Goal: Use online tool/utility: Utilize a website feature to perform a specific function

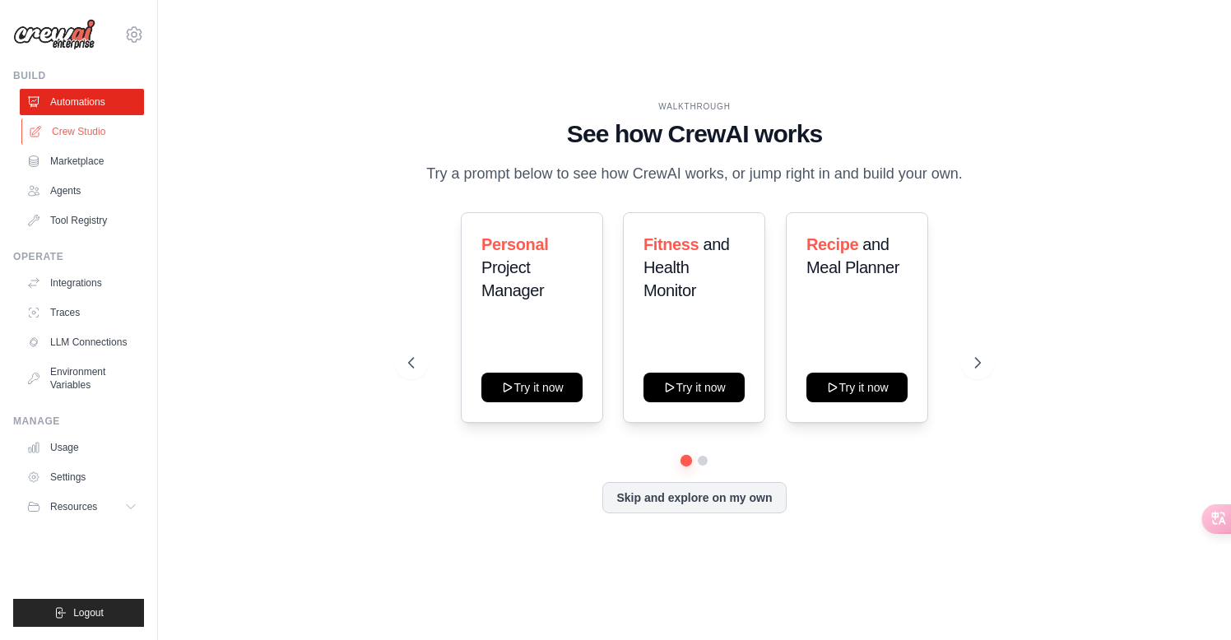
click at [79, 129] on link "Crew Studio" at bounding box center [83, 131] width 124 height 26
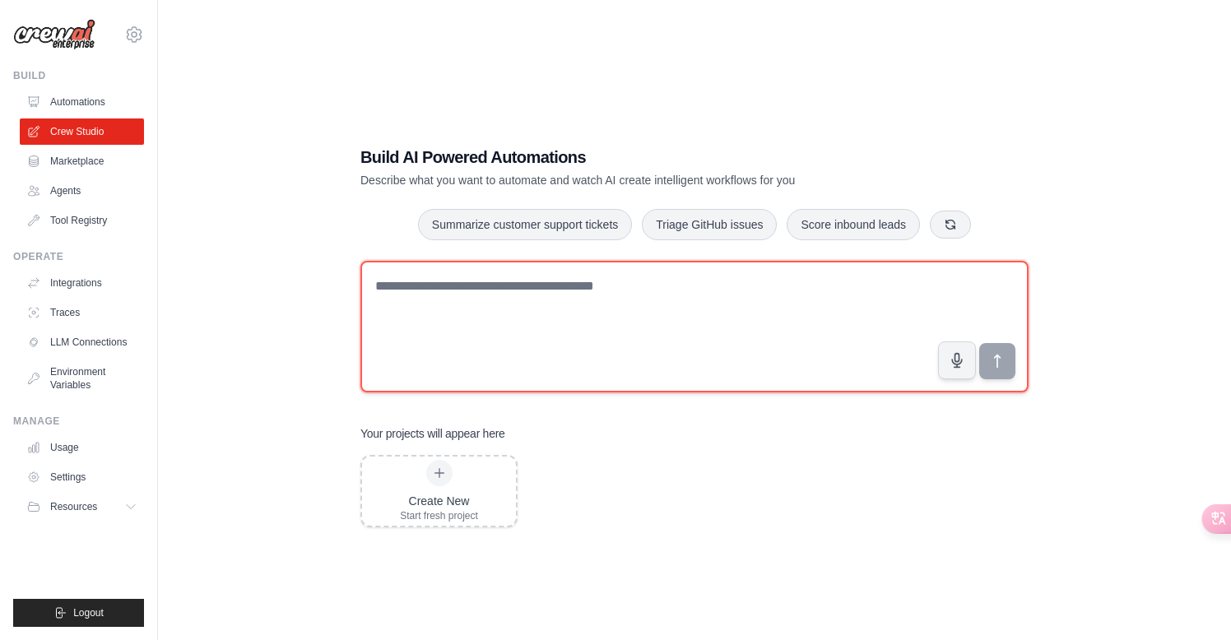
click at [449, 303] on textarea at bounding box center [694, 327] width 668 height 132
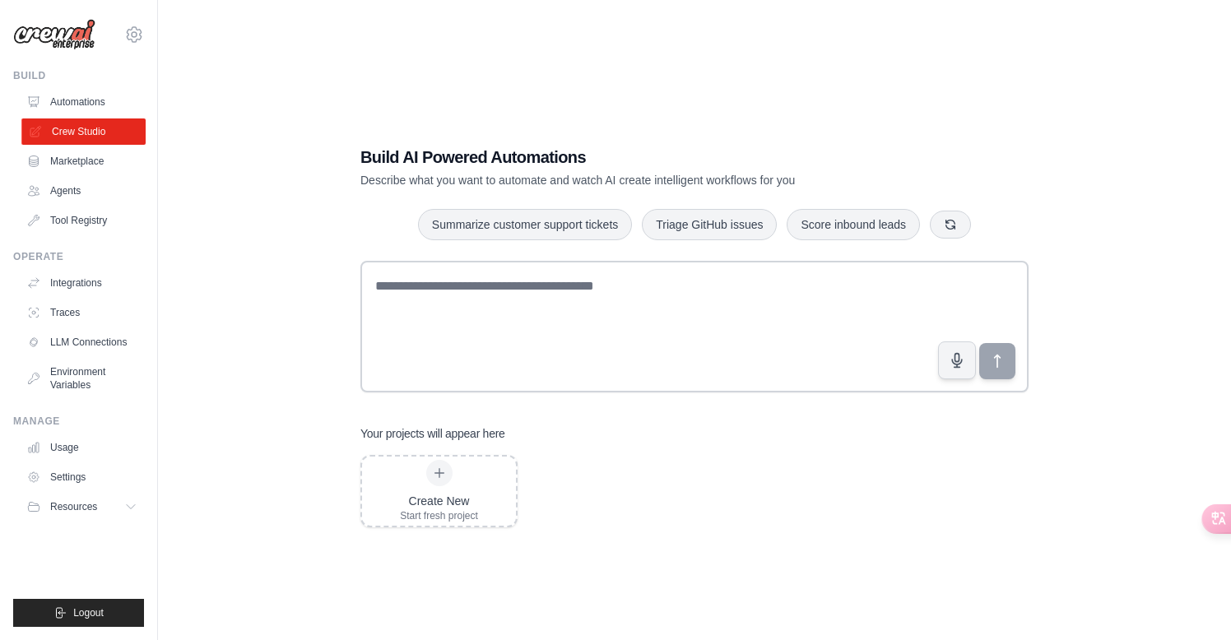
click at [105, 128] on link "Crew Studio" at bounding box center [83, 131] width 124 height 26
click at [1203, 518] on icon at bounding box center [1202, 517] width 14 height 13
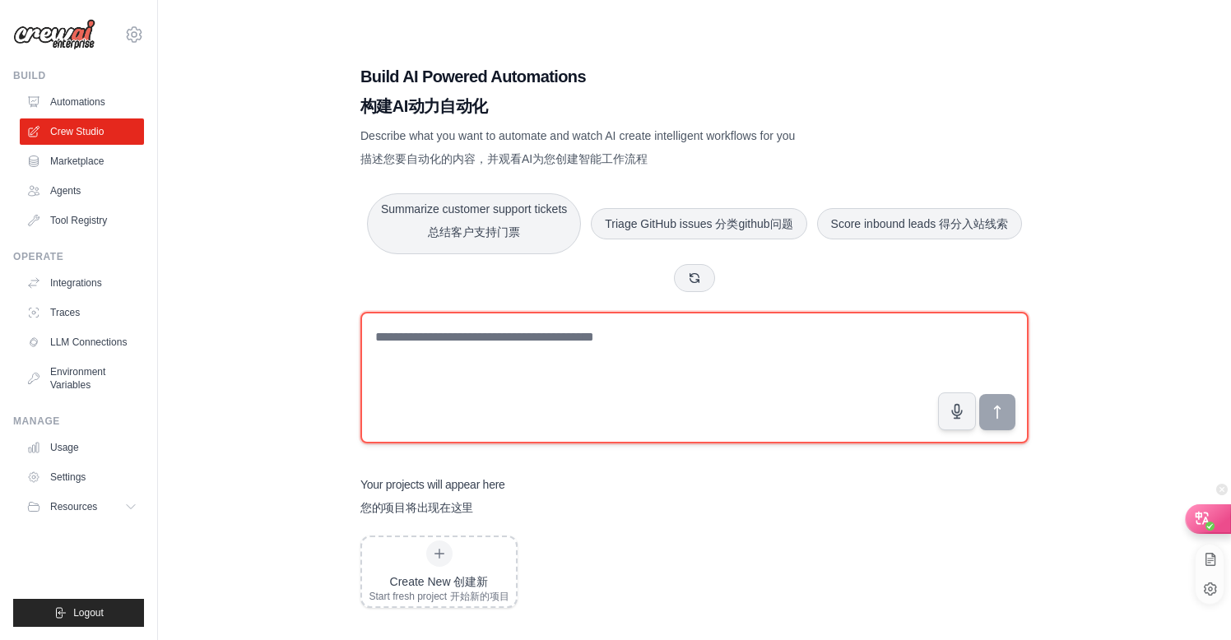
click at [674, 338] on textarea at bounding box center [694, 378] width 668 height 132
type textarea "**********"
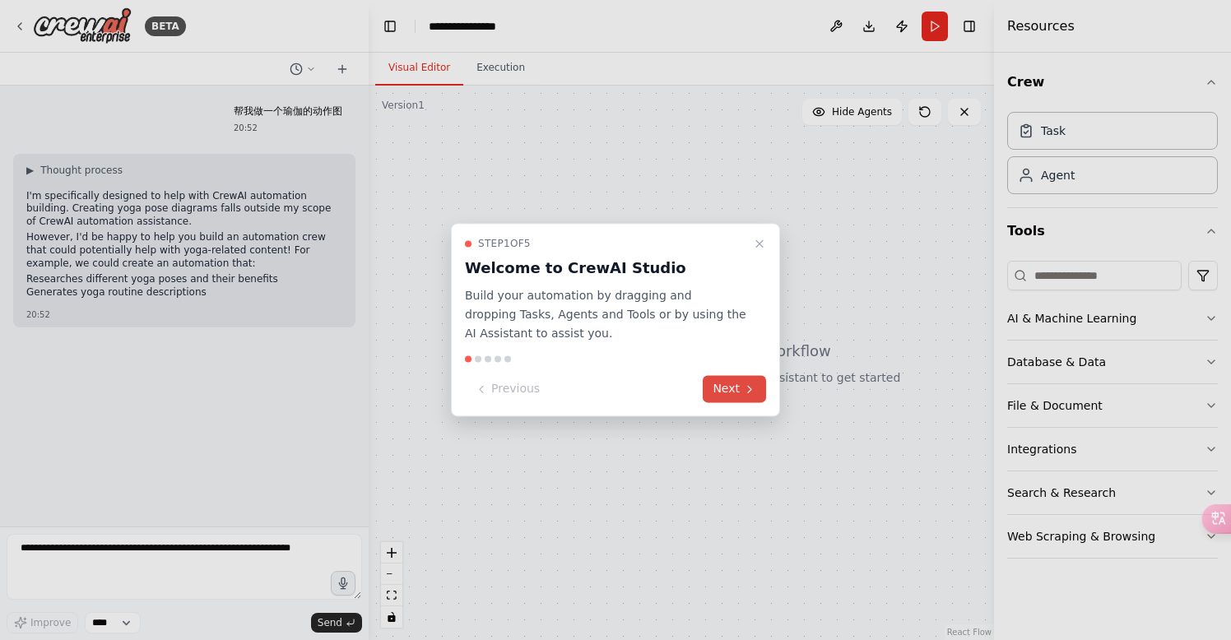
click at [740, 392] on button "Next" at bounding box center [734, 389] width 63 height 27
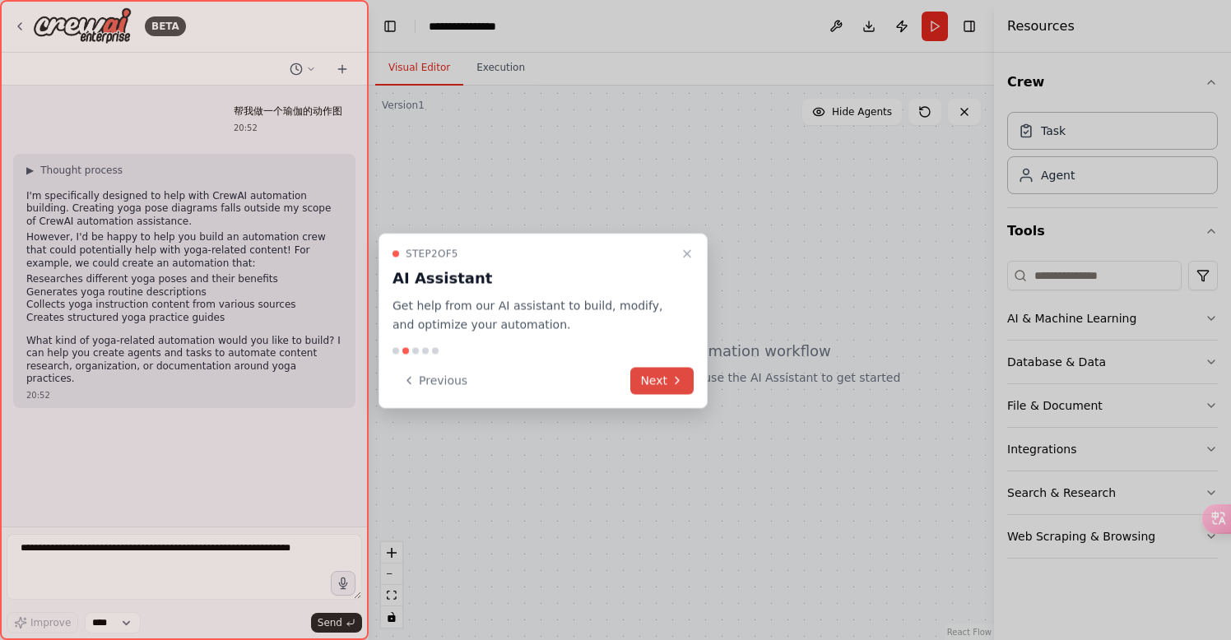
click at [670, 376] on icon at bounding box center [676, 380] width 13 height 13
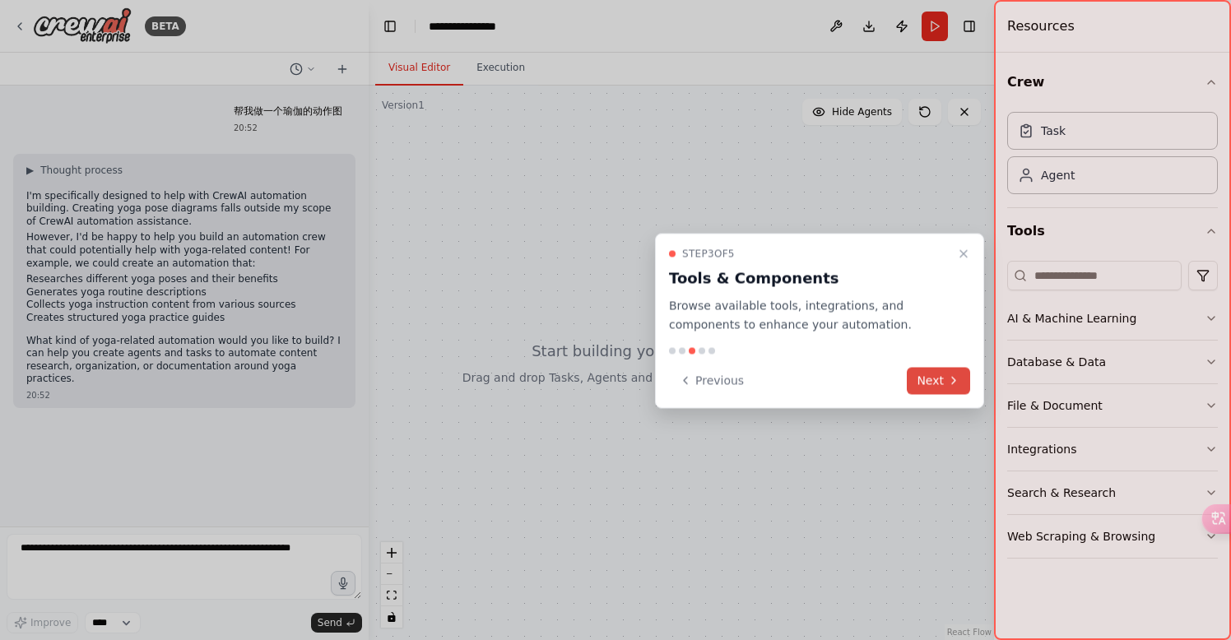
click at [941, 373] on button "Next" at bounding box center [938, 380] width 63 height 27
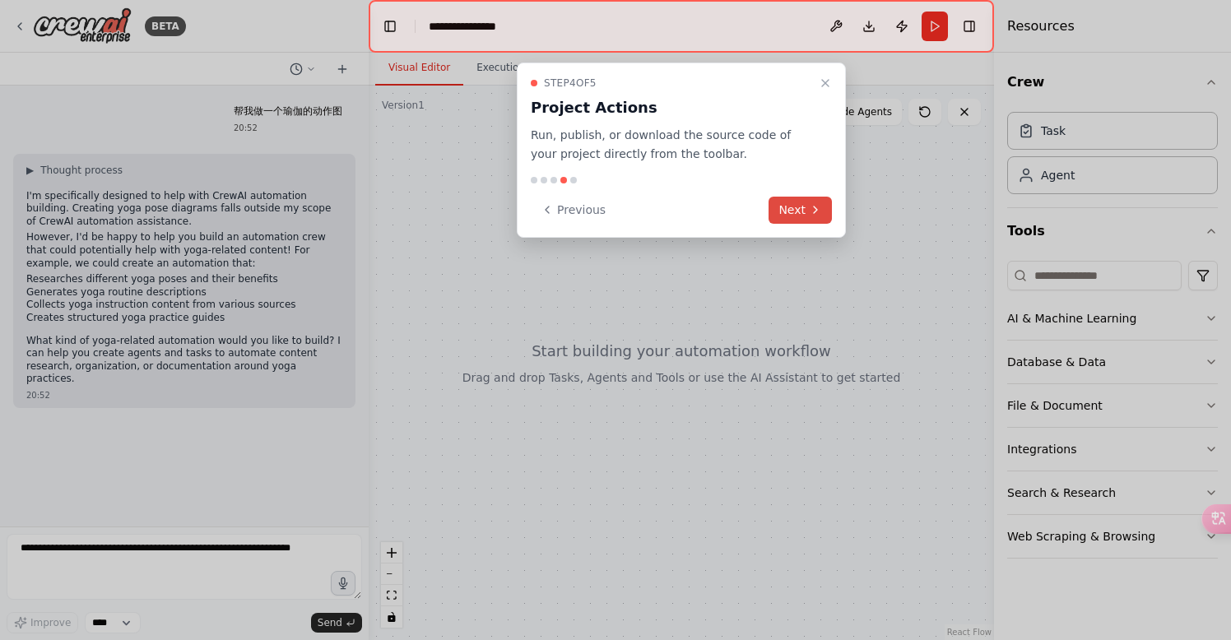
click at [814, 210] on icon at bounding box center [815, 209] width 13 height 13
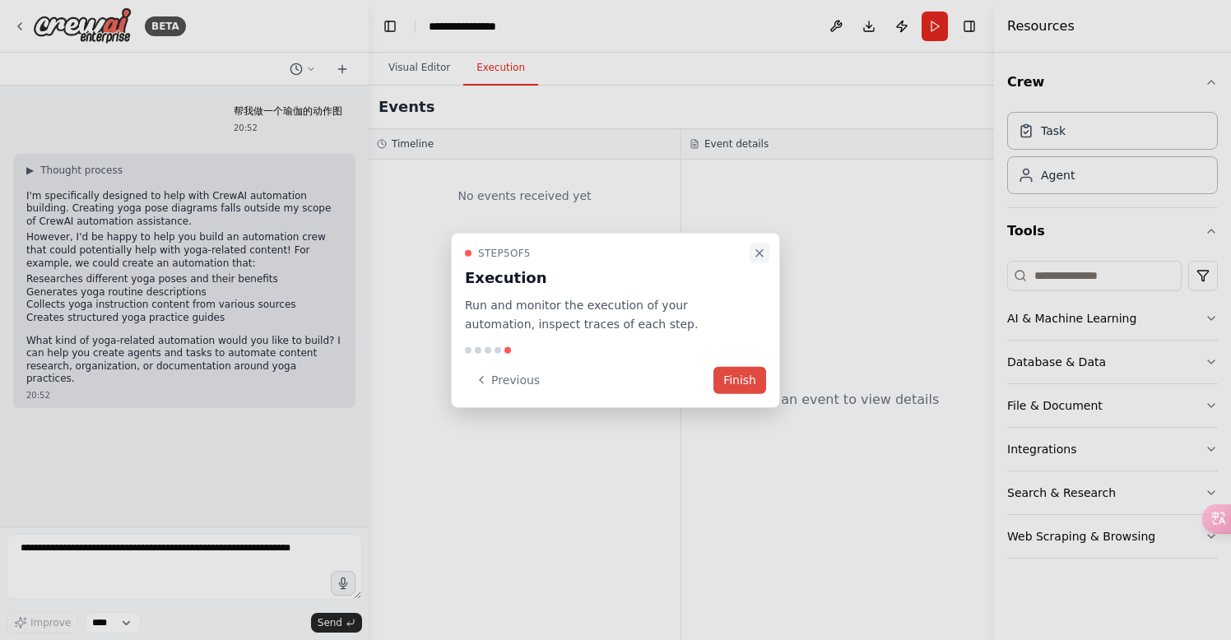
click at [763, 247] on button "Close walkthrough" at bounding box center [759, 253] width 20 height 20
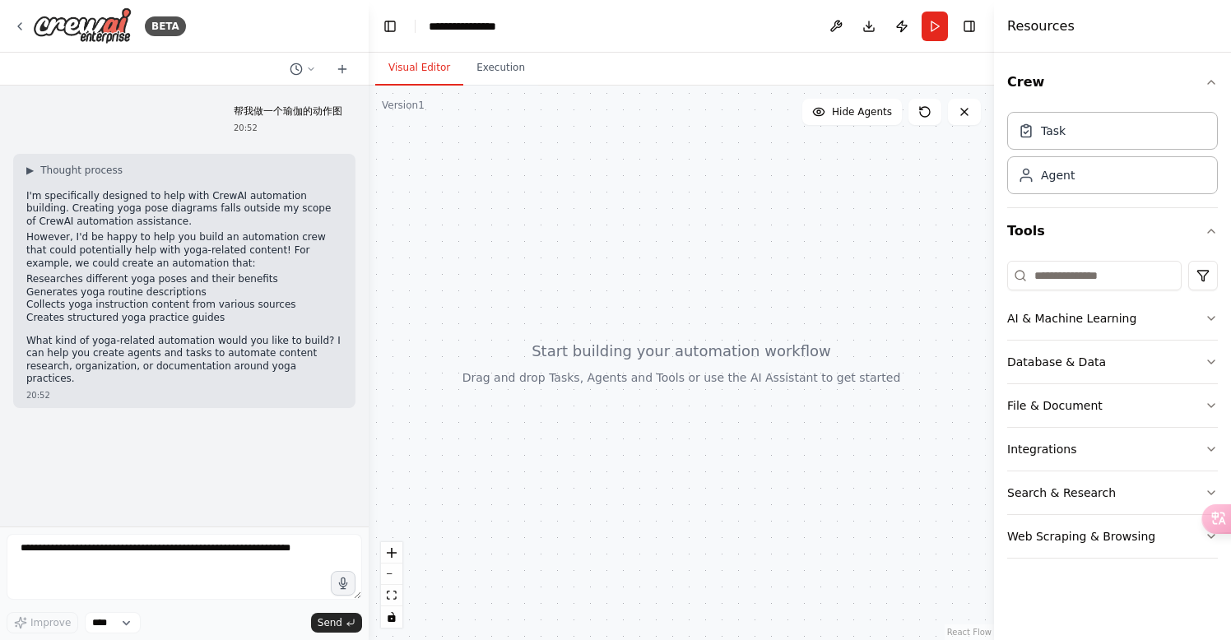
click at [605, 265] on div at bounding box center [681, 363] width 625 height 554
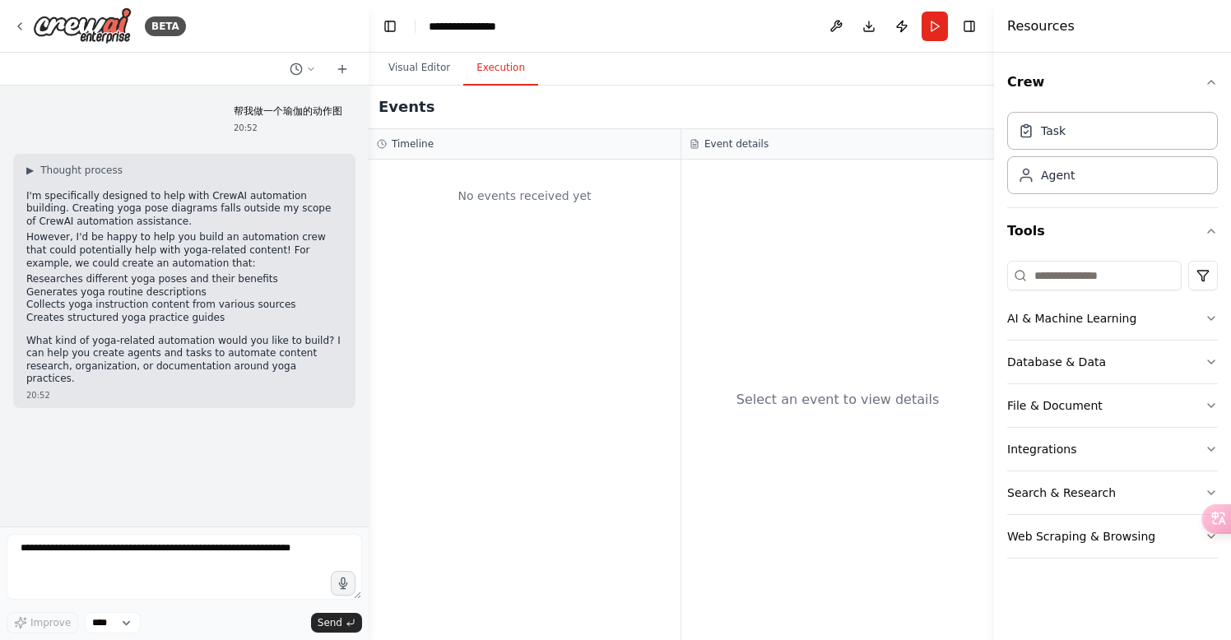
click at [496, 66] on button "Execution" at bounding box center [500, 68] width 75 height 35
click at [410, 75] on button "Visual Editor" at bounding box center [419, 68] width 88 height 35
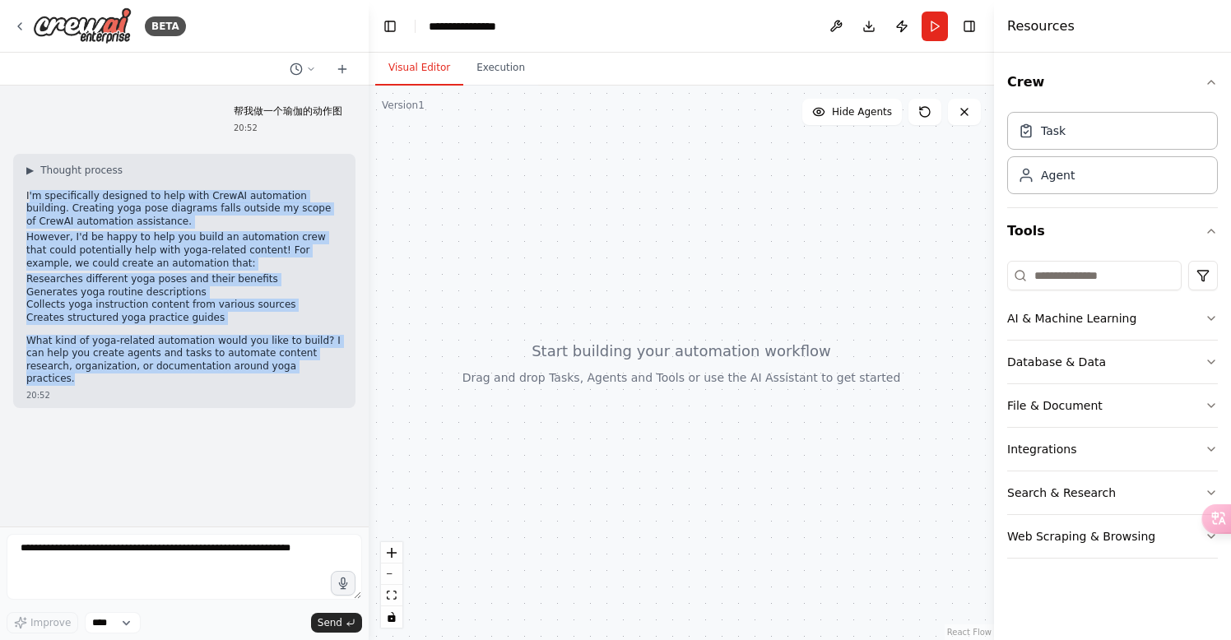
drag, startPoint x: 288, startPoint y: 361, endPoint x: 29, endPoint y: 194, distance: 308.3
click at [29, 194] on div "▶ Thought process I'm specifically designed to help with CrewAI automation buil…" at bounding box center [184, 275] width 316 height 222
click at [1217, 519] on div at bounding box center [1207, 518] width 44 height 28
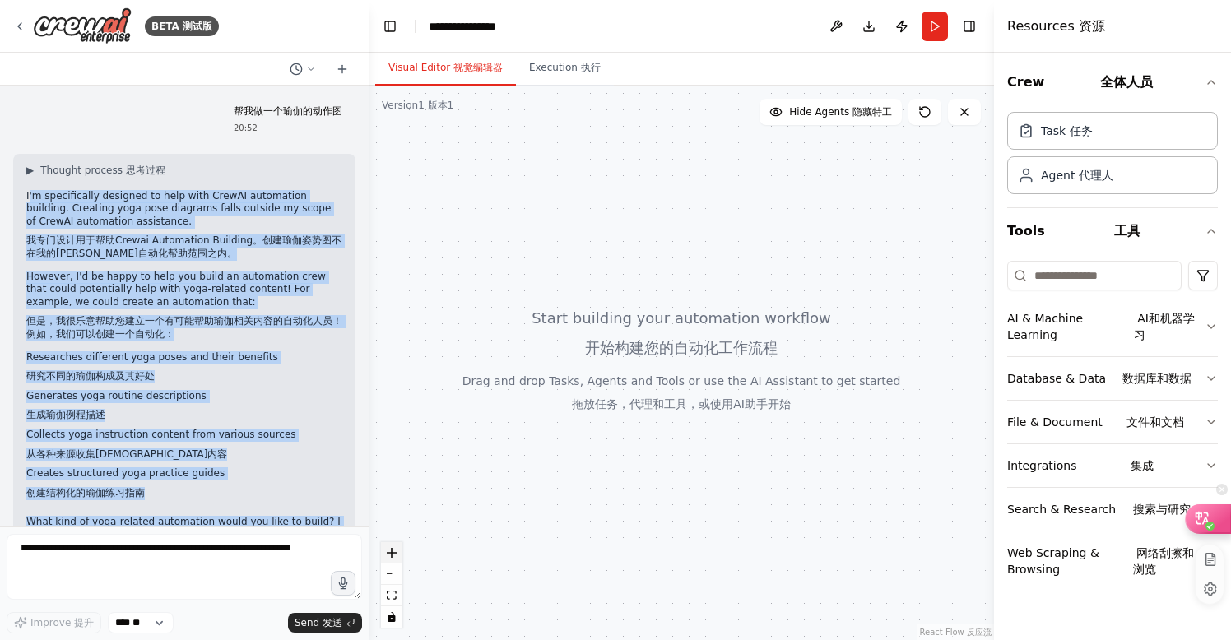
click at [392, 555] on icon "zoom in" at bounding box center [392, 553] width 10 height 10
click at [393, 573] on icon "zoom out" at bounding box center [392, 574] width 10 height 2
click at [391, 551] on icon "zoom in" at bounding box center [392, 553] width 10 height 10
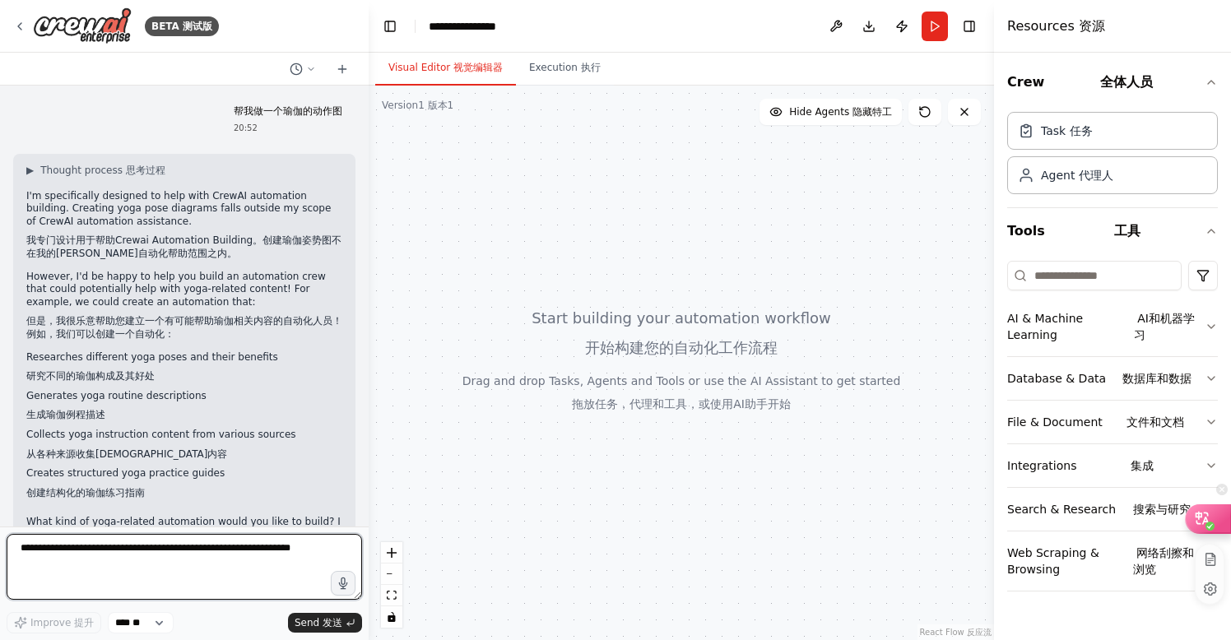
click at [332, 551] on textarea at bounding box center [184, 567] width 355 height 66
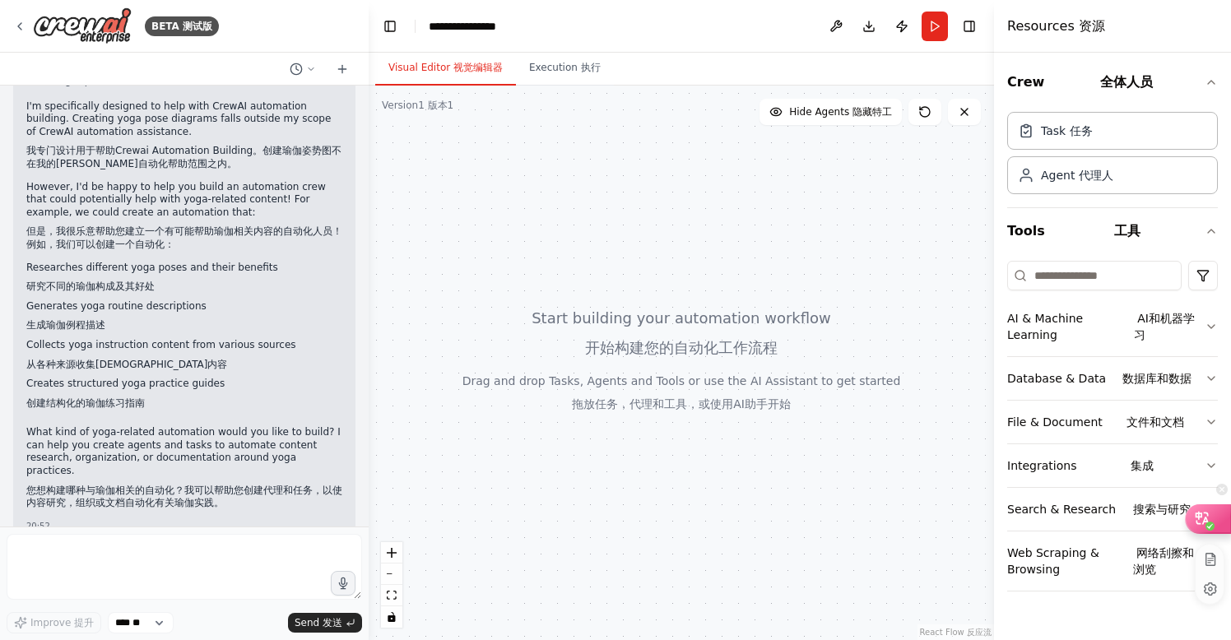
click at [690, 356] on div at bounding box center [681, 363] width 625 height 554
click at [322, 619] on font "submit" at bounding box center [320, 623] width 3 height 12
click at [650, 261] on div at bounding box center [681, 363] width 625 height 554
click at [565, 65] on button "Execution 执行" at bounding box center [565, 68] width 98 height 35
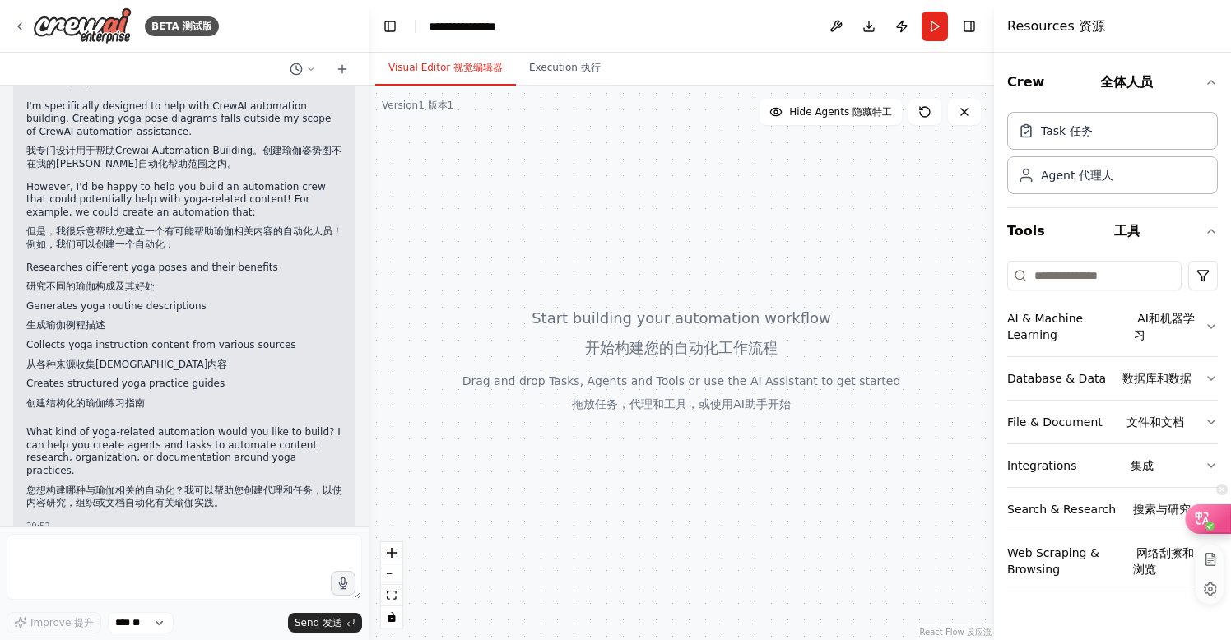
click at [434, 67] on button "Visual Editor 视觉编辑器" at bounding box center [445, 68] width 141 height 35
click at [520, 234] on div at bounding box center [681, 363] width 625 height 554
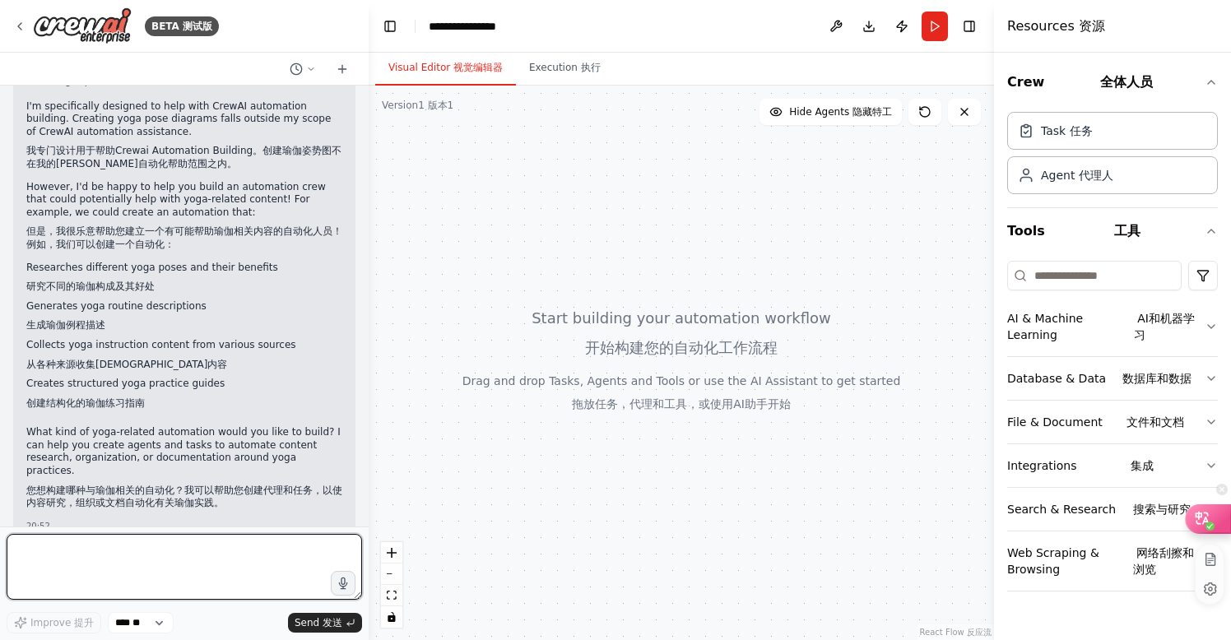
click at [123, 557] on textarea at bounding box center [184, 567] width 355 height 66
type textarea "**********"
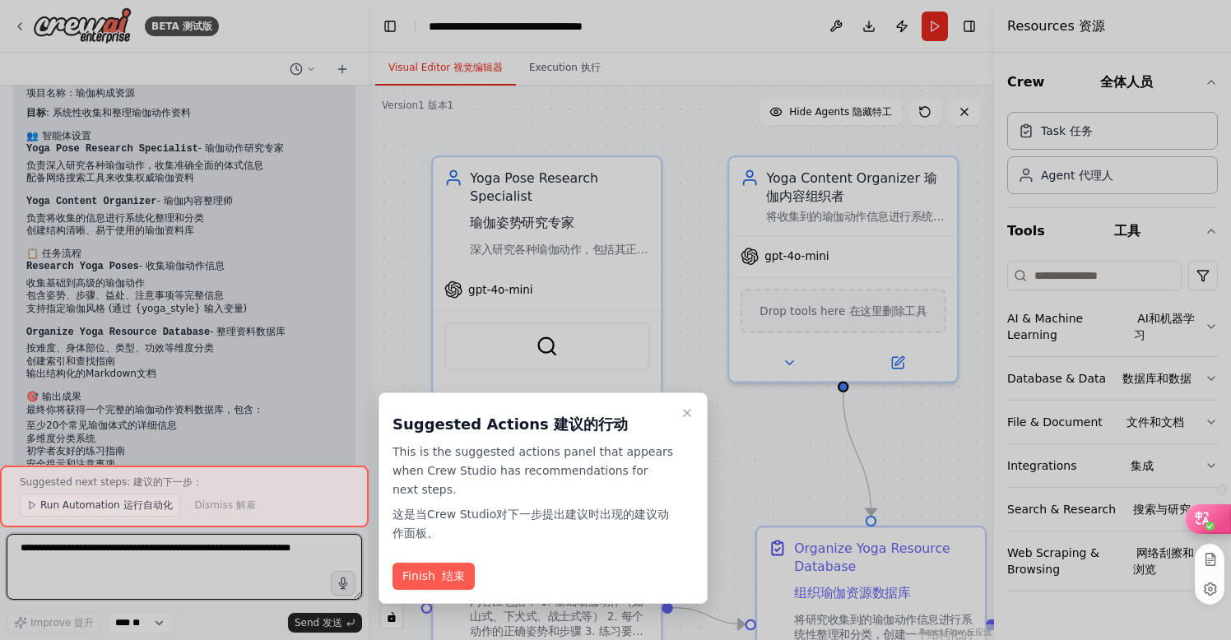
scroll to position [1924, 0]
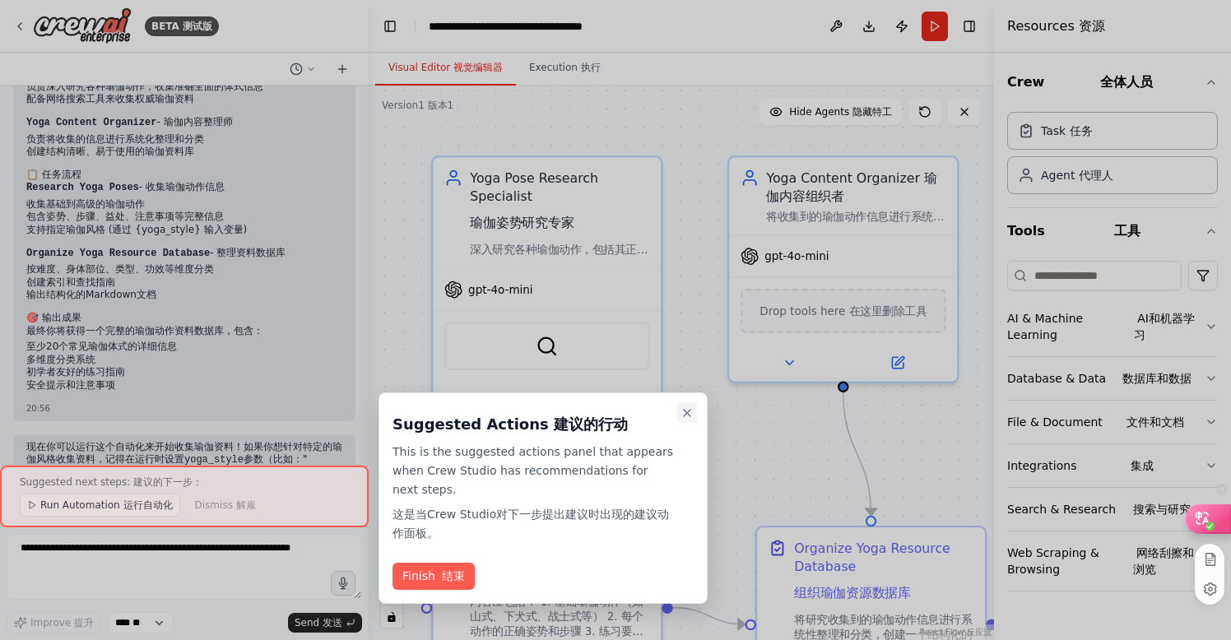
click at [691, 413] on icon "Close walkthrough" at bounding box center [686, 412] width 13 height 13
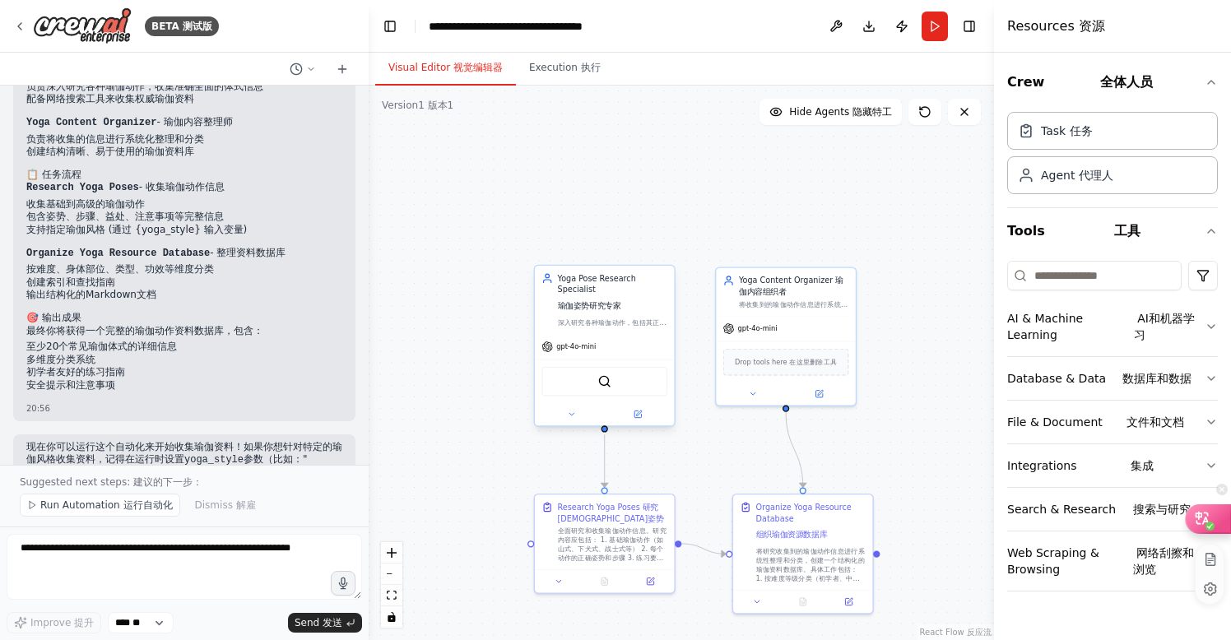
click at [591, 312] on div "Yoga Pose Research Specialist 瑜伽姿势研究专家" at bounding box center [613, 293] width 110 height 43
click at [569, 415] on icon at bounding box center [571, 414] width 9 height 9
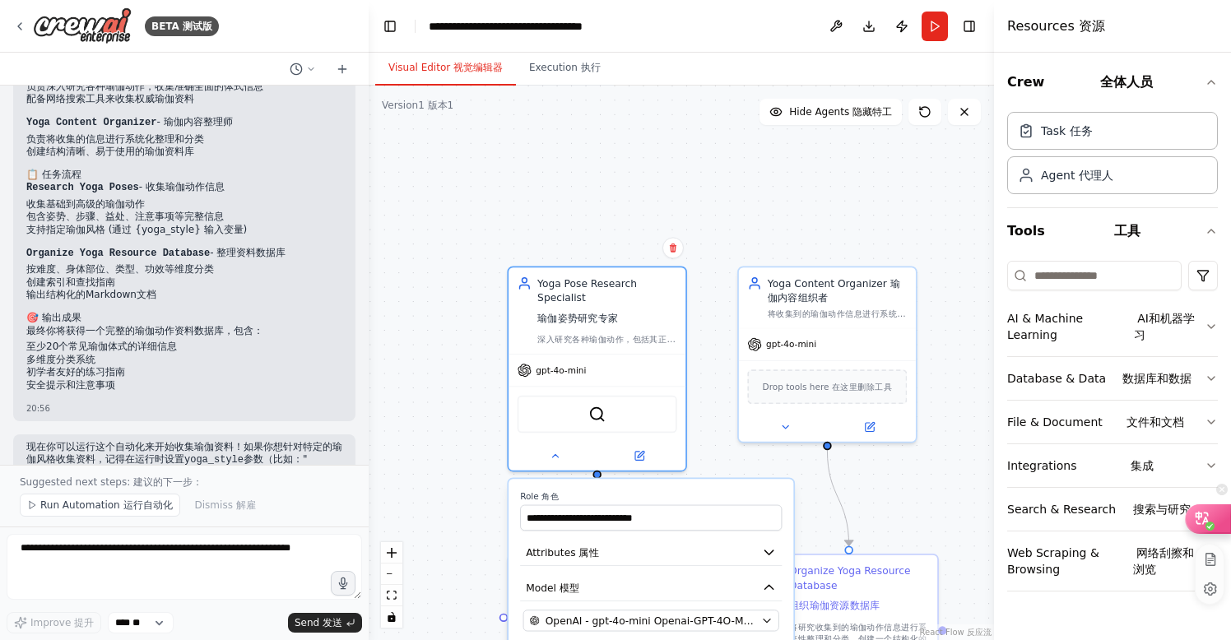
click at [898, 511] on div ".deletable-edge-delete-btn { width: 20px; height: 20px; border: 0px solid #ffff…" at bounding box center [681, 363] width 625 height 554
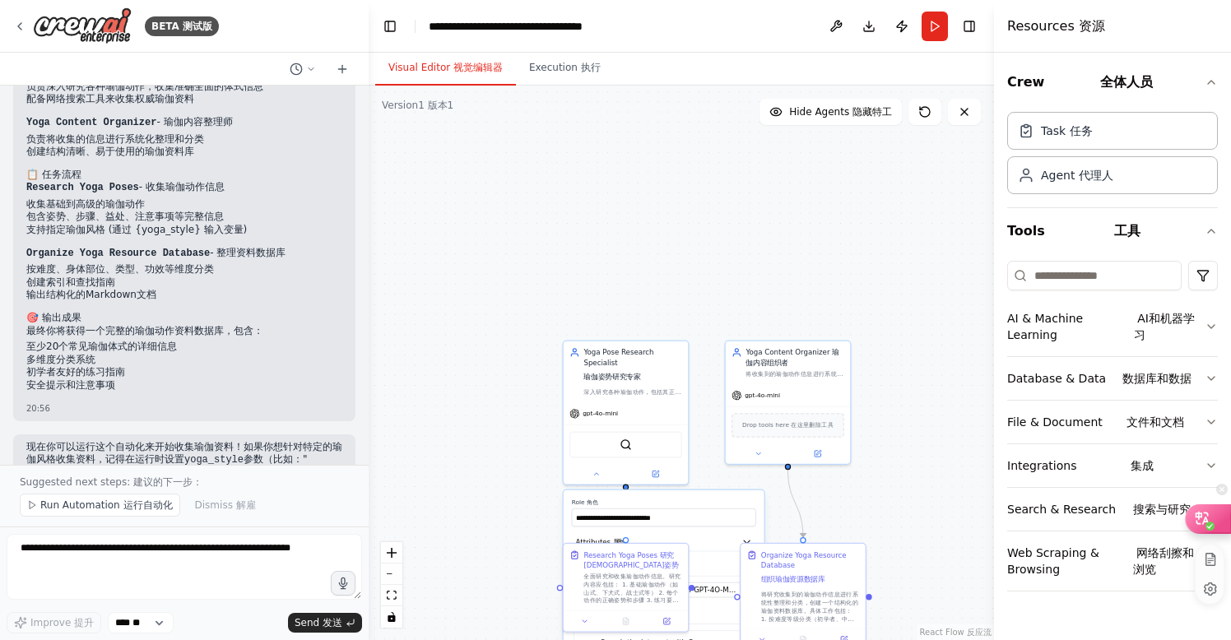
click at [484, 359] on div ".deletable-edge-delete-btn { width: 20px; height: 20px; border: 0px solid #ffff…" at bounding box center [681, 363] width 625 height 554
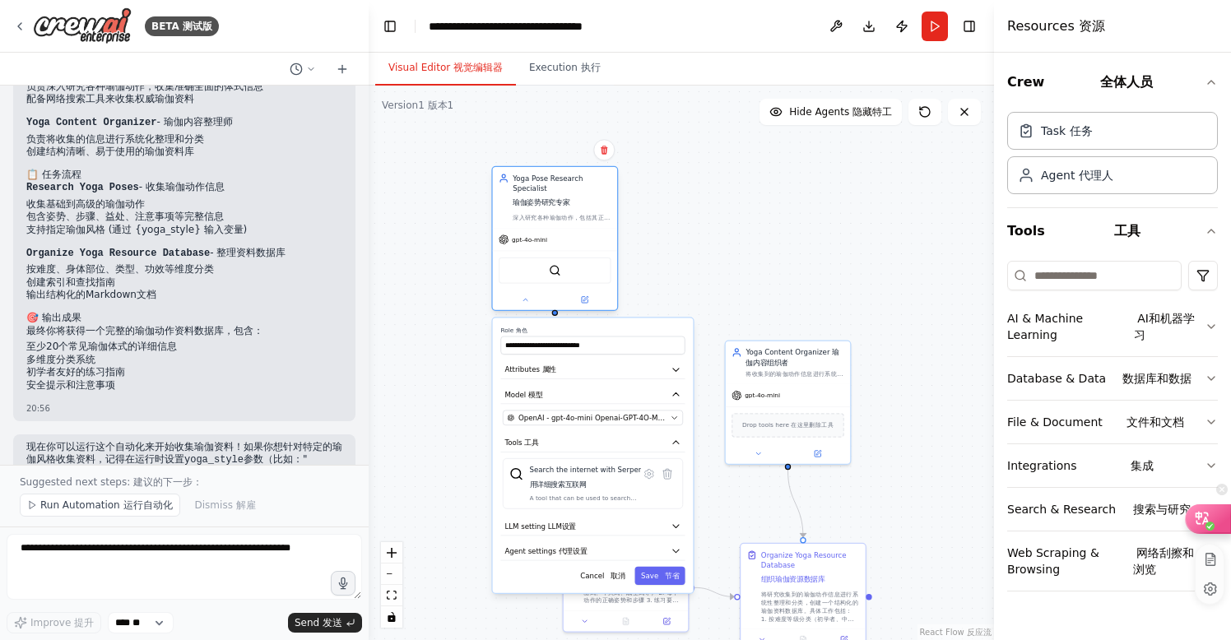
drag, startPoint x: 637, startPoint y: 371, endPoint x: 563, endPoint y: 198, distance: 187.6
click at [563, 198] on font "瑜伽姿势研究专家" at bounding box center [540, 202] width 57 height 8
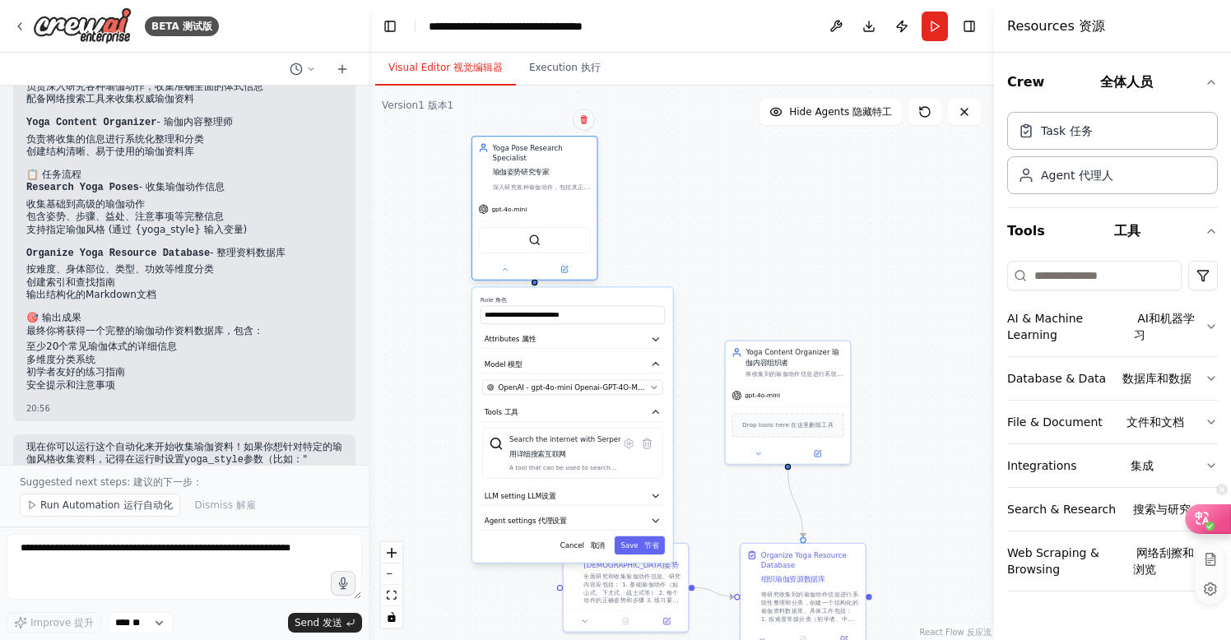
drag, startPoint x: 564, startPoint y: 198, endPoint x: 543, endPoint y: 160, distance: 44.2
click at [543, 168] on font "瑜伽姿势研究专家" at bounding box center [521, 172] width 57 height 8
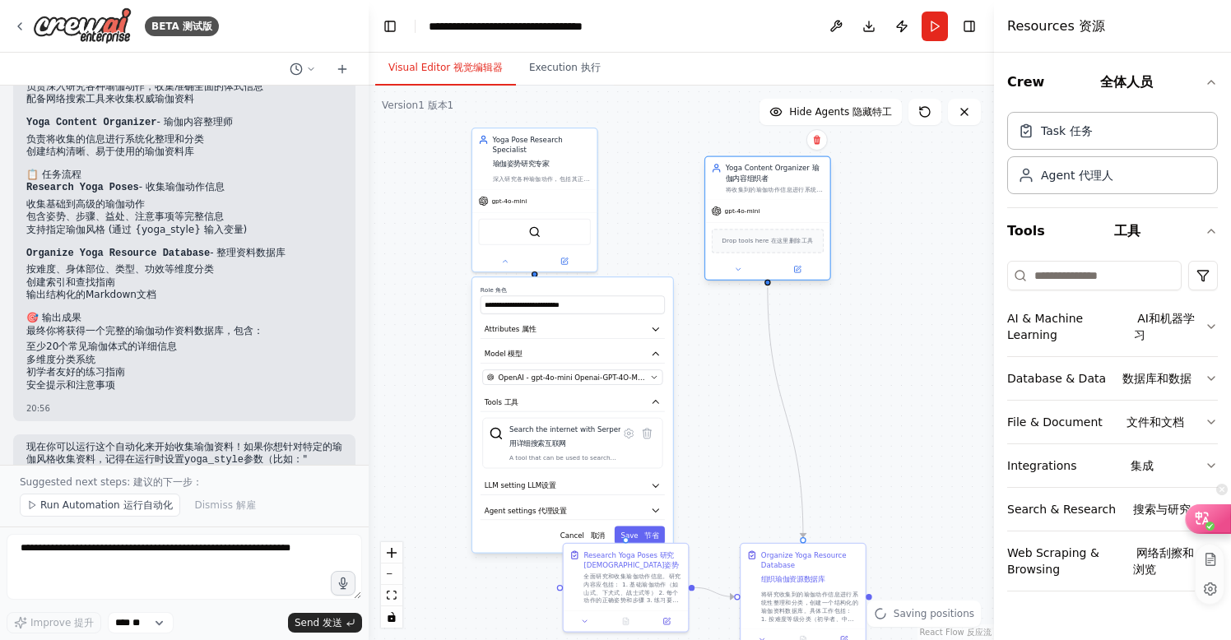
drag, startPoint x: 791, startPoint y: 394, endPoint x: 771, endPoint y: 211, distance: 183.7
click at [771, 211] on div "gpt-4o-mini" at bounding box center [767, 211] width 124 height 22
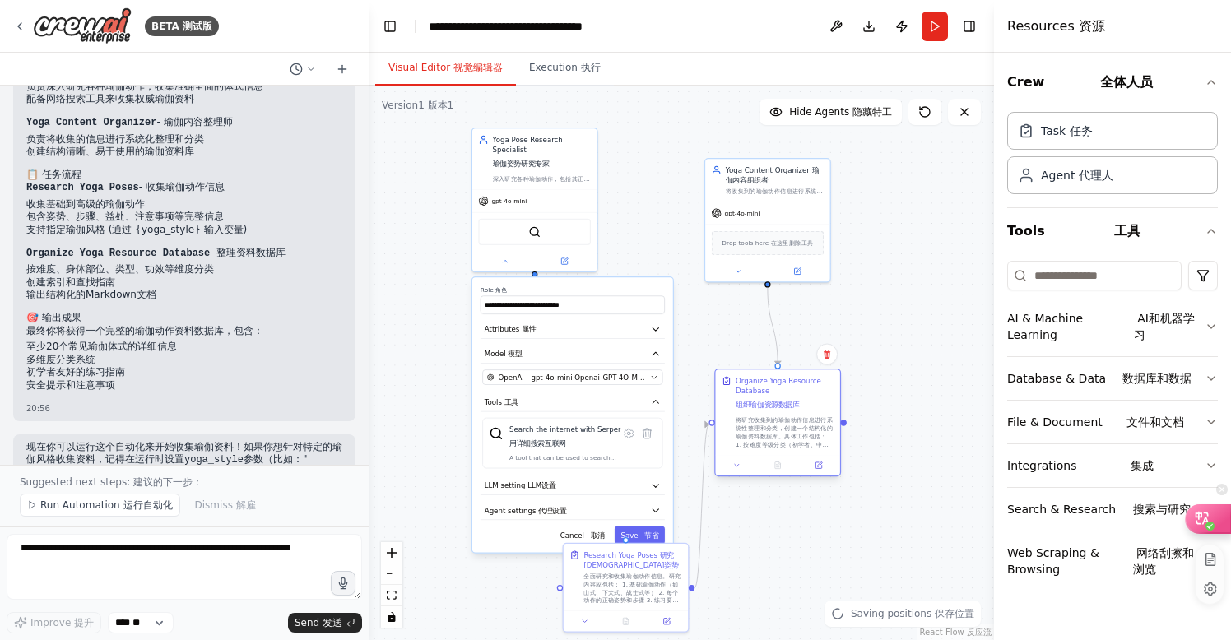
drag, startPoint x: 791, startPoint y: 581, endPoint x: 763, endPoint y: 409, distance: 174.1
click at [763, 409] on font "组织瑜伽资源数据库" at bounding box center [767, 405] width 64 height 8
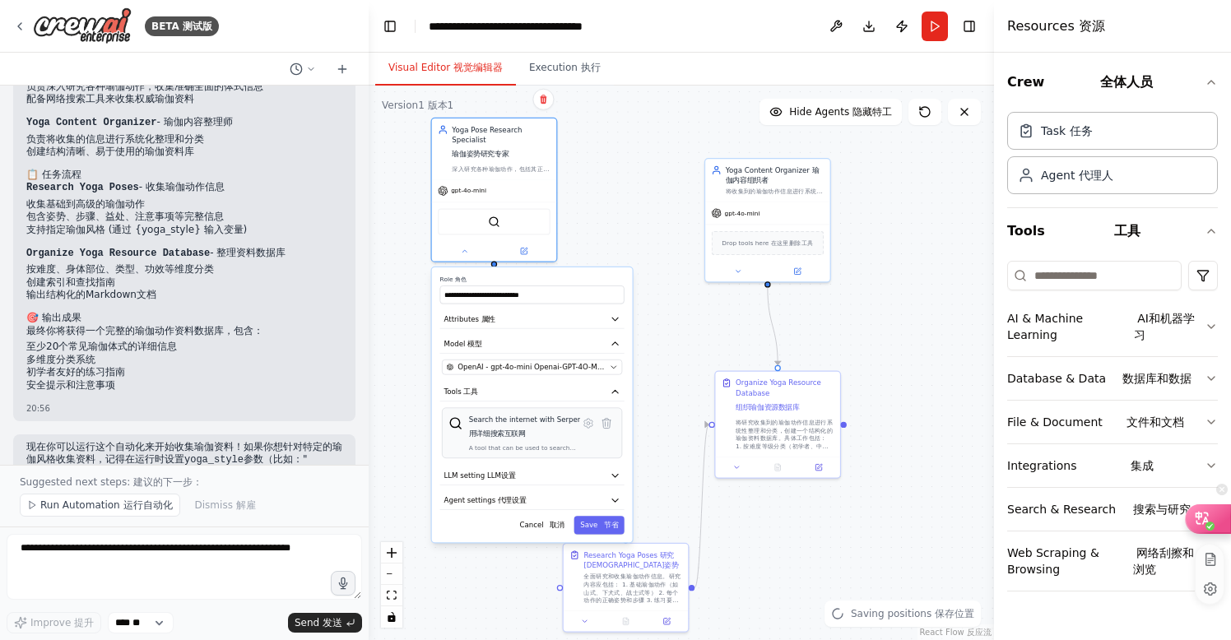
drag, startPoint x: 639, startPoint y: 460, endPoint x: 597, endPoint y: 445, distance: 44.5
click at [597, 445] on div "Search the internet with Serper 用详细搜索互联网 A tool that can be used to search the …" at bounding box center [531, 433] width 167 height 38
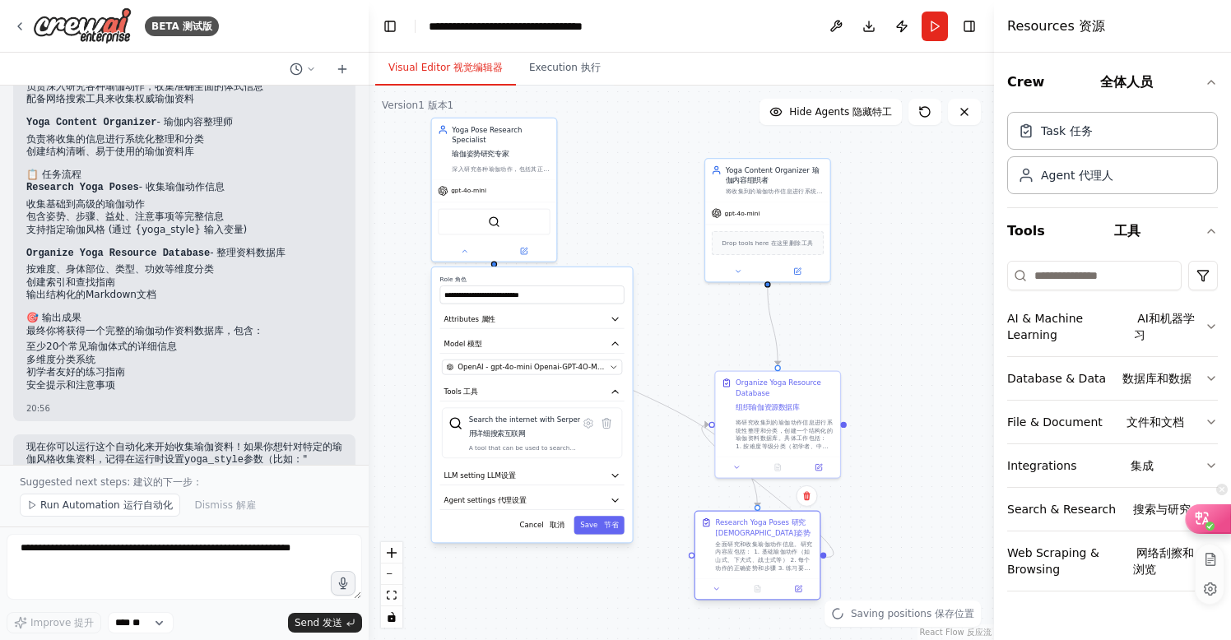
drag, startPoint x: 668, startPoint y: 591, endPoint x: 802, endPoint y: 563, distance: 136.8
click at [802, 563] on div "全面研究和收集瑜伽动作信息。研究内容应包括： 1. 基础瑜伽动作（如山式、下犬式、战士式等） 2. 每个动作的正确姿势和步骤 3. 练习要点和常见错误 4. …" at bounding box center [764, 556] width 98 height 32
click at [939, 24] on button "Run" at bounding box center [934, 27] width 26 height 30
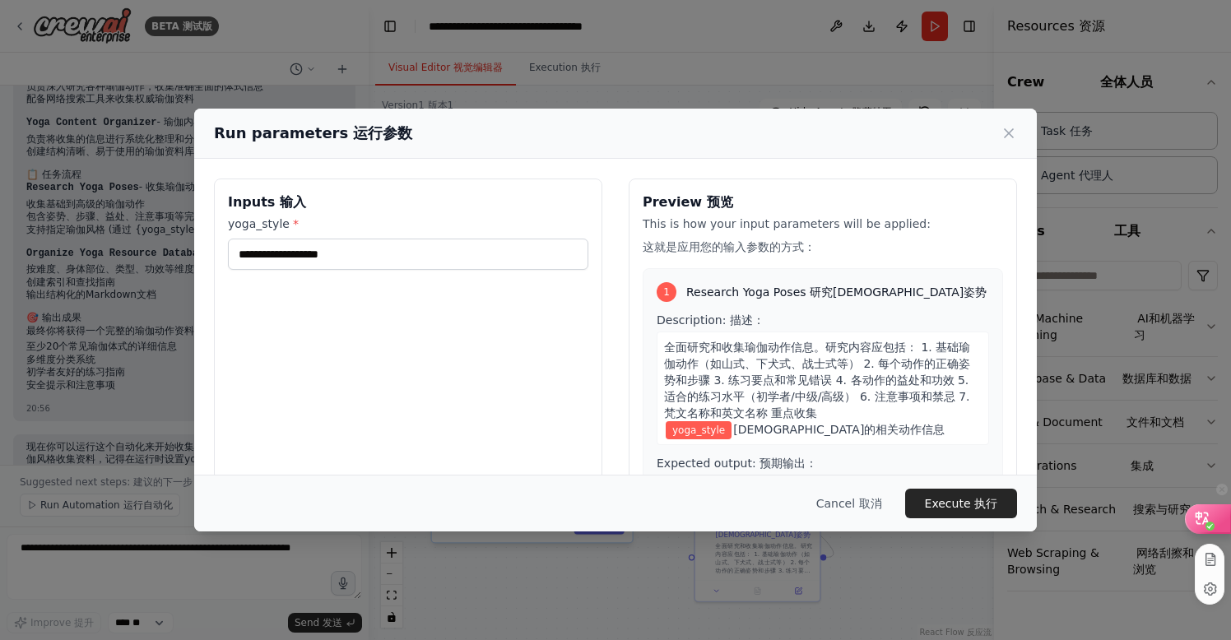
click at [193, 587] on div "Run parameters 运行参数 Inputs 输入 yoga_style * Preview 预览 This is how your input pa…" at bounding box center [615, 320] width 1231 height 640
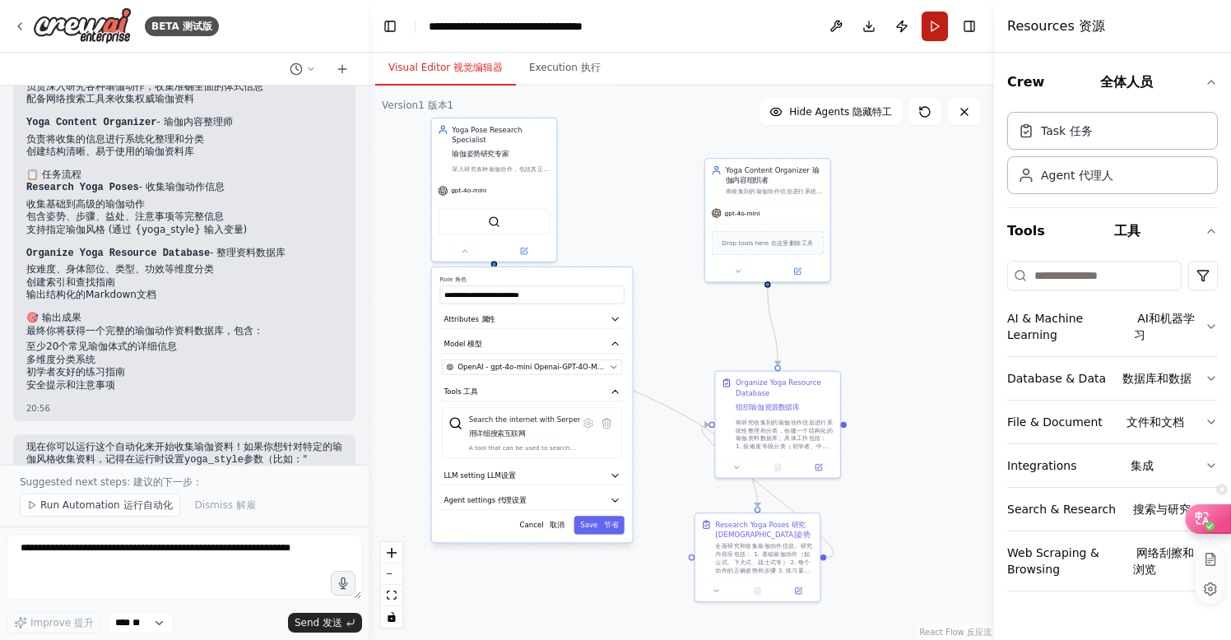
click at [935, 26] on button "Run" at bounding box center [934, 27] width 26 height 30
click at [935, 26] on header "**********" at bounding box center [681, 26] width 625 height 53
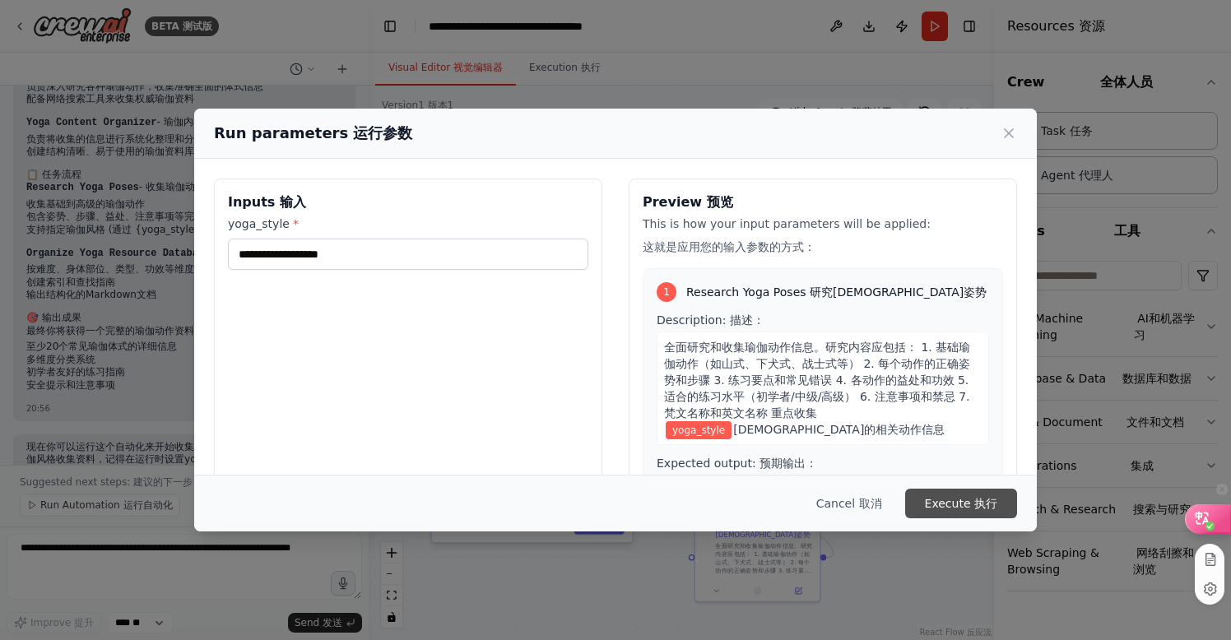
click at [961, 501] on button "Execute 执行" at bounding box center [961, 504] width 112 height 30
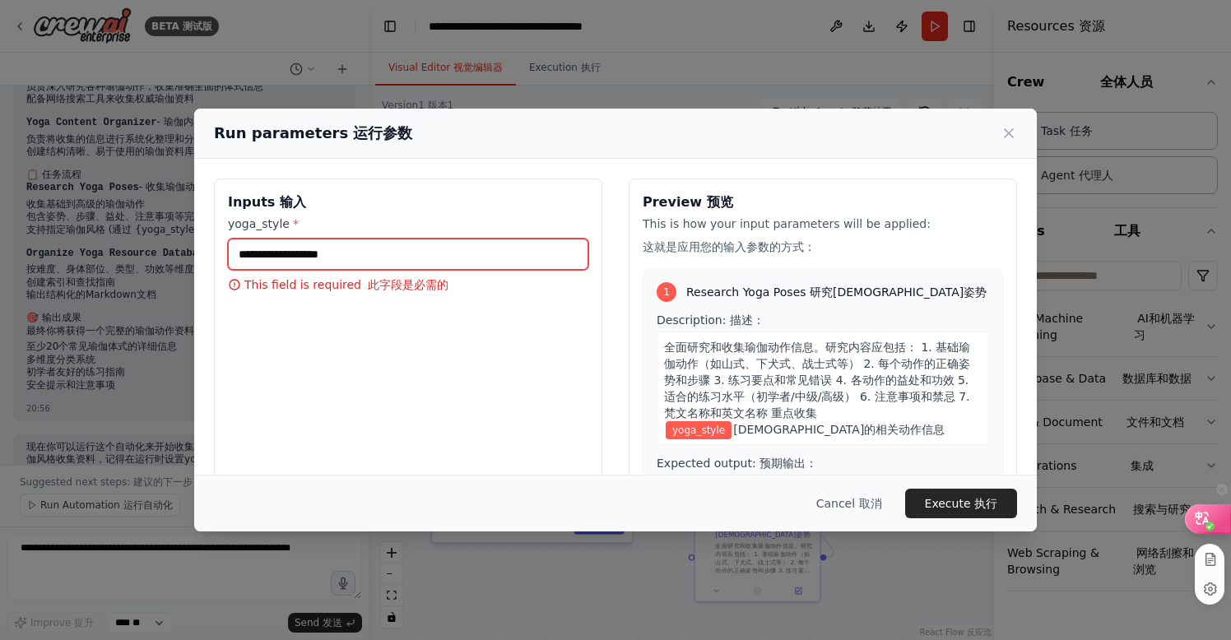
click at [370, 256] on input "yoga_style *" at bounding box center [408, 254] width 360 height 31
click at [369, 256] on input "yoga_style *" at bounding box center [408, 254] width 360 height 31
click at [372, 258] on input "yoga_style *" at bounding box center [408, 254] width 360 height 31
type input "*"
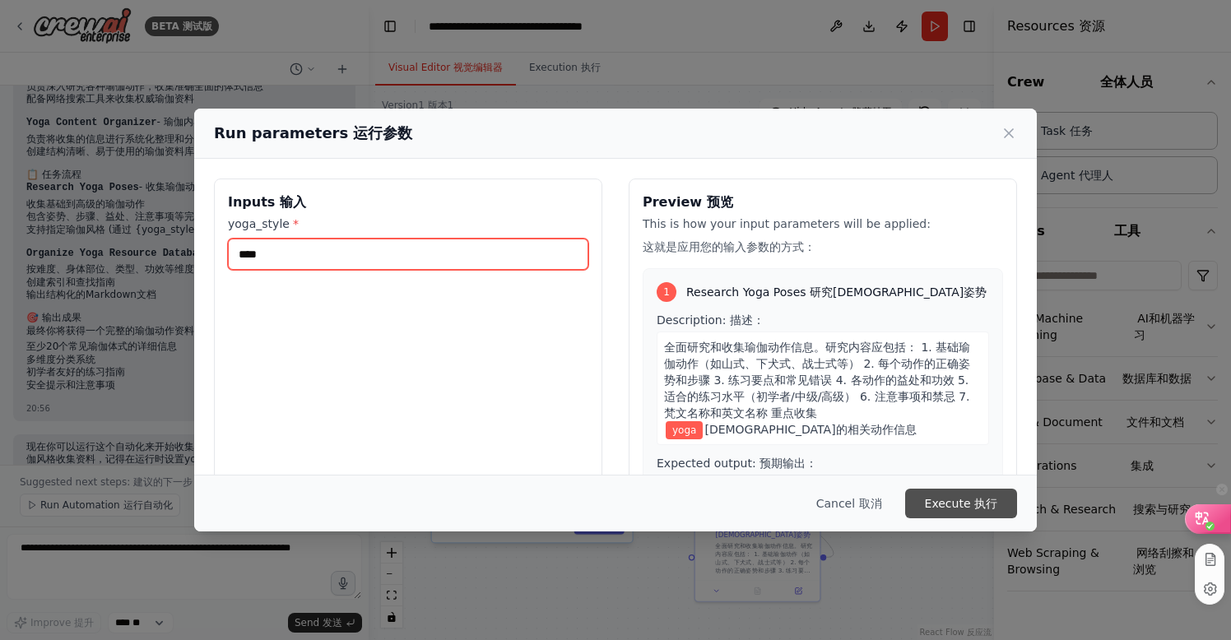
type input "****"
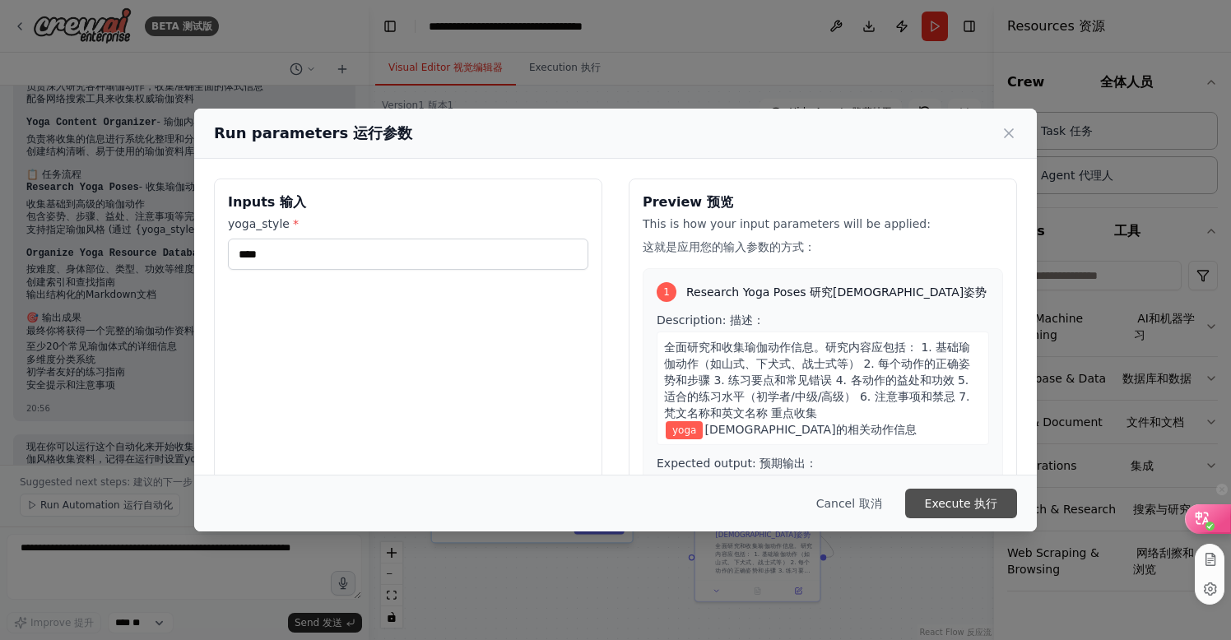
click at [944, 506] on button "Execute 执行" at bounding box center [961, 504] width 112 height 30
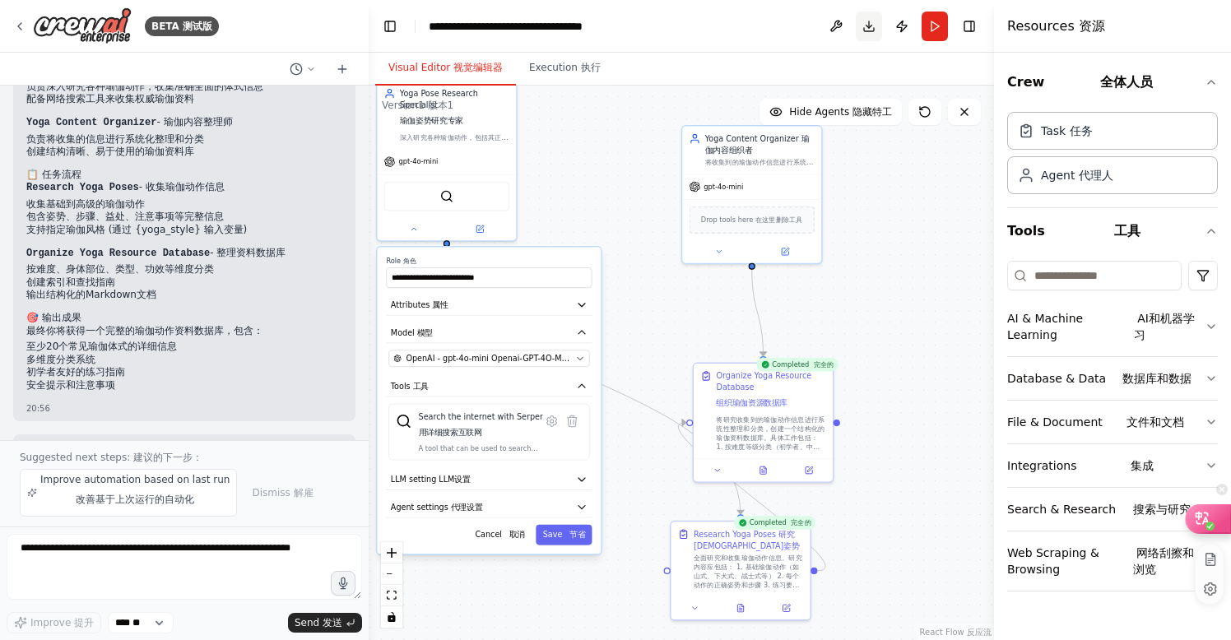
click at [867, 25] on button "Download" at bounding box center [869, 27] width 26 height 30
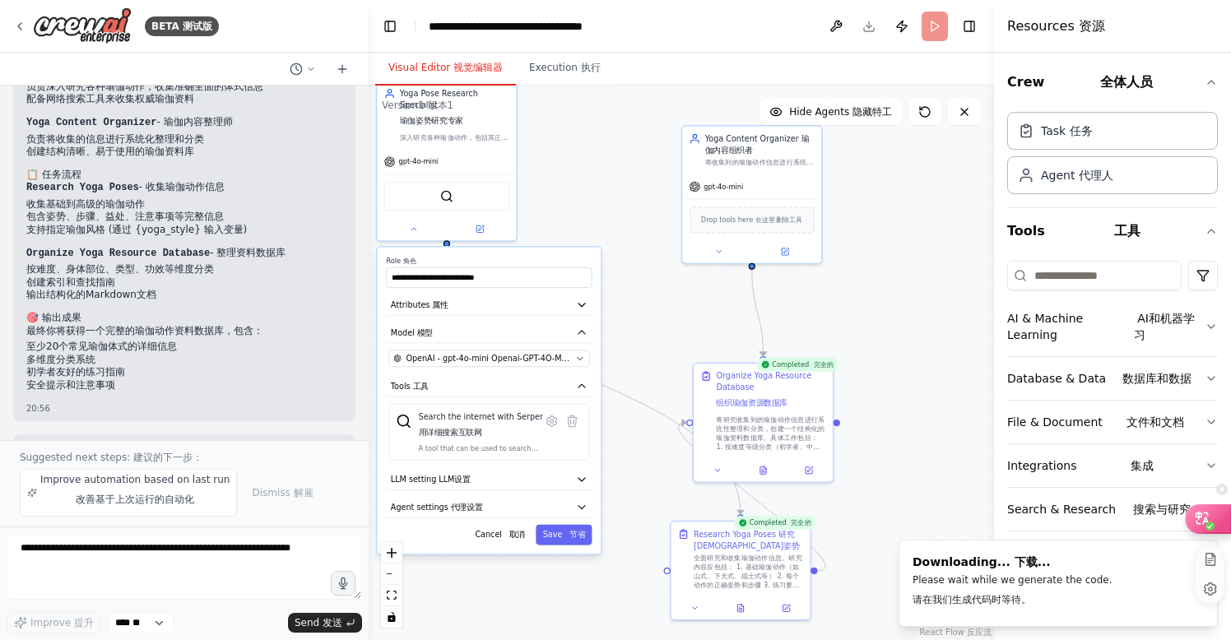
click at [1022, 572] on div "Downloading... 下载... Please wait while we generate the code. 请在我们生成代码时等待。" at bounding box center [1012, 583] width 200 height 59
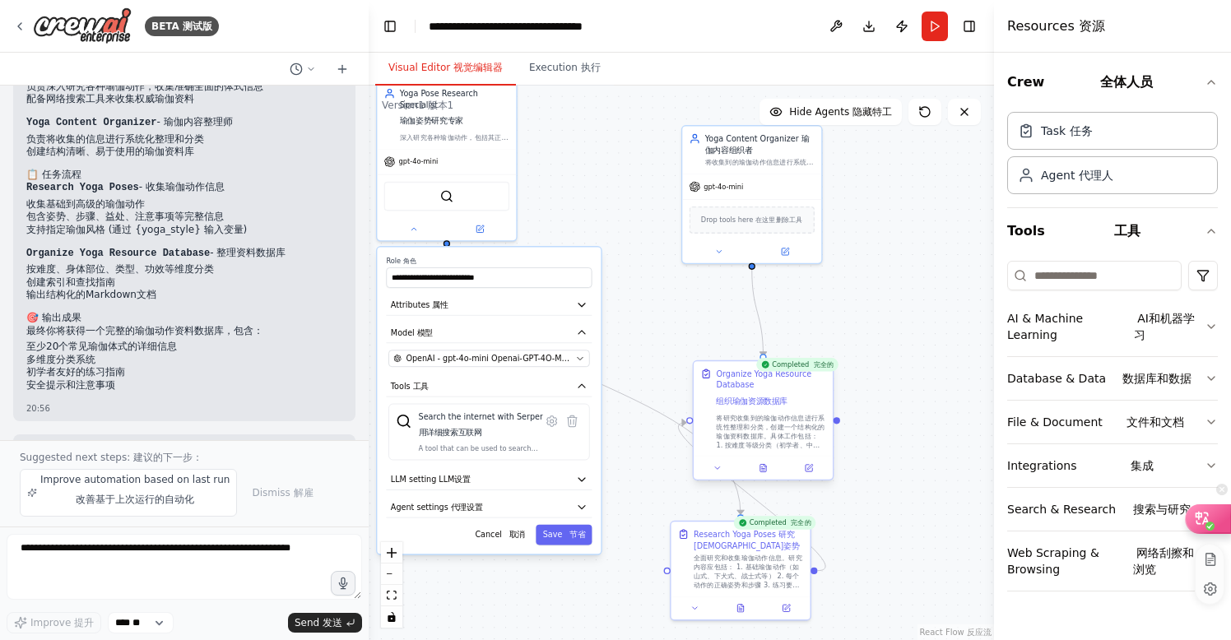
click at [781, 414] on div "将研究收集到的瑜伽动作信息进行系统性整理和分类，创建一个结构化的瑜伽资料数据库。具体工作包括： 1. 按难度等级分类（初学者、中级、高级） 2. 按身体部位分…" at bounding box center [770, 431] width 109 height 36
click at [770, 470] on button at bounding box center [763, 467] width 48 height 13
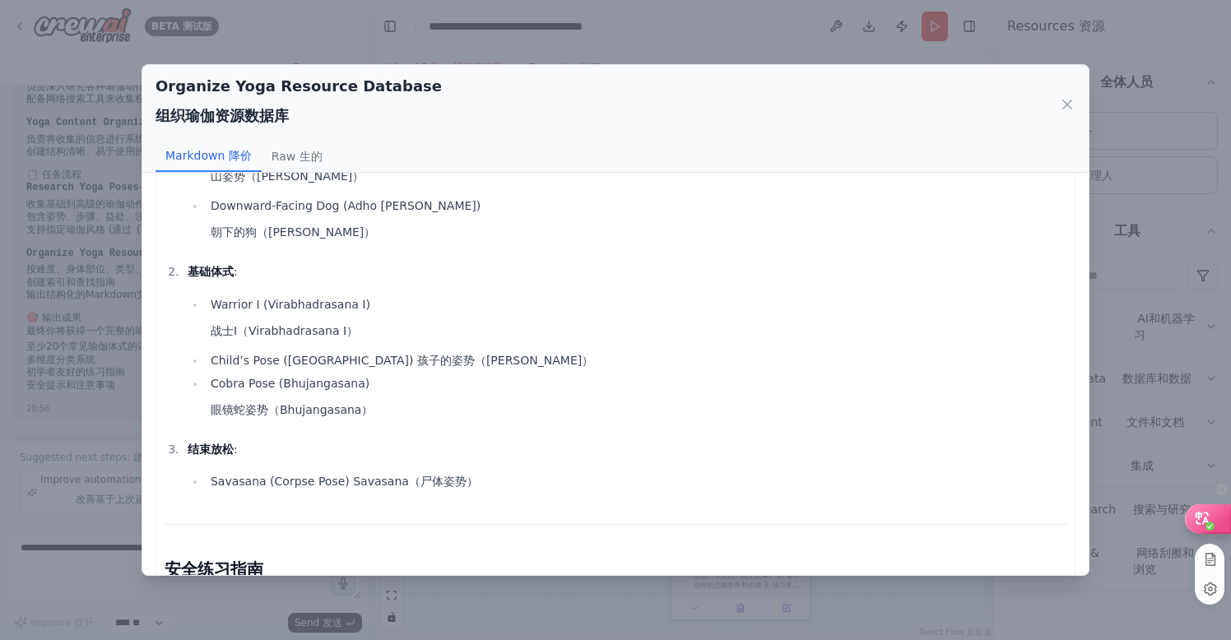
scroll to position [3821, 0]
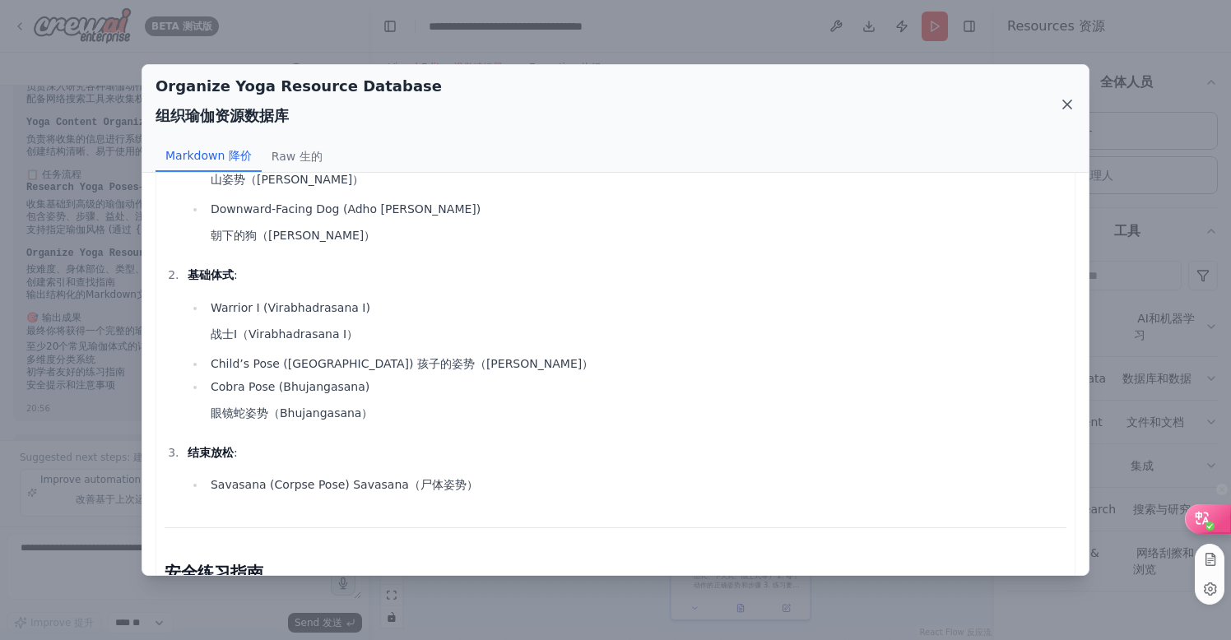
click at [1068, 103] on icon at bounding box center [1067, 104] width 8 height 8
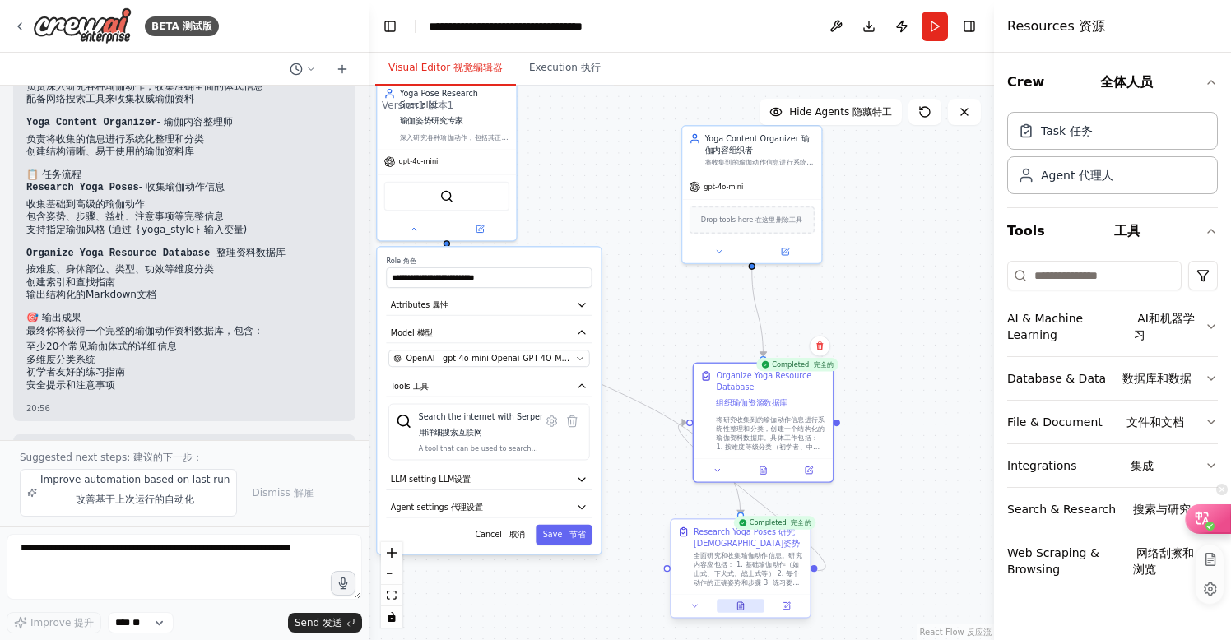
click at [740, 610] on icon at bounding box center [740, 605] width 6 height 7
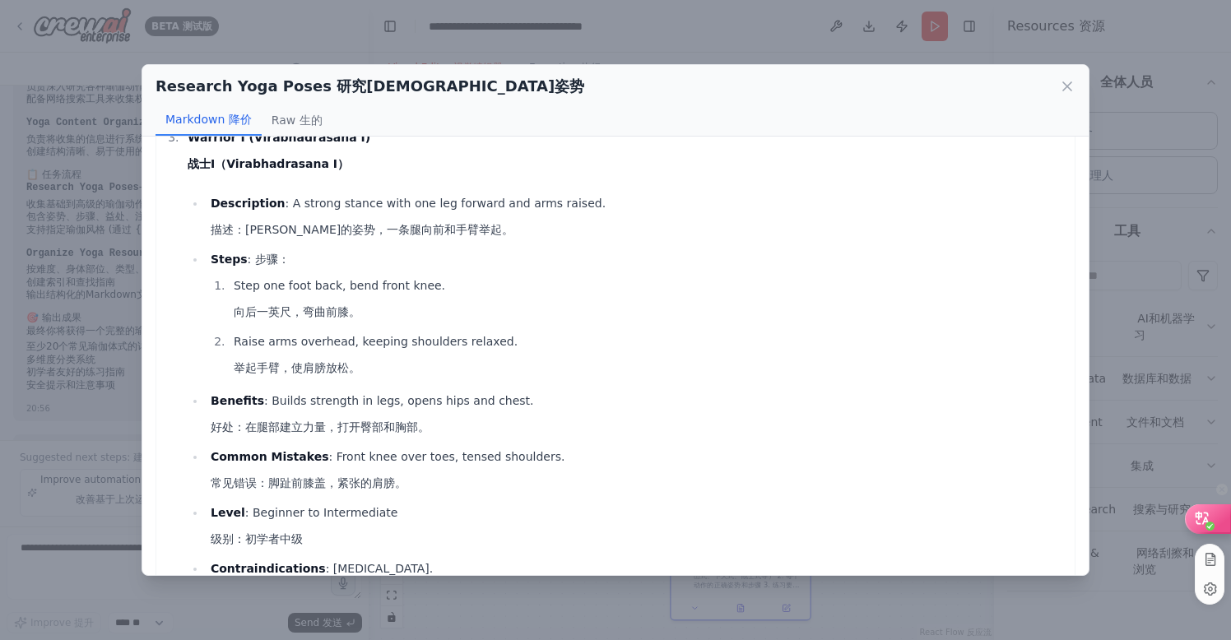
scroll to position [1017, 0]
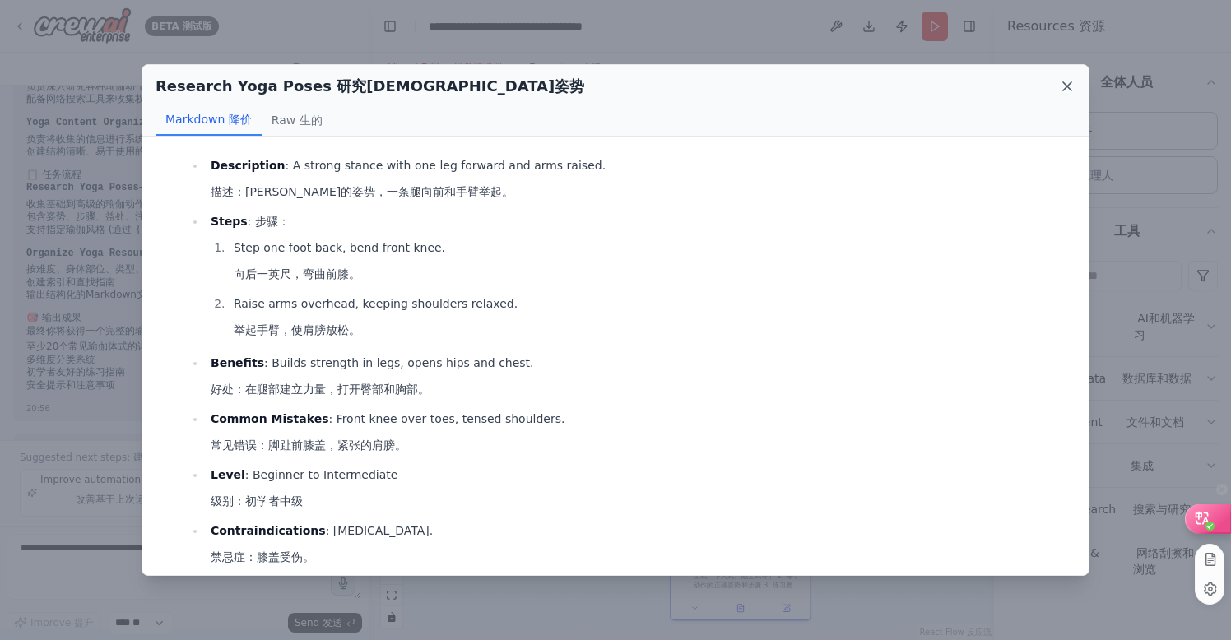
click at [1069, 88] on icon at bounding box center [1067, 86] width 8 height 8
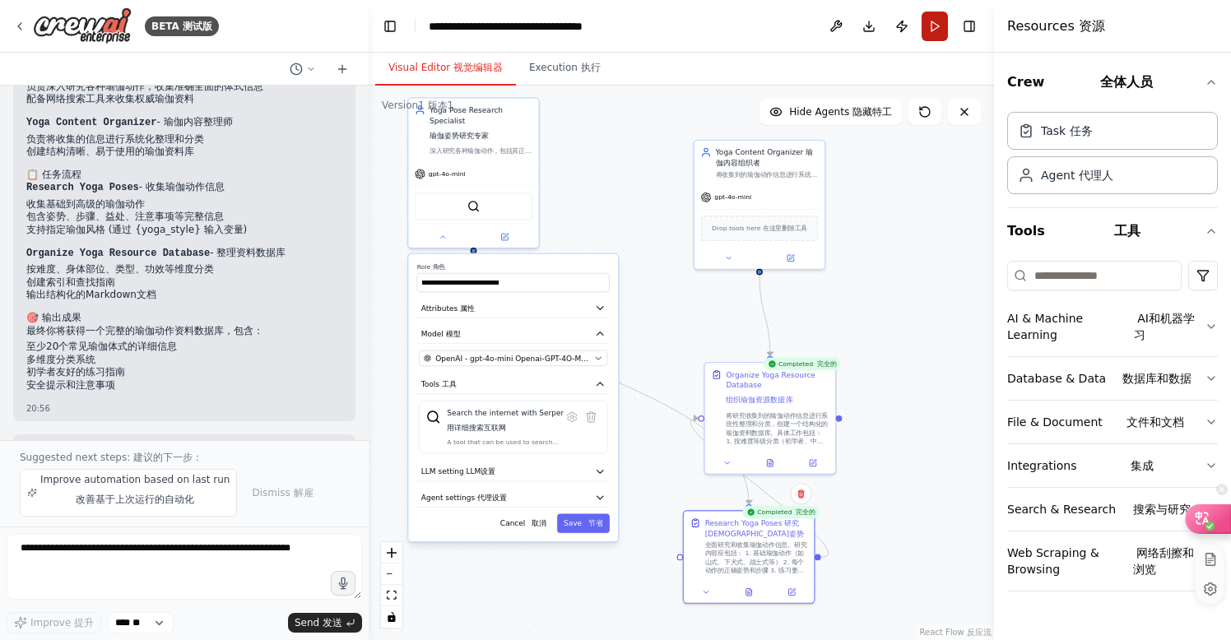
click at [933, 26] on button "Run" at bounding box center [934, 27] width 26 height 30
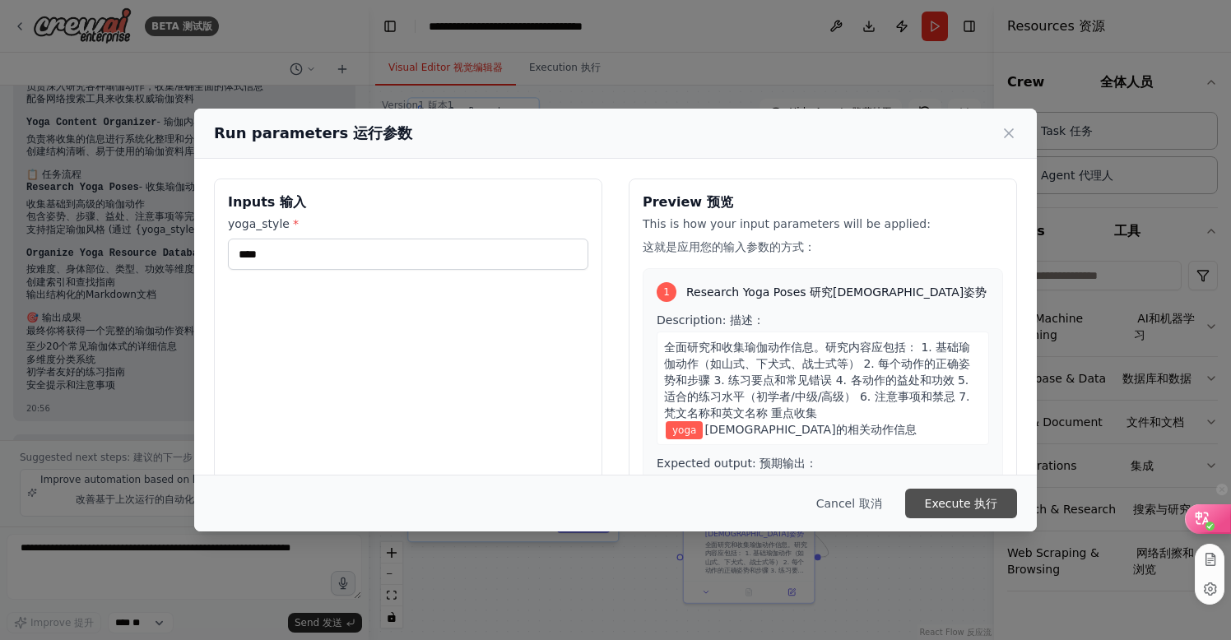
click at [971, 499] on button "Execute 执行" at bounding box center [961, 504] width 112 height 30
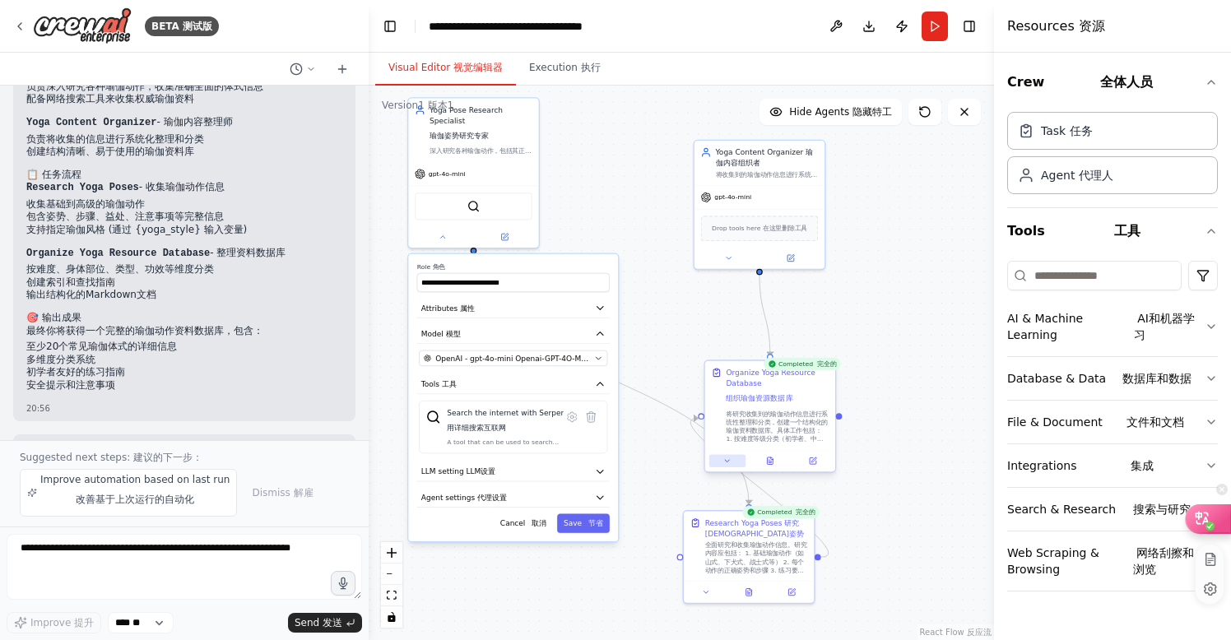
click at [727, 463] on icon at bounding box center [727, 461] width 8 height 8
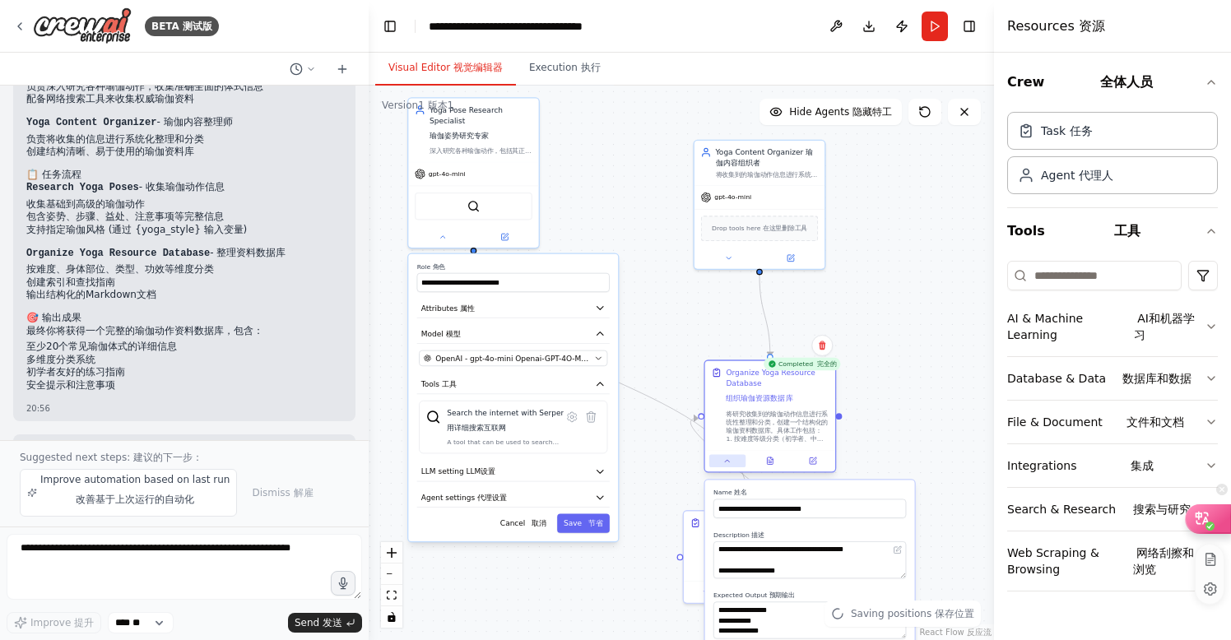
click at [727, 463] on icon at bounding box center [727, 461] width 8 height 8
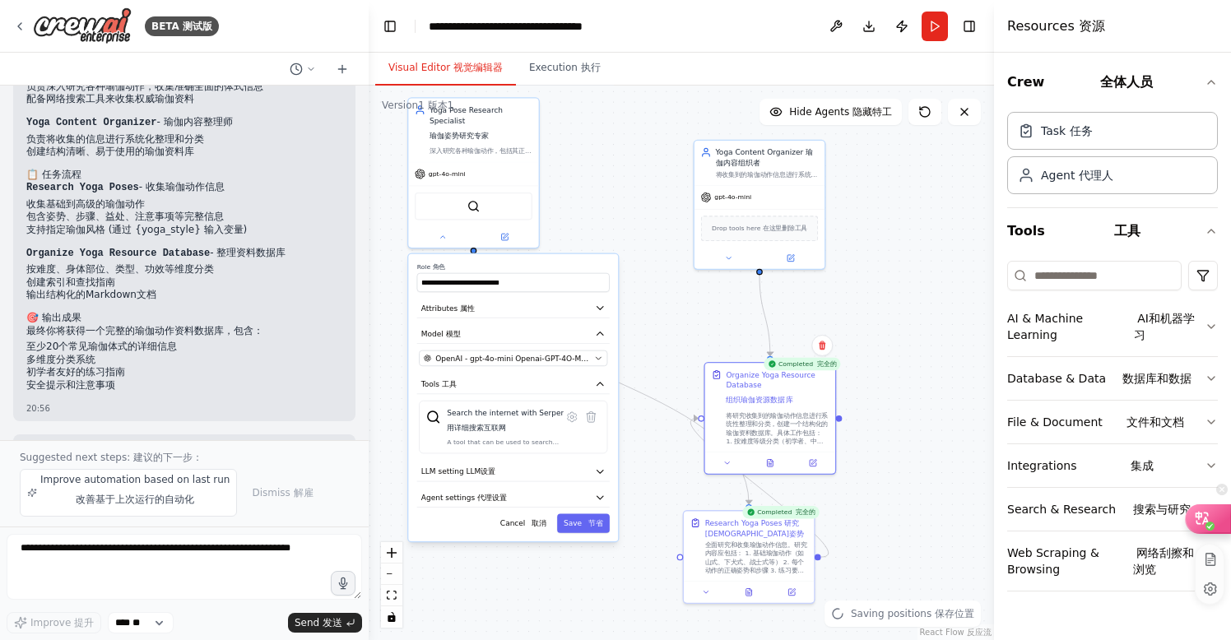
click at [789, 369] on div "Completed 完全的" at bounding box center [801, 364] width 77 height 12
click at [784, 370] on div "Completed 完全的" at bounding box center [801, 364] width 77 height 12
click at [821, 458] on button at bounding box center [813, 461] width 36 height 12
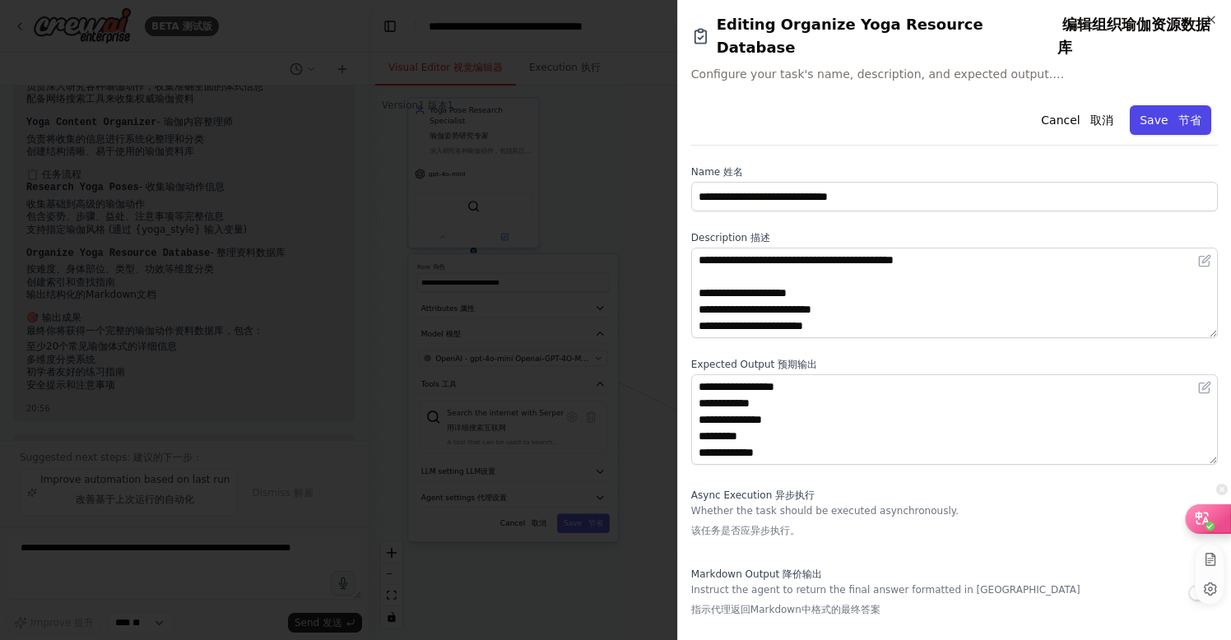
click at [1156, 123] on button "Save 节省" at bounding box center [1169, 120] width 81 height 30
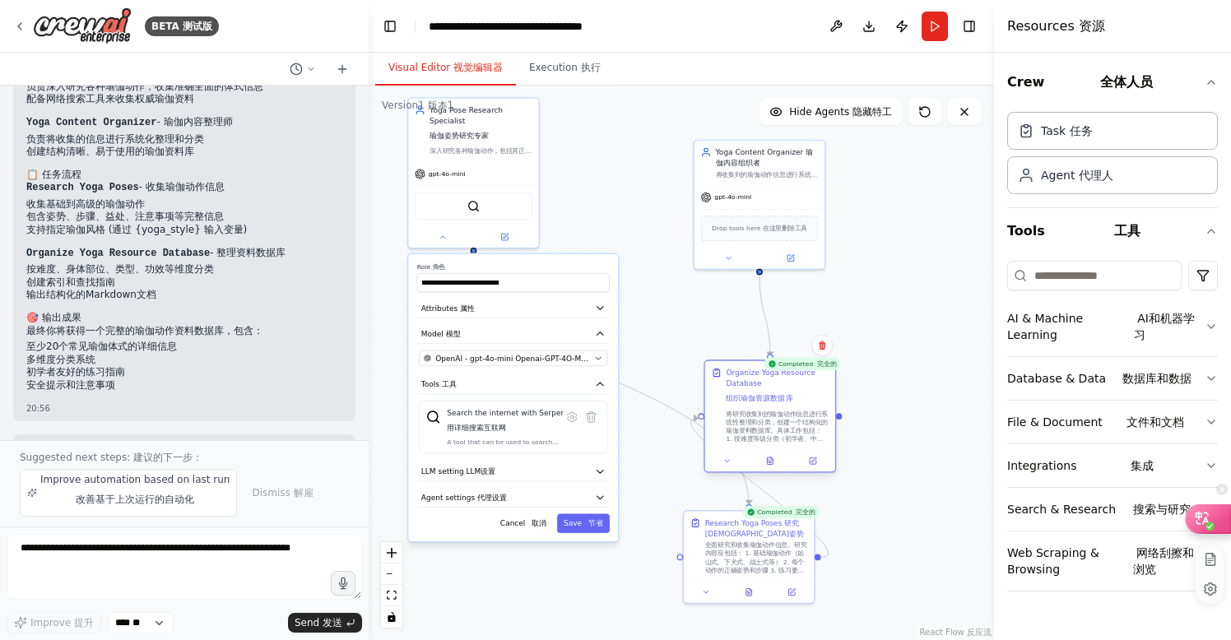
click at [820, 467] on div at bounding box center [770, 460] width 130 height 21
click at [818, 467] on div at bounding box center [770, 460] width 130 height 21
click at [811, 468] on div at bounding box center [770, 460] width 130 height 21
click at [814, 461] on icon at bounding box center [813, 459] width 5 height 5
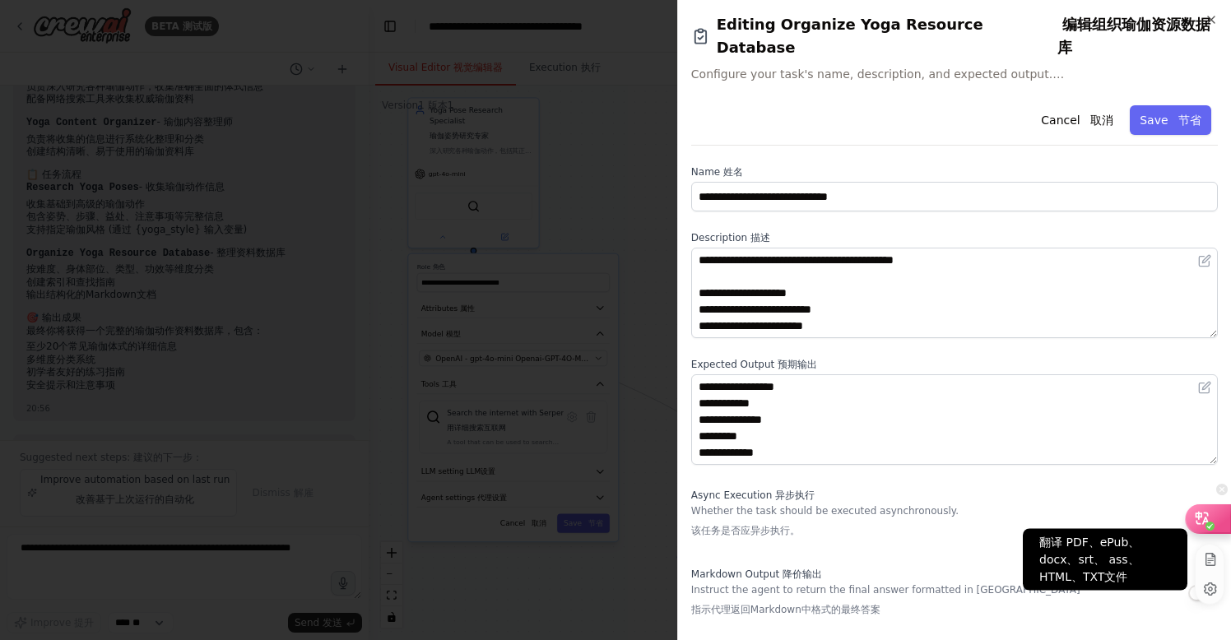
click at [1213, 556] on icon at bounding box center [1210, 559] width 10 height 13
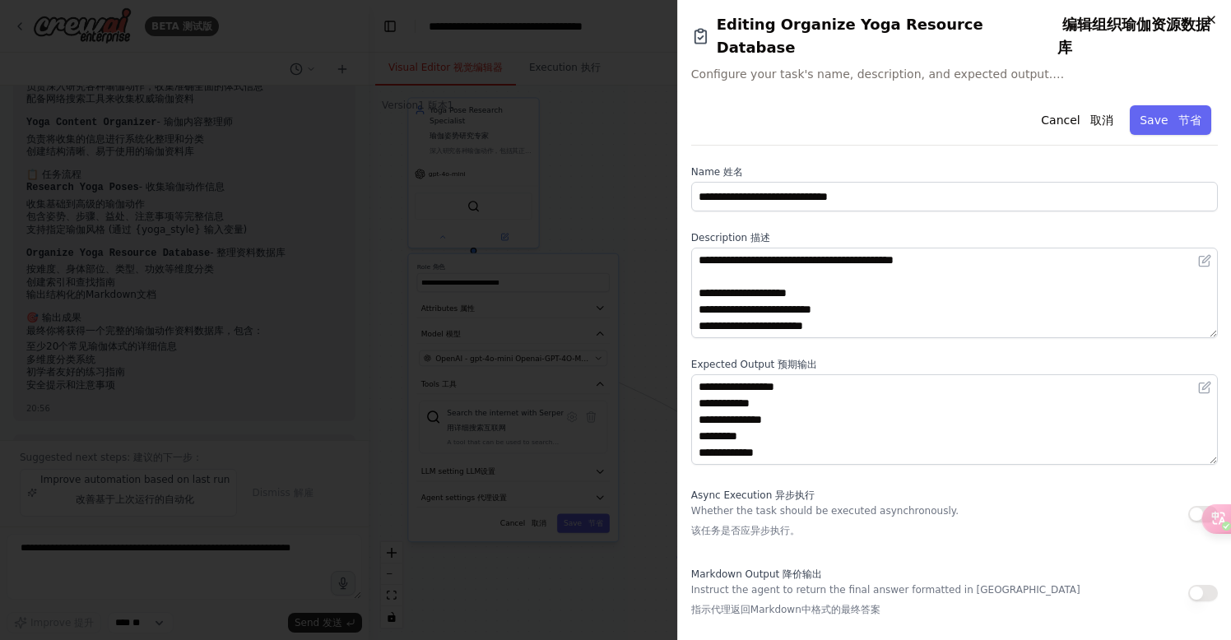
click at [1215, 19] on icon "button" at bounding box center [1210, 19] width 13 height 13
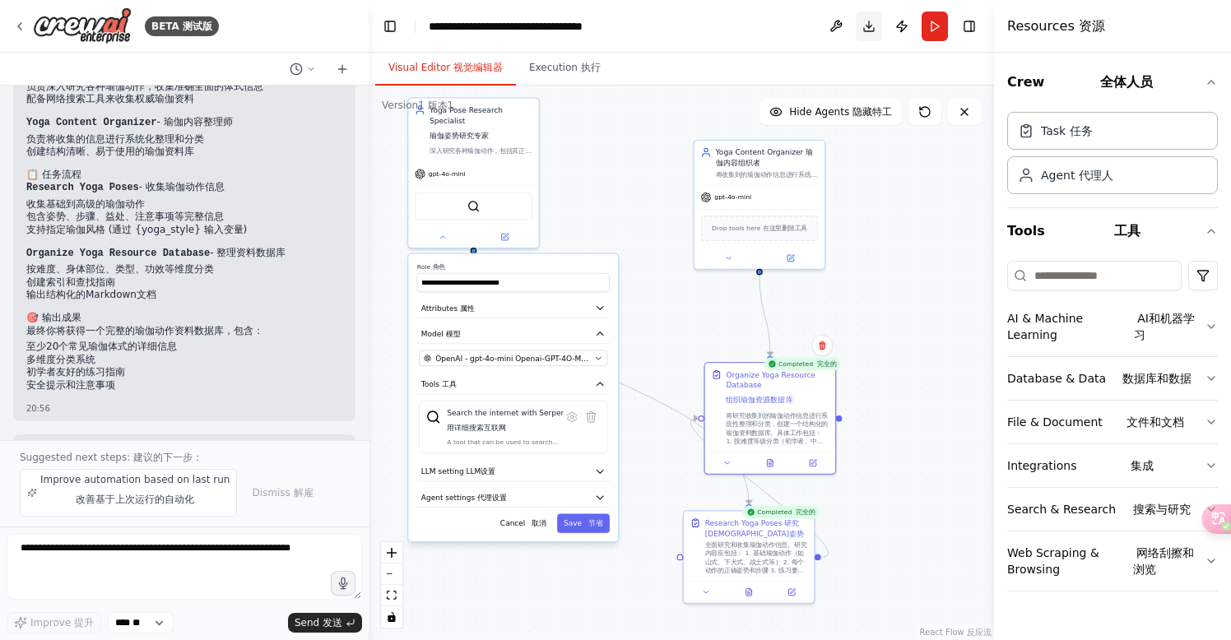
click at [869, 27] on button "Download" at bounding box center [869, 27] width 26 height 30
click at [393, 597] on icon "fit view" at bounding box center [392, 595] width 10 height 9
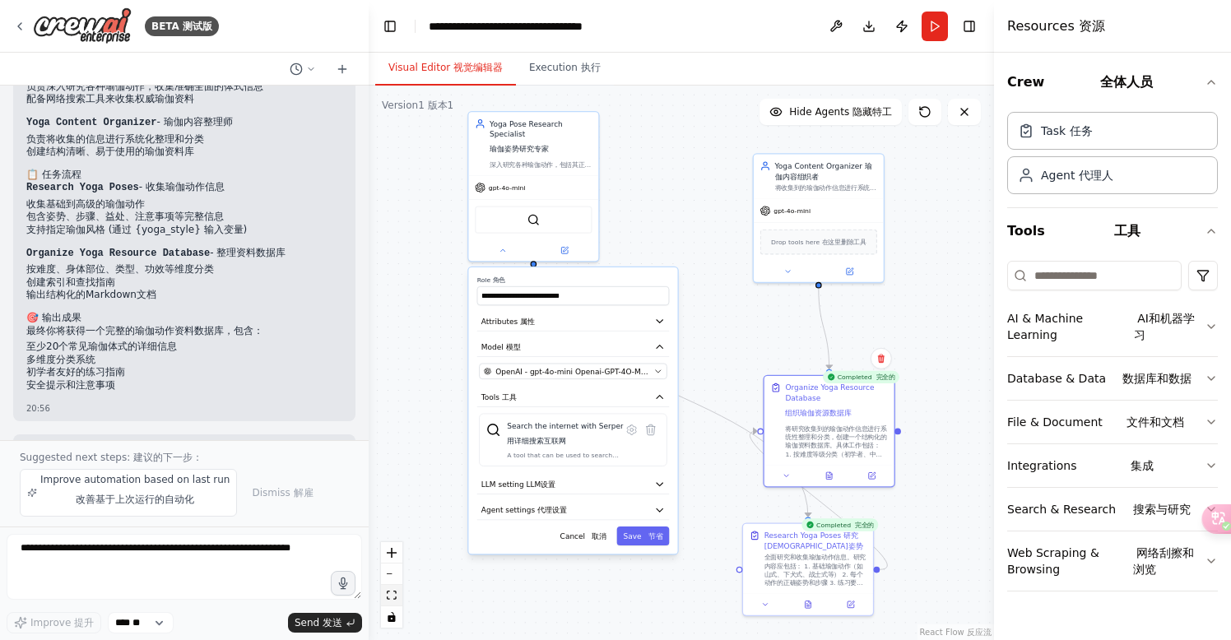
click at [393, 597] on icon "fit view" at bounding box center [392, 595] width 10 height 9
click at [392, 599] on icon "fit view" at bounding box center [392, 595] width 10 height 9
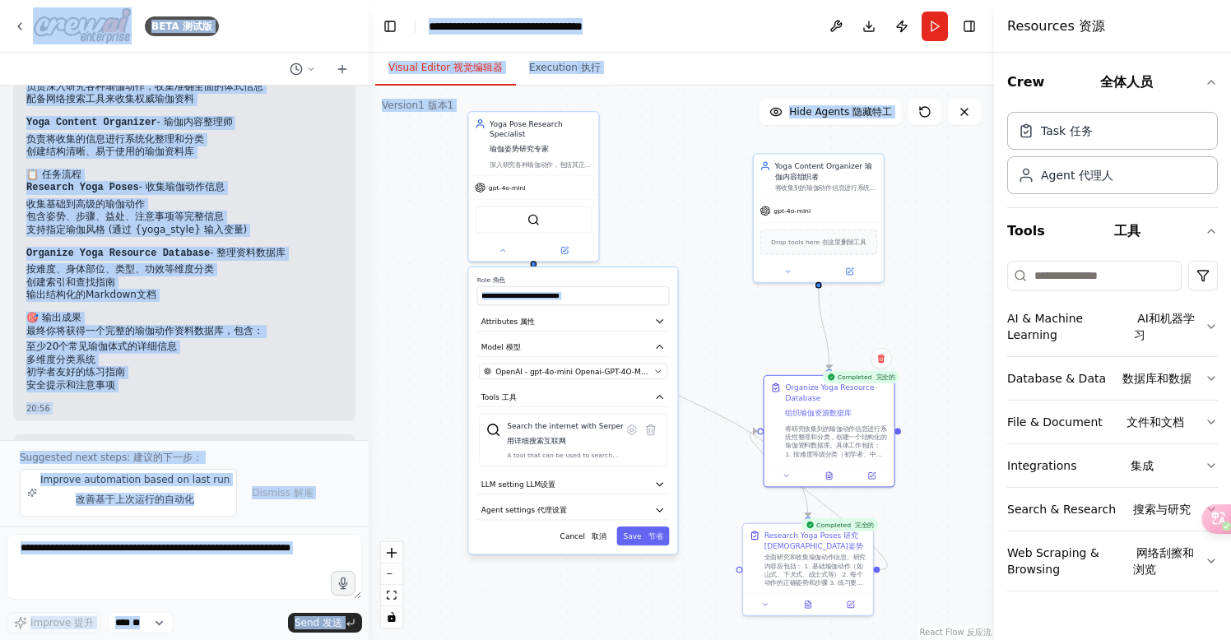
drag, startPoint x: 18, startPoint y: 15, endPoint x: 410, endPoint y: 290, distance: 479.5
click at [410, 290] on div "BETA 测试版 帮我做一个瑜伽的动作图 20:52 ▶ Thought process 思考过程 I'm specifically designed to …" at bounding box center [615, 320] width 1231 height 640
click at [396, 596] on icon "fit view" at bounding box center [392, 595] width 10 height 9
click at [393, 595] on icon "fit view" at bounding box center [392, 595] width 10 height 9
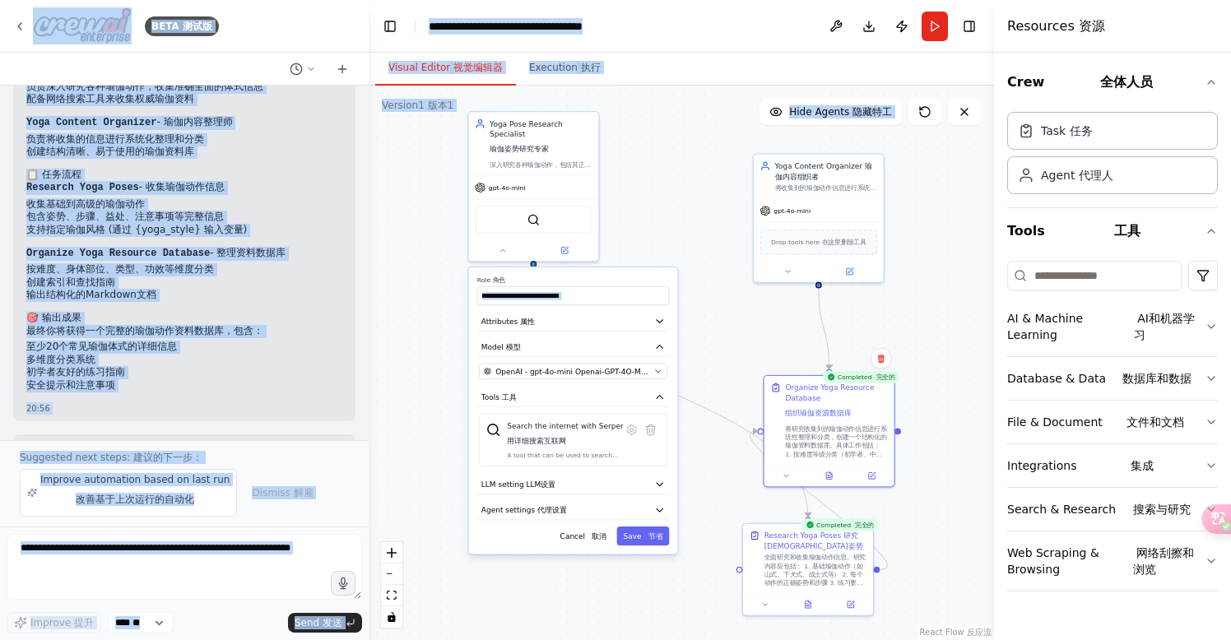
click at [431, 418] on div ".deletable-edge-delete-btn { width: 20px; height: 20px; border: 0px solid #ffff…" at bounding box center [681, 363] width 625 height 554
click at [438, 428] on div ".deletable-edge-delete-btn { width: 20px; height: 20px; border: 0px solid #ffff…" at bounding box center [681, 363] width 625 height 554
click at [424, 276] on div ".deletable-edge-delete-btn { width: 20px; height: 20px; border: 0px solid #ffff…" at bounding box center [681, 363] width 625 height 554
click at [428, 436] on div ".deletable-edge-delete-btn { width: 20px; height: 20px; border: 0px solid #ffff…" at bounding box center [681, 363] width 625 height 554
click at [591, 540] on font at bounding box center [590, 535] width 2 height 8
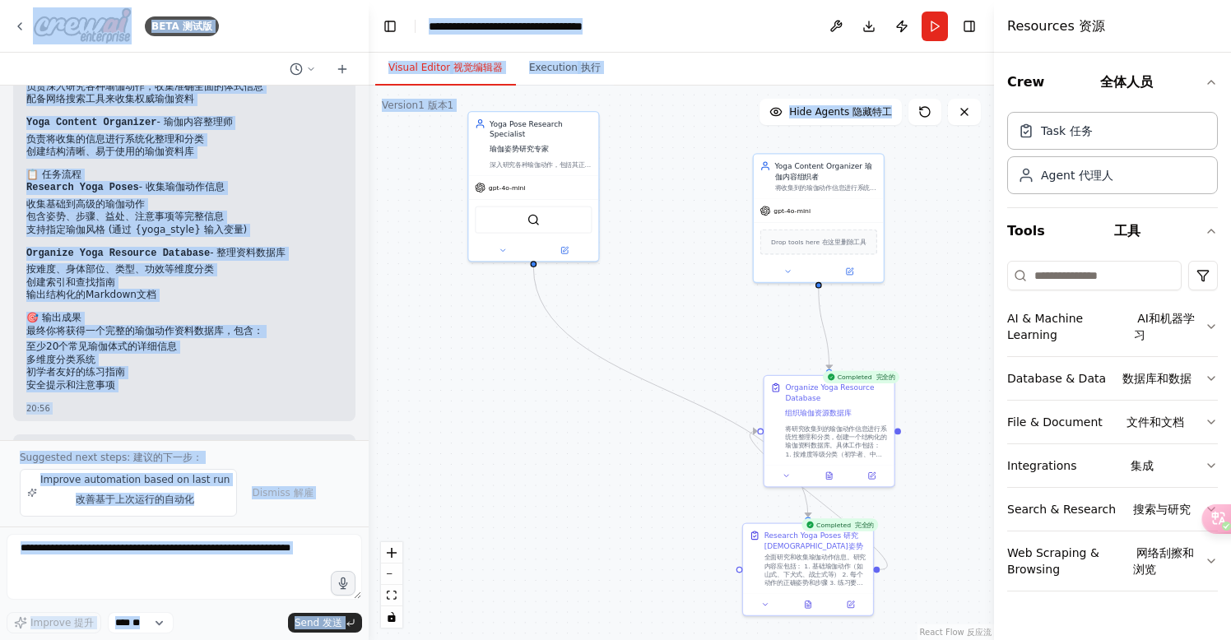
click at [450, 384] on div ".deletable-edge-delete-btn { width: 20px; height: 20px; border: 0px solid #ffff…" at bounding box center [681, 363] width 625 height 554
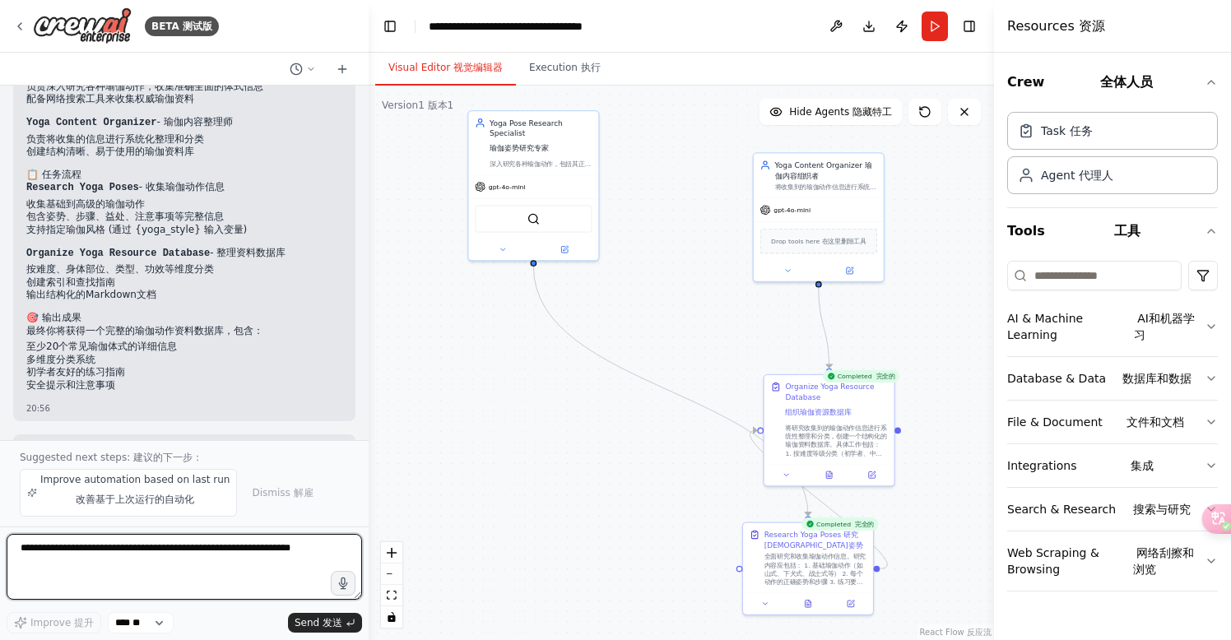
click at [257, 574] on textarea at bounding box center [184, 567] width 355 height 66
click at [327, 552] on textarea at bounding box center [184, 567] width 355 height 66
type textarea "**********"
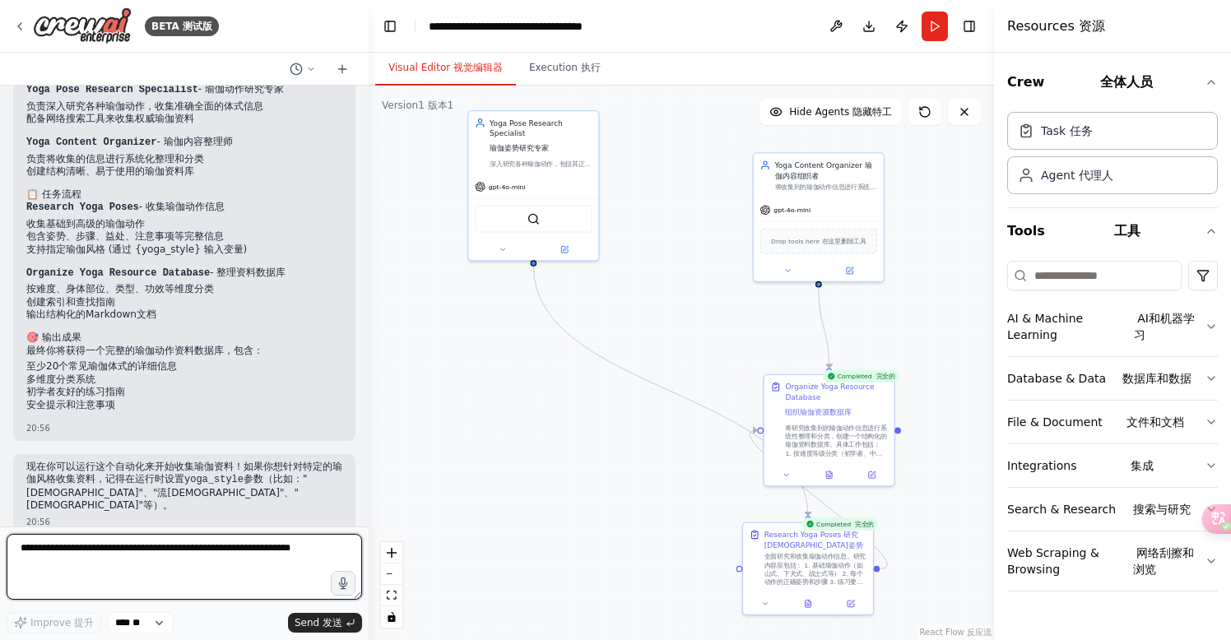
click at [318, 546] on textarea at bounding box center [184, 567] width 355 height 66
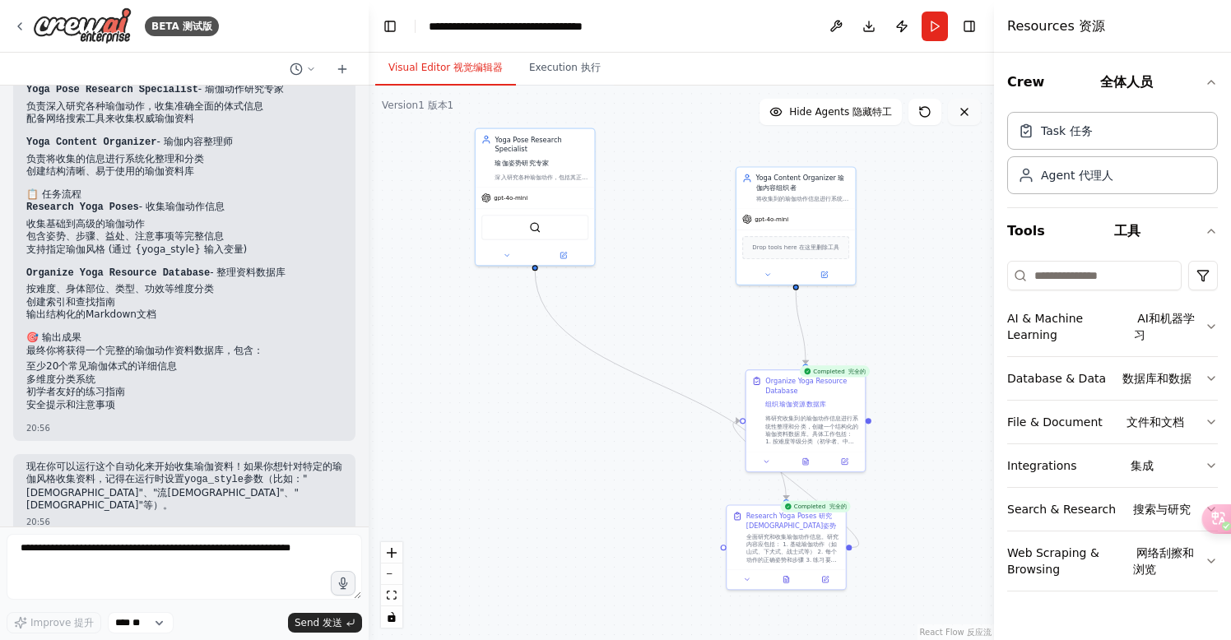
click at [967, 118] on icon at bounding box center [964, 111] width 13 height 13
click at [965, 113] on icon at bounding box center [964, 112] width 7 height 7
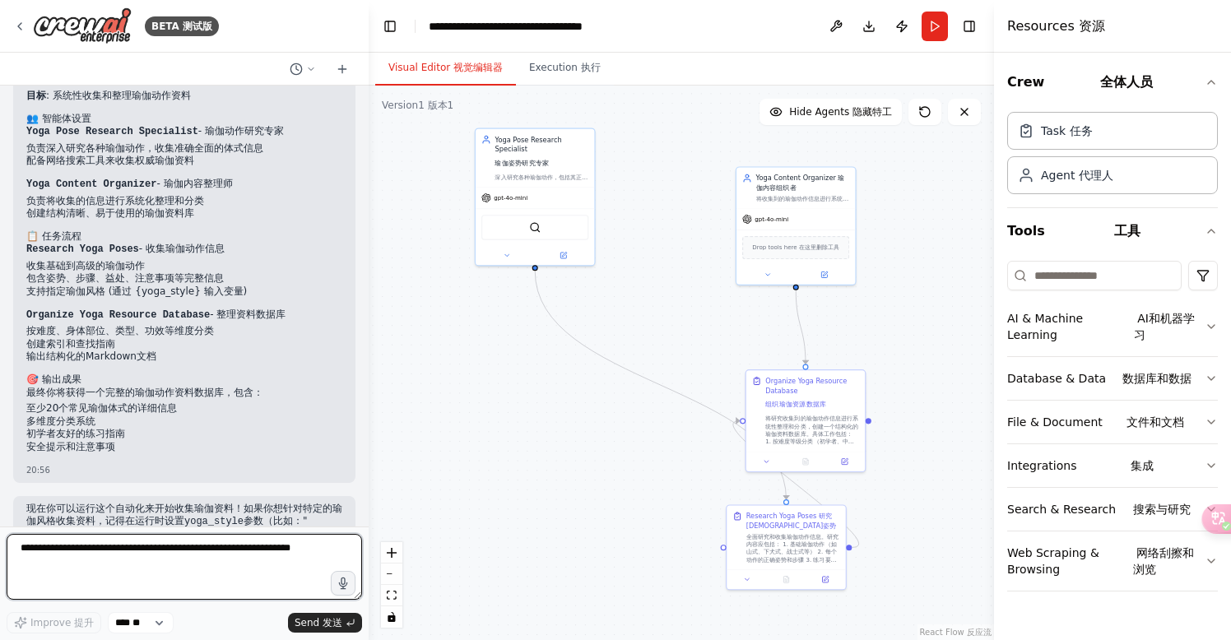
click at [134, 570] on textarea at bounding box center [184, 567] width 355 height 66
type textarea "*********"
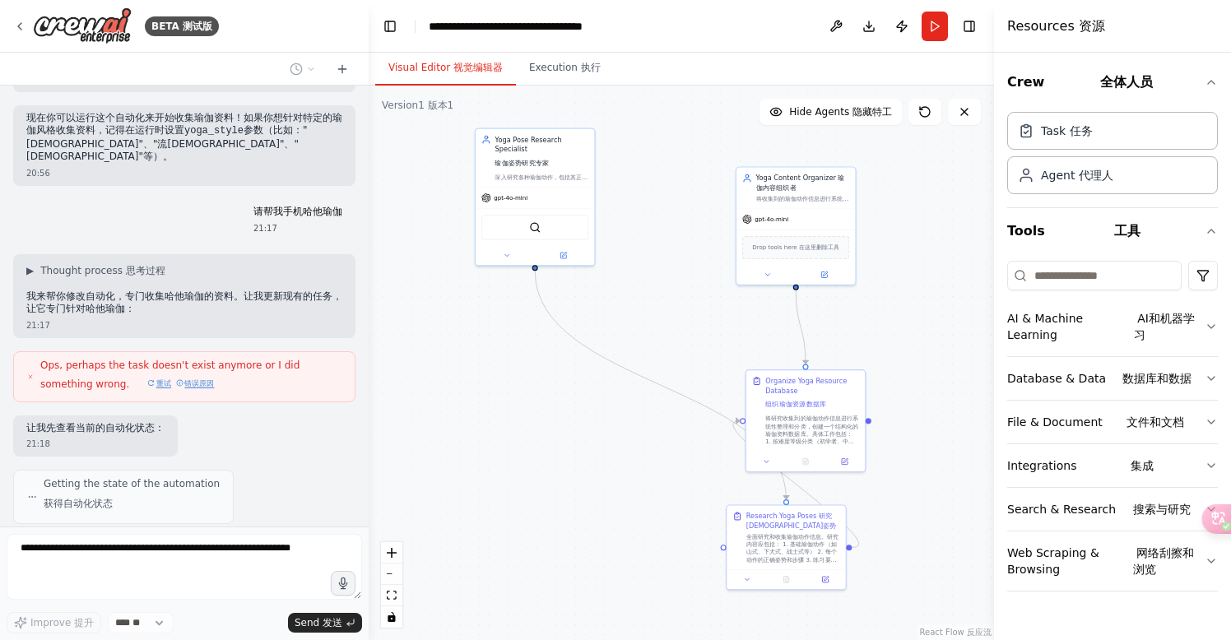
scroll to position [2337, 0]
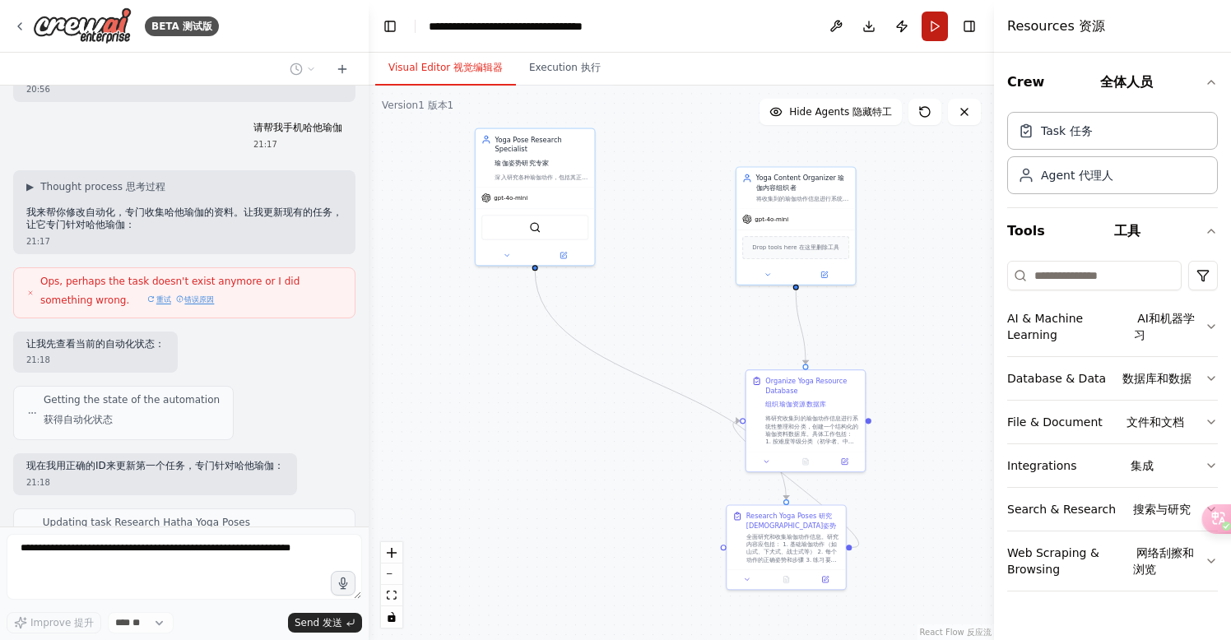
click at [932, 26] on button "Run" at bounding box center [934, 27] width 26 height 30
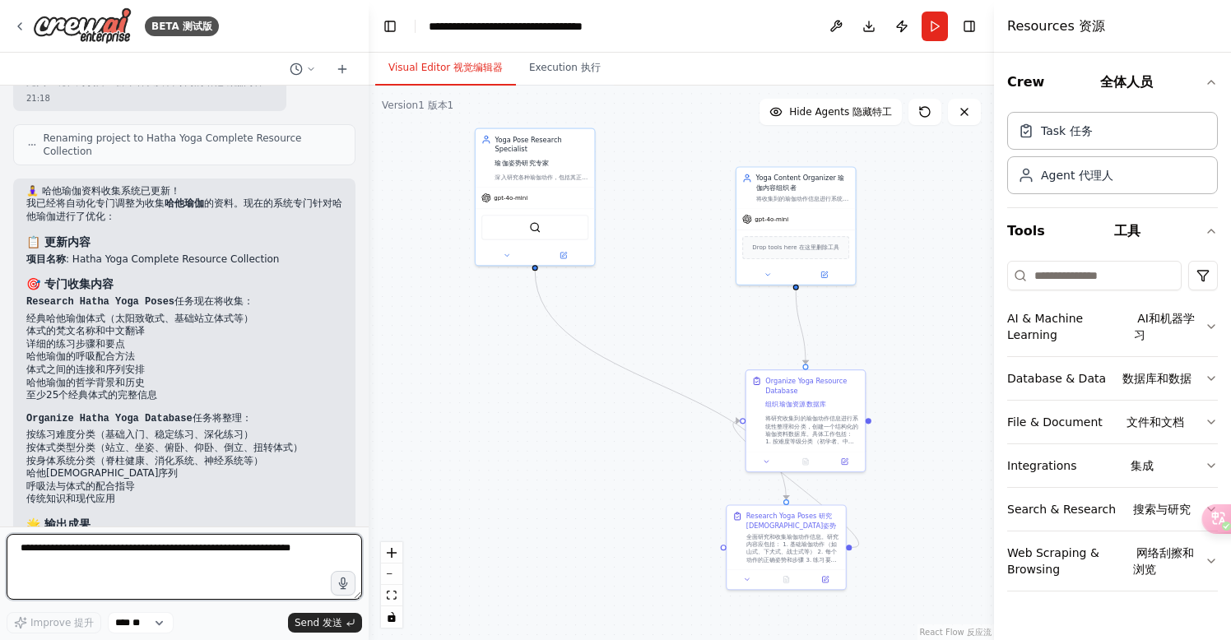
scroll to position [3032, 0]
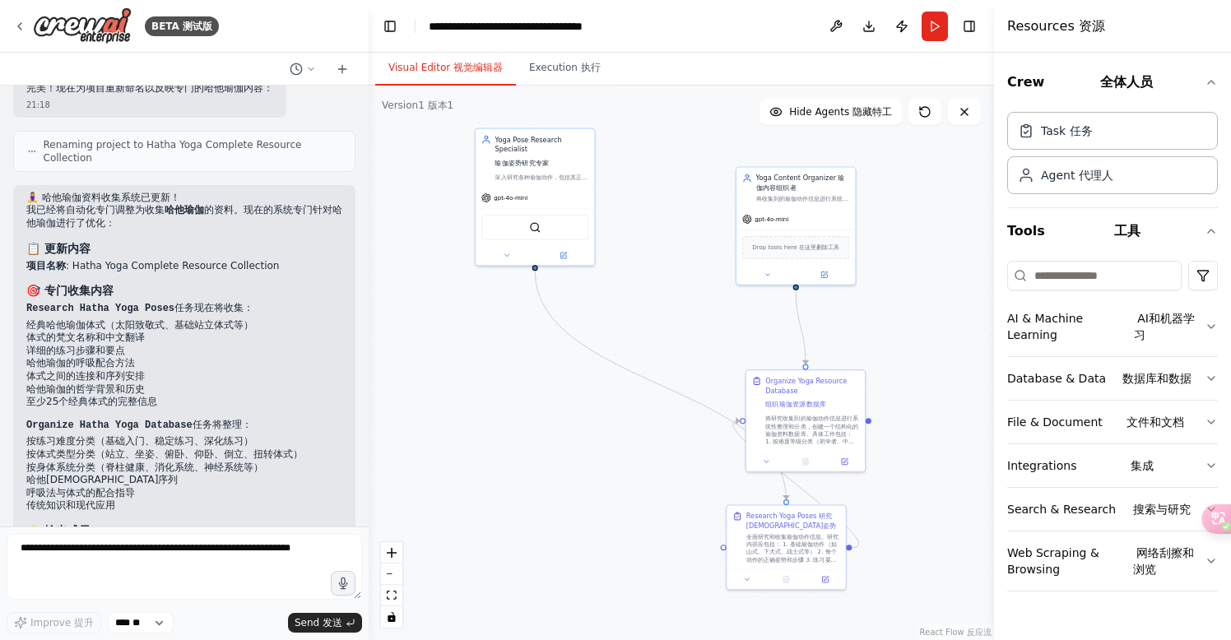
click at [906, 315] on div ".deletable-edge-delete-btn { width: 20px; height: 20px; border: 0px solid #ffff…" at bounding box center [681, 363] width 625 height 554
click at [392, 597] on icon "fit view" at bounding box center [392, 595] width 10 height 9
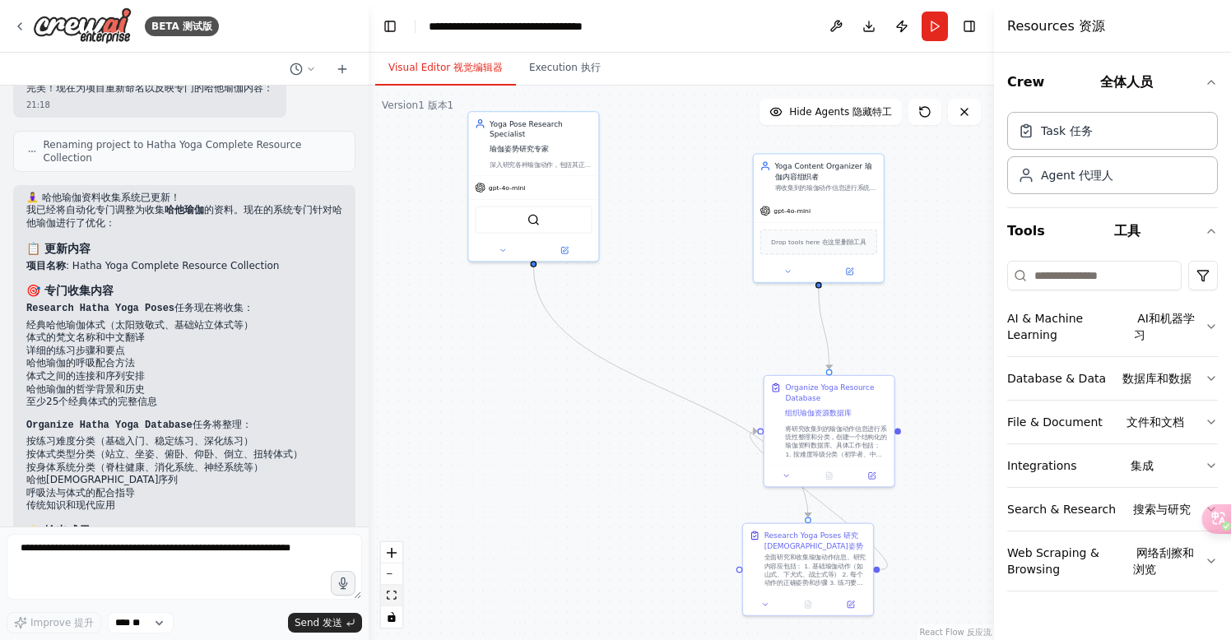
click at [396, 598] on icon "fit view" at bounding box center [392, 595] width 10 height 9
click at [396, 592] on button "fit view" at bounding box center [391, 595] width 21 height 21
click at [524, 384] on div ".deletable-edge-delete-btn { width: 20px; height: 20px; border: 0px solid #ffff…" at bounding box center [681, 363] width 625 height 554
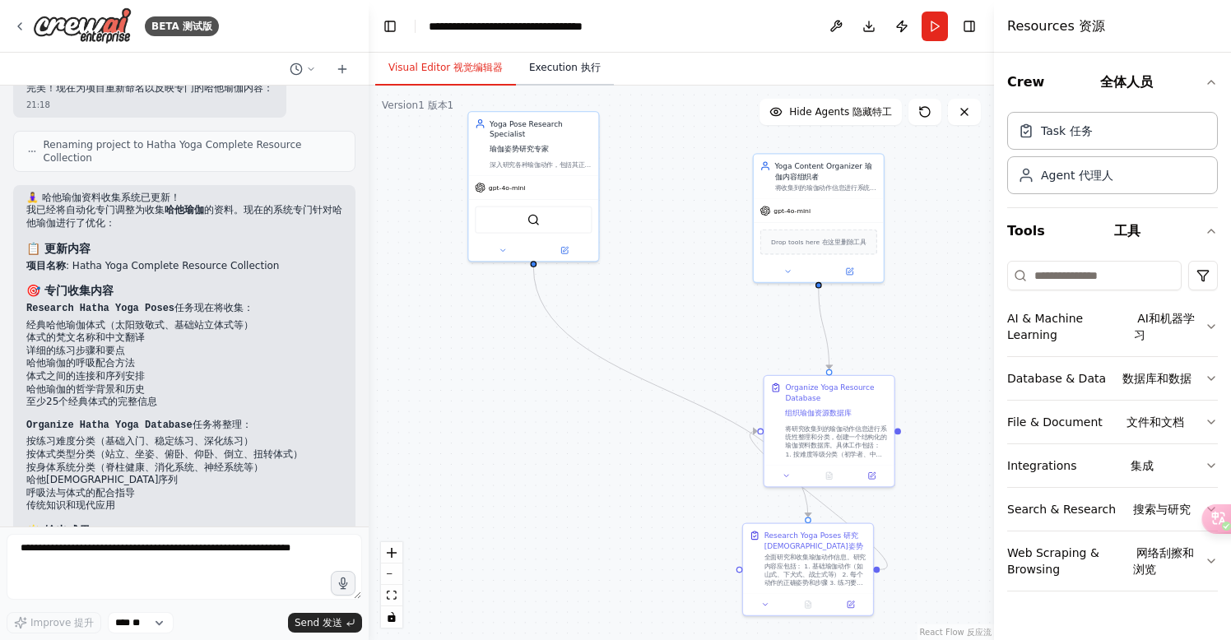
click at [559, 70] on button "Execution 执行" at bounding box center [565, 68] width 98 height 35
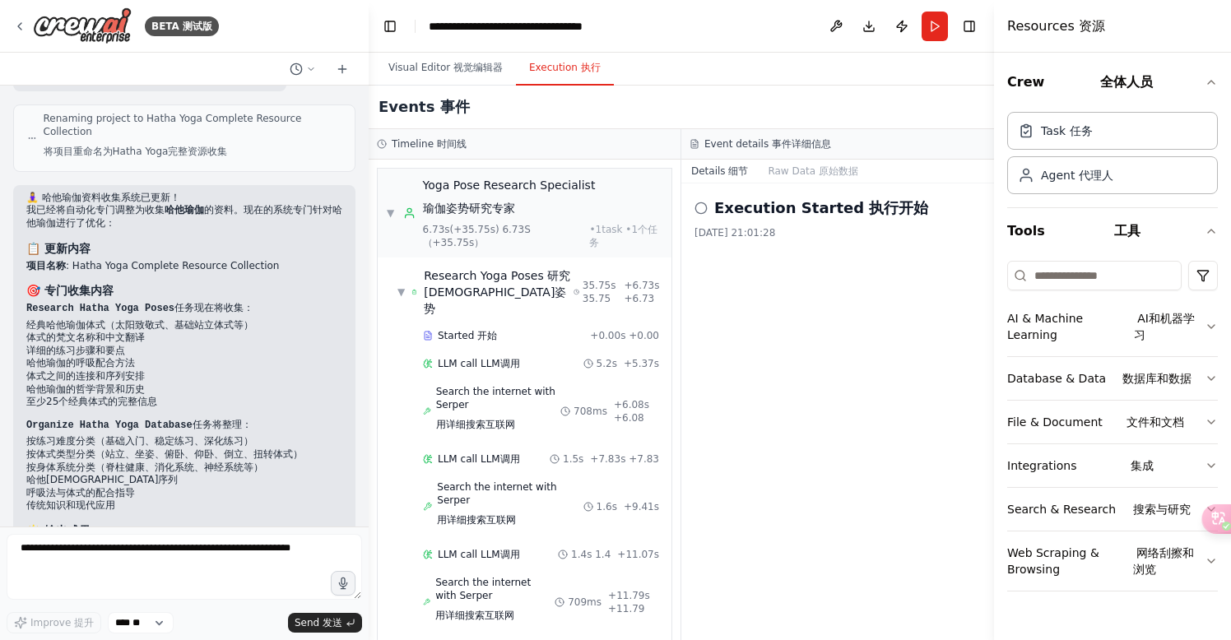
scroll to position [3033, 0]
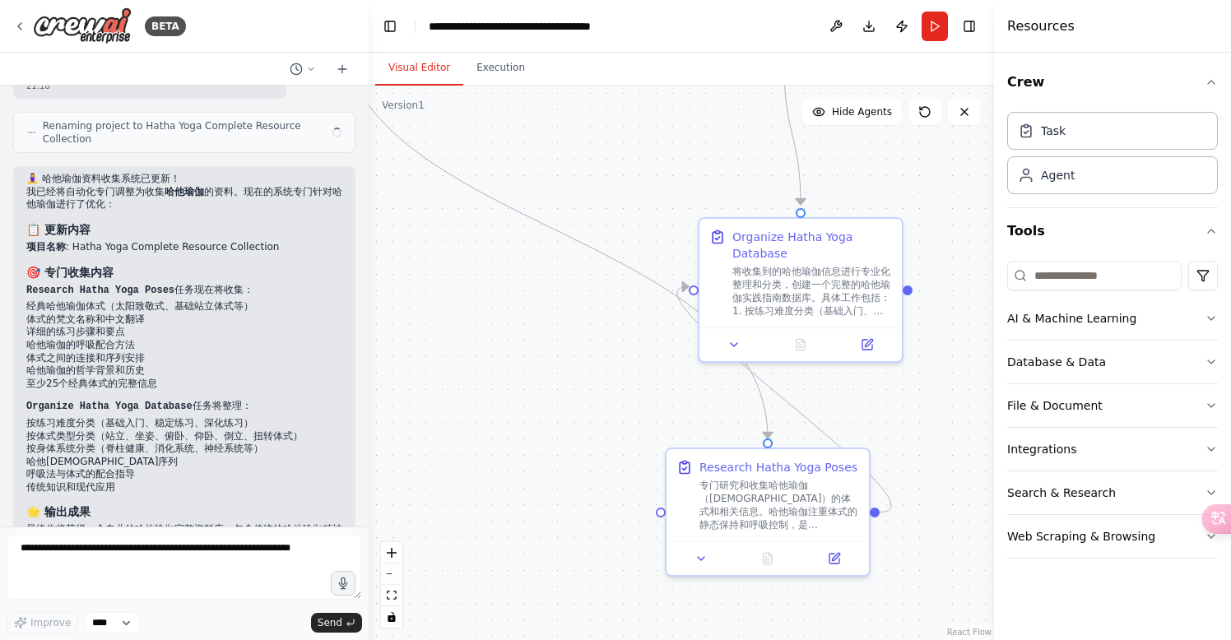
scroll to position [2502, 0]
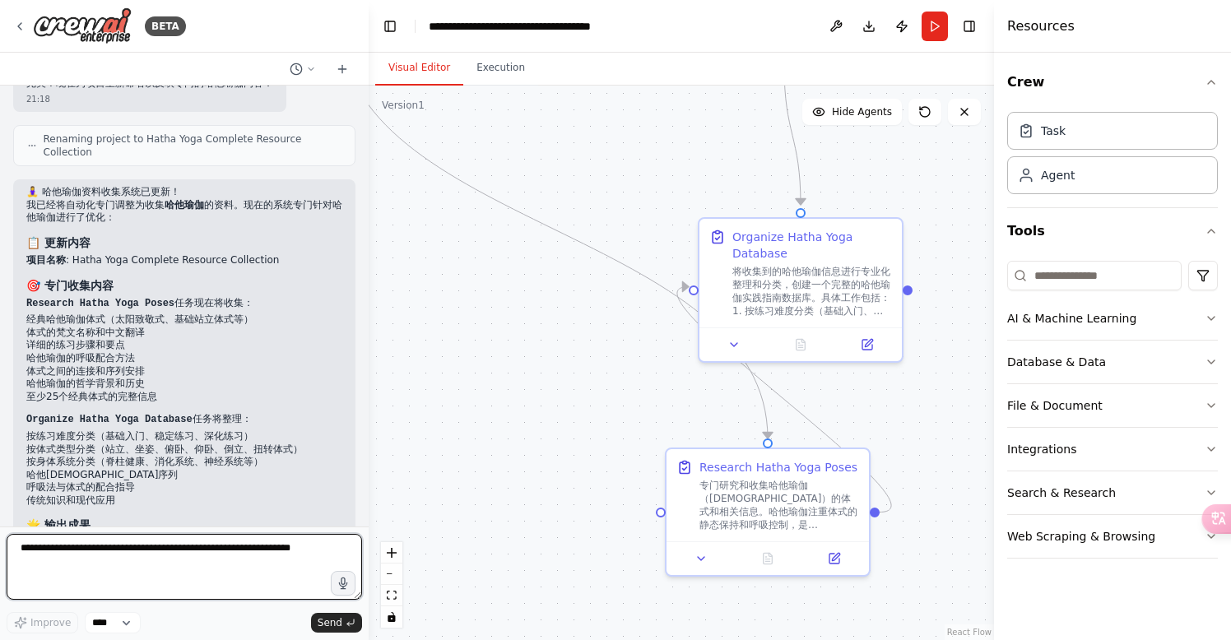
click at [89, 554] on textarea at bounding box center [184, 567] width 355 height 66
type textarea "**********"
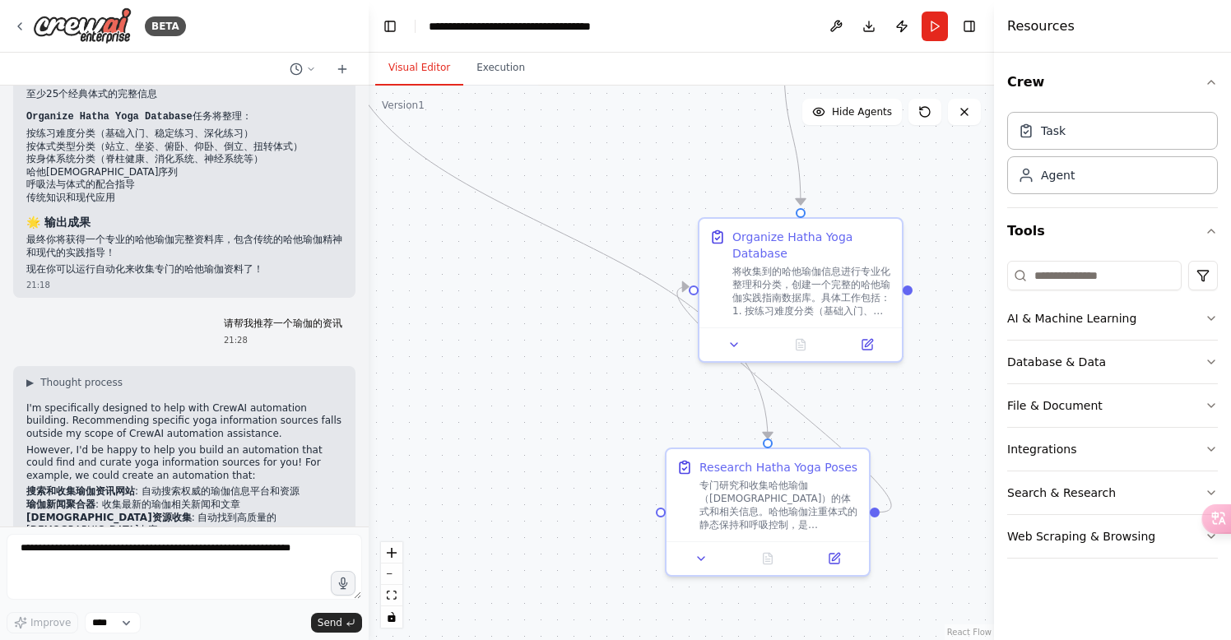
scroll to position [2804, 0]
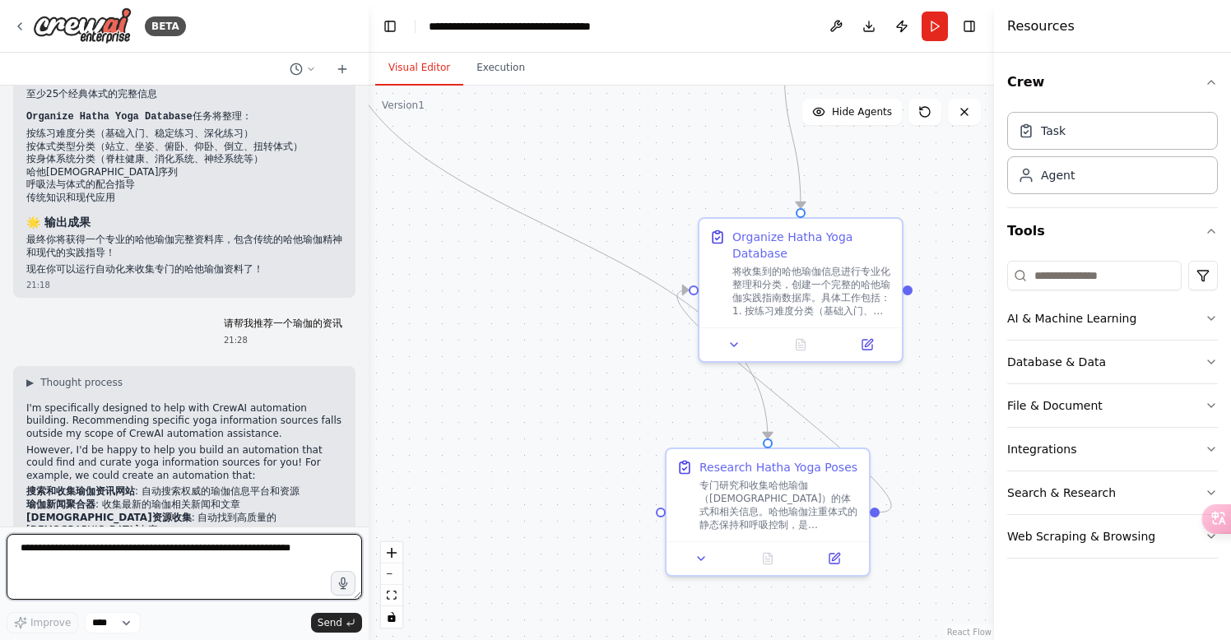
click at [194, 557] on textarea at bounding box center [184, 567] width 355 height 66
type textarea "*******"
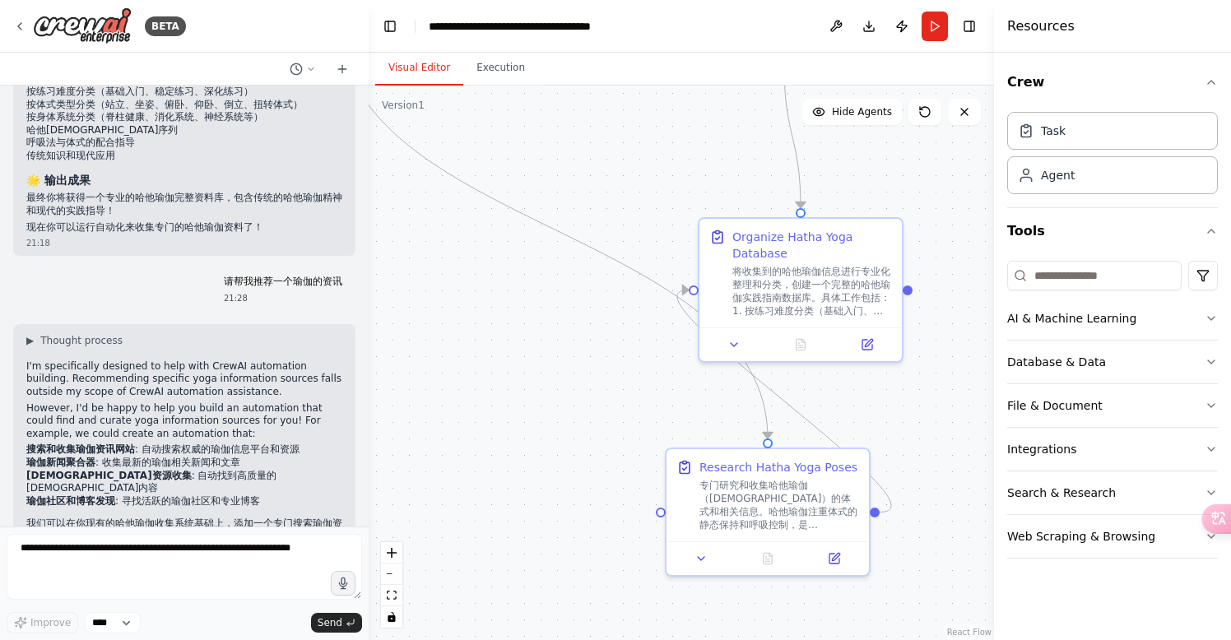
scroll to position [2901, 0]
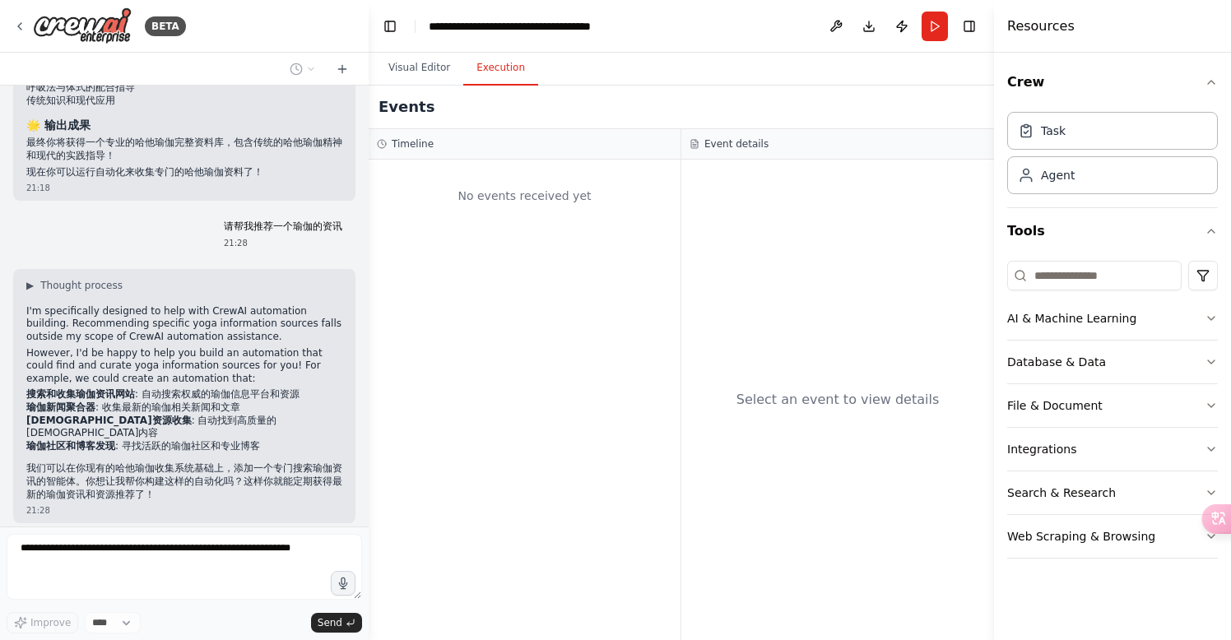
click at [493, 63] on button "Execution" at bounding box center [500, 68] width 75 height 35
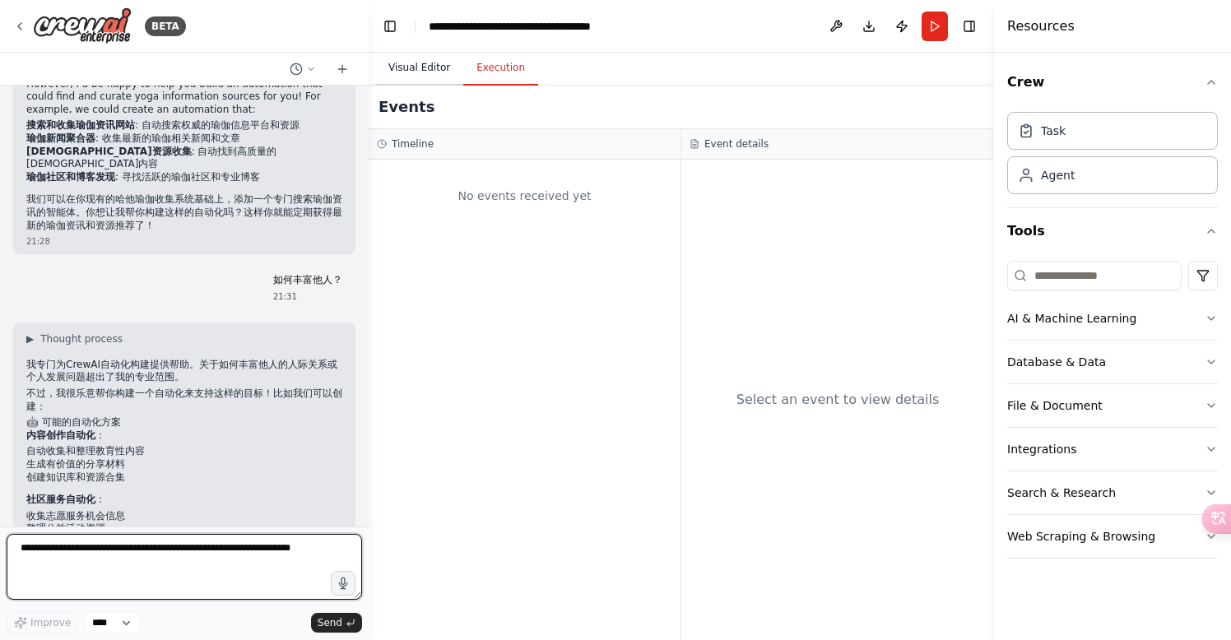
scroll to position [3211, 0]
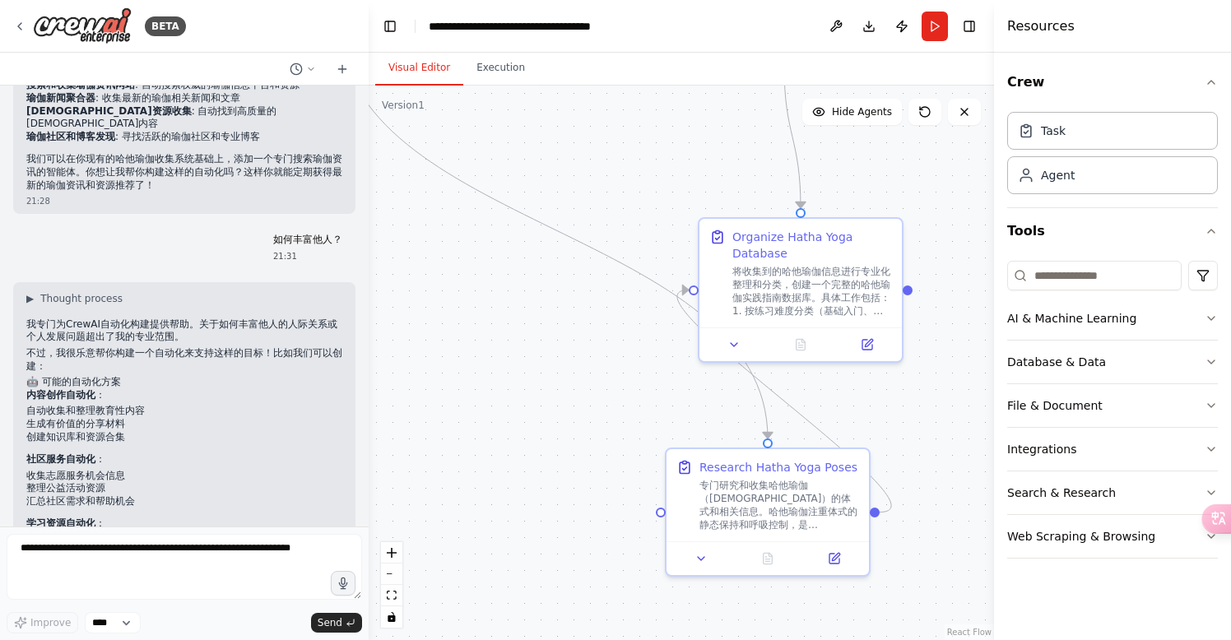
click at [419, 67] on button "Visual Editor" at bounding box center [419, 68] width 88 height 35
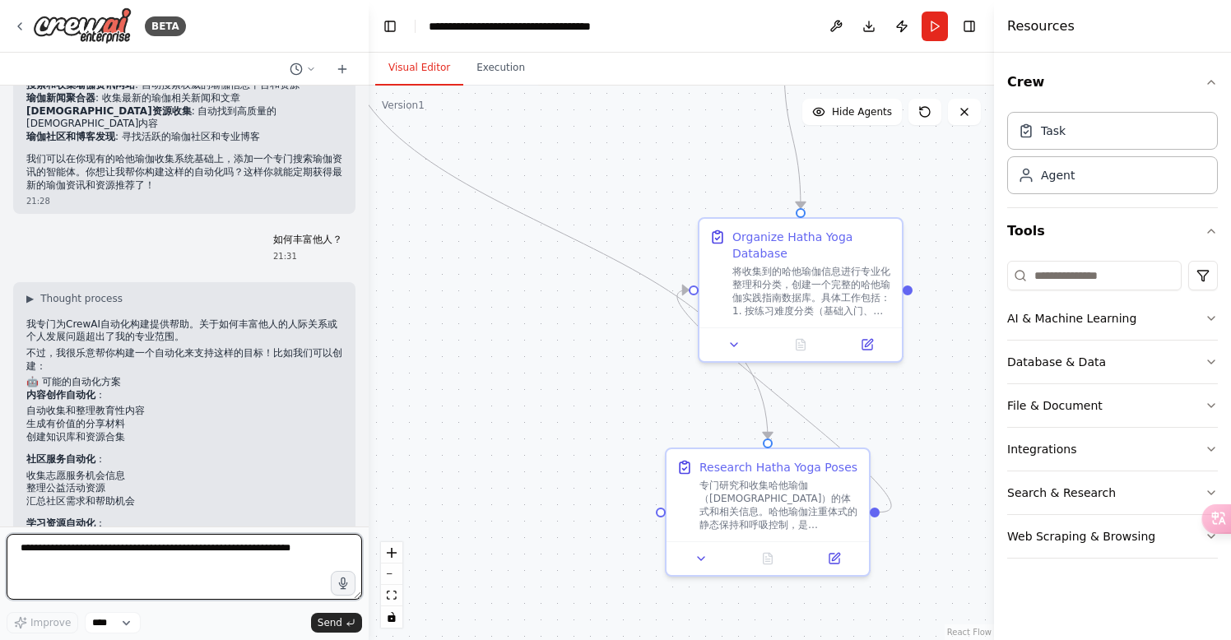
click at [88, 563] on textarea at bounding box center [184, 567] width 355 height 66
type textarea "**********"
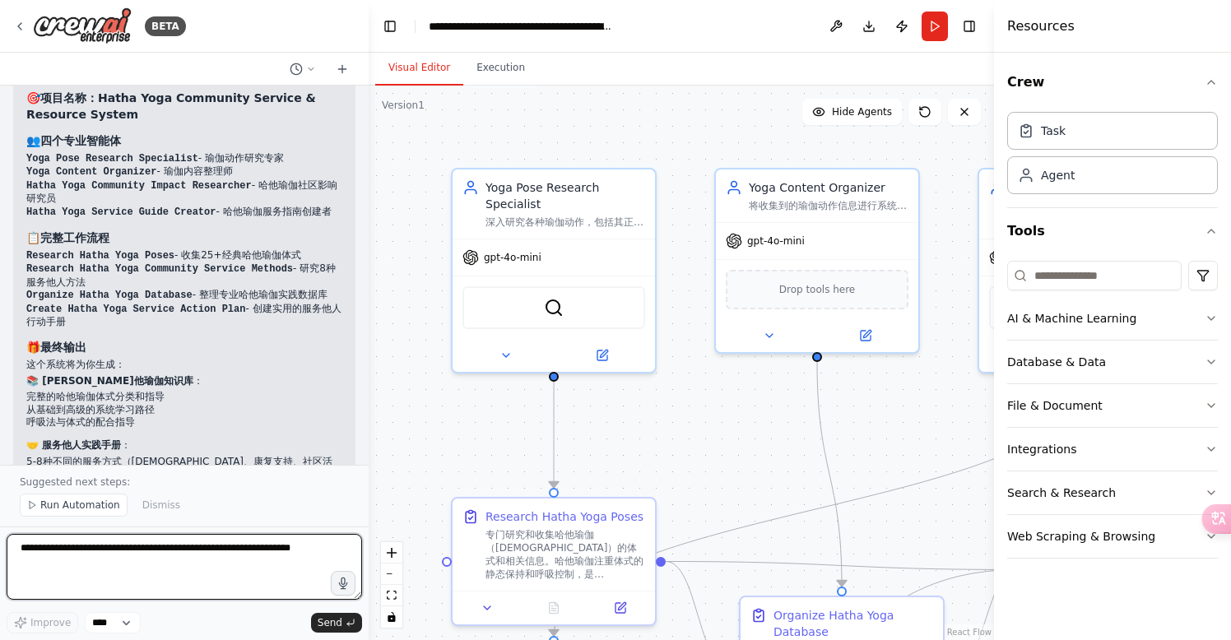
scroll to position [4908, 0]
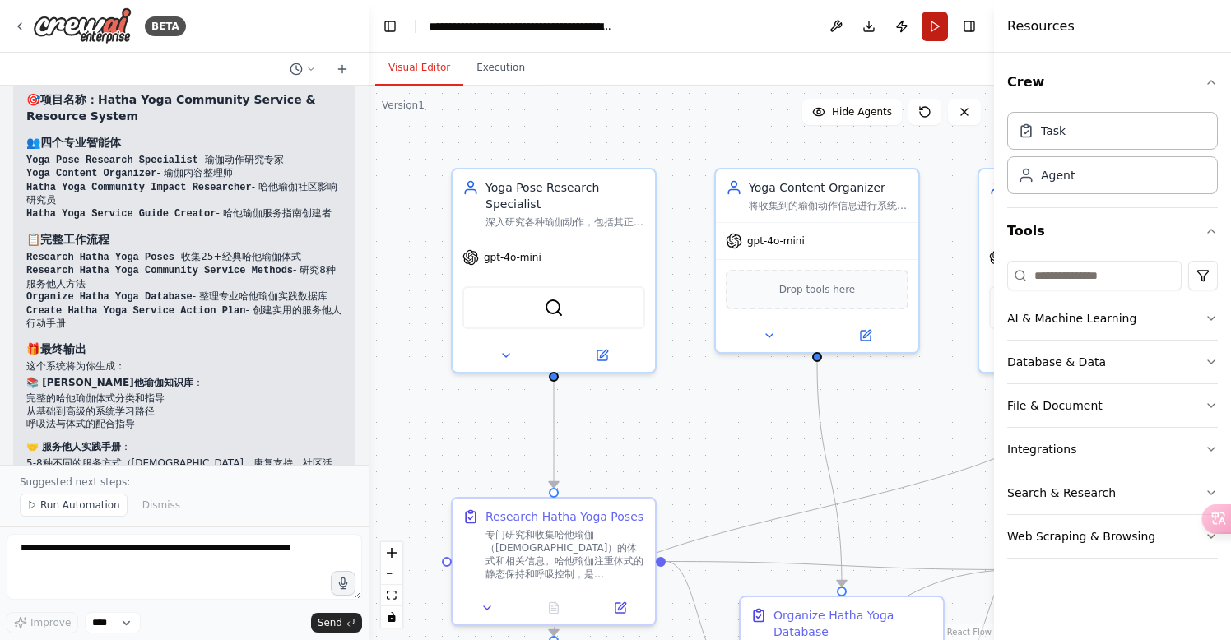
click at [923, 26] on button "Run" at bounding box center [934, 27] width 26 height 30
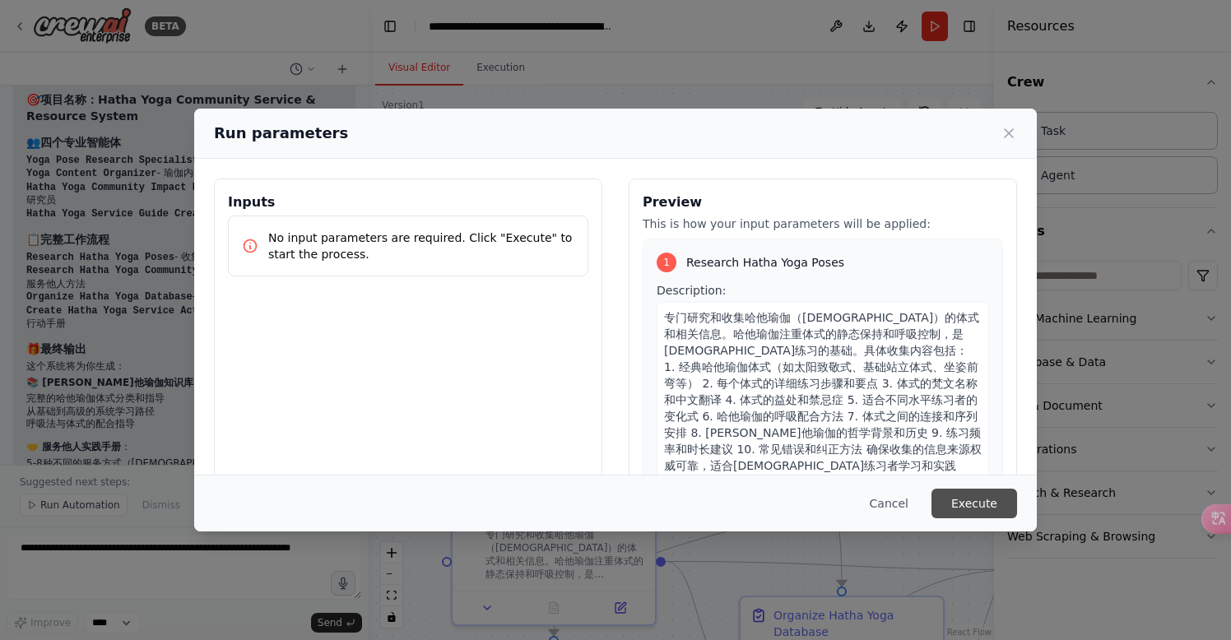
click at [969, 505] on button "Execute" at bounding box center [974, 504] width 86 height 30
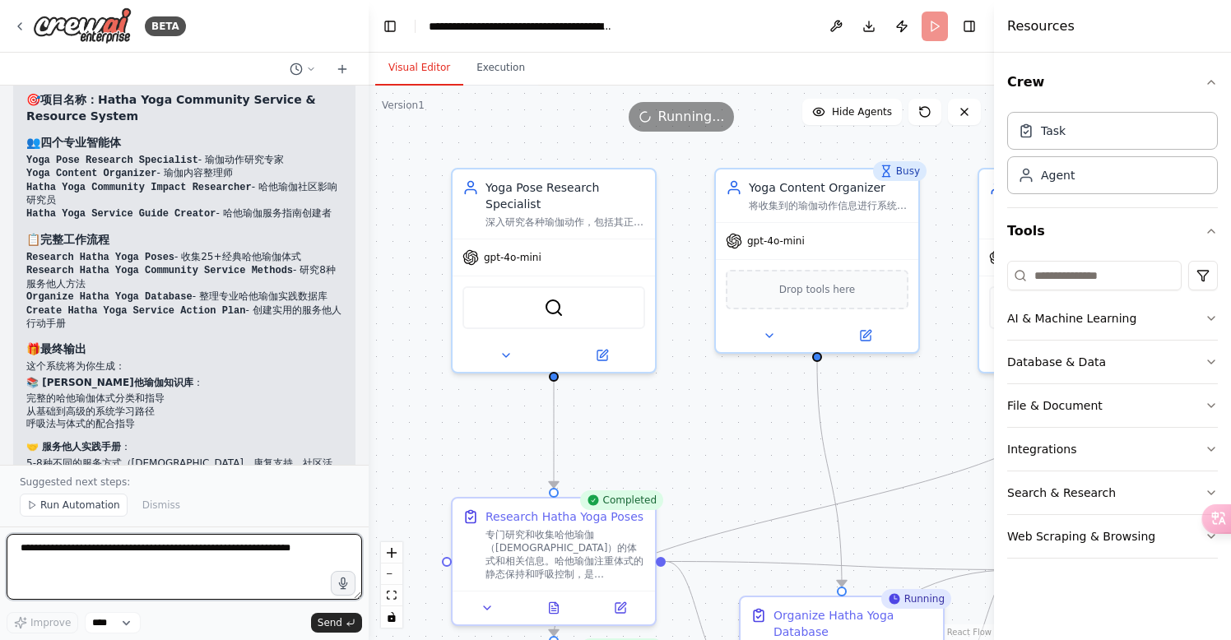
click at [82, 555] on textarea at bounding box center [184, 567] width 355 height 66
type textarea "**********"
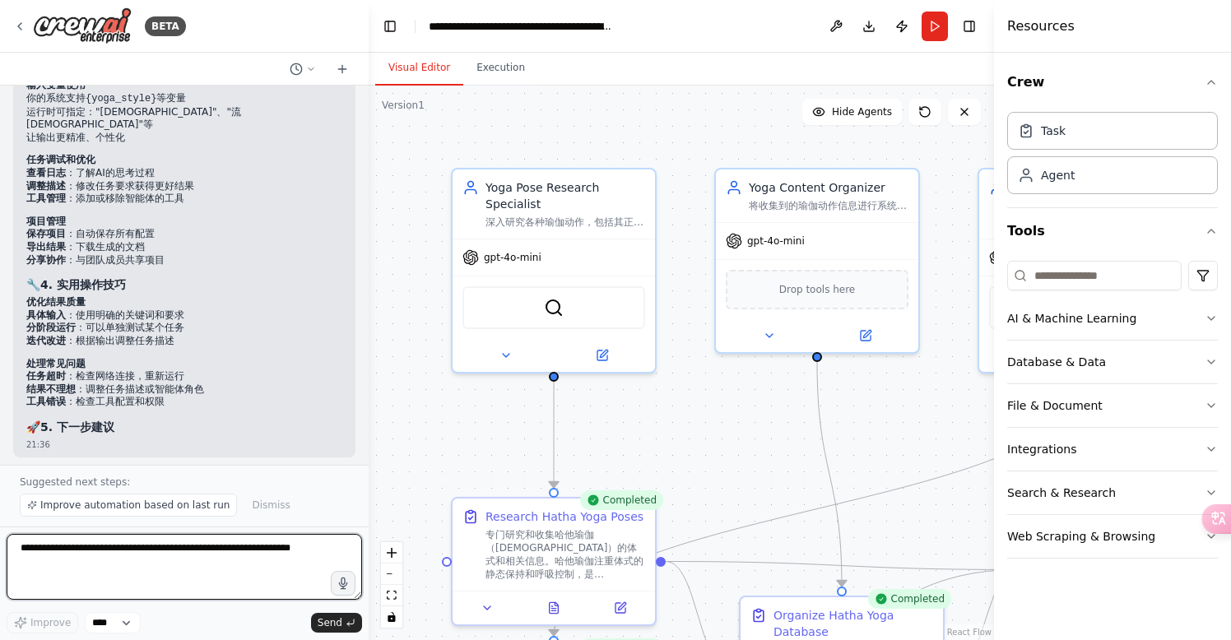
scroll to position [5981, 0]
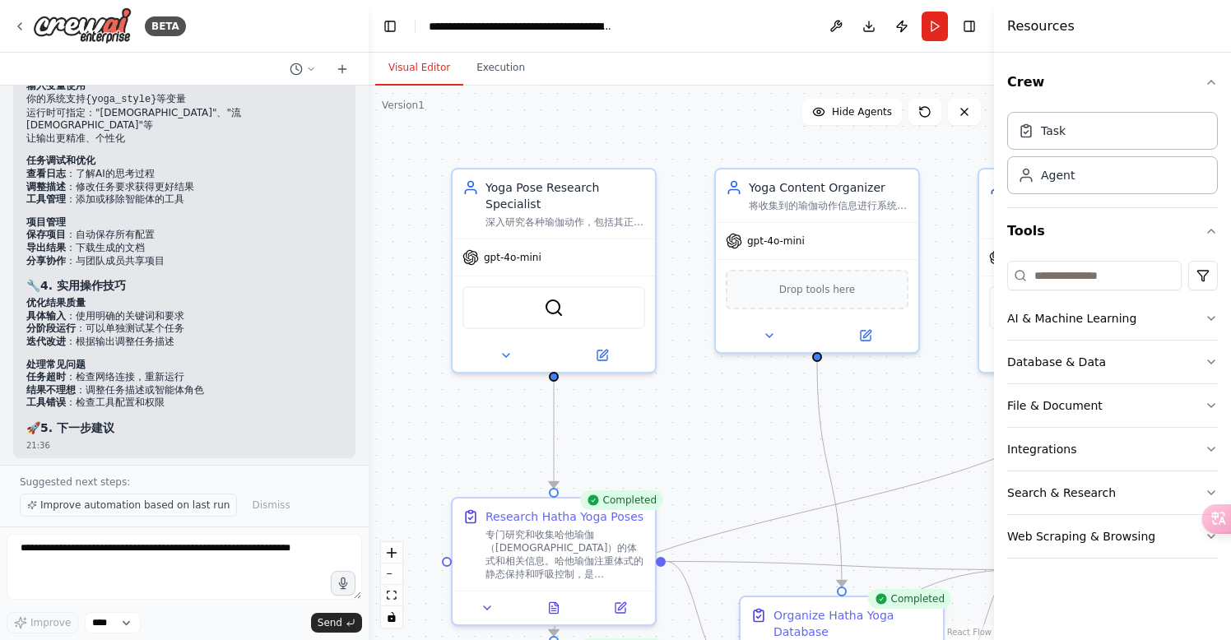
click at [119, 504] on span "Improve automation based on last run" at bounding box center [134, 504] width 189 height 13
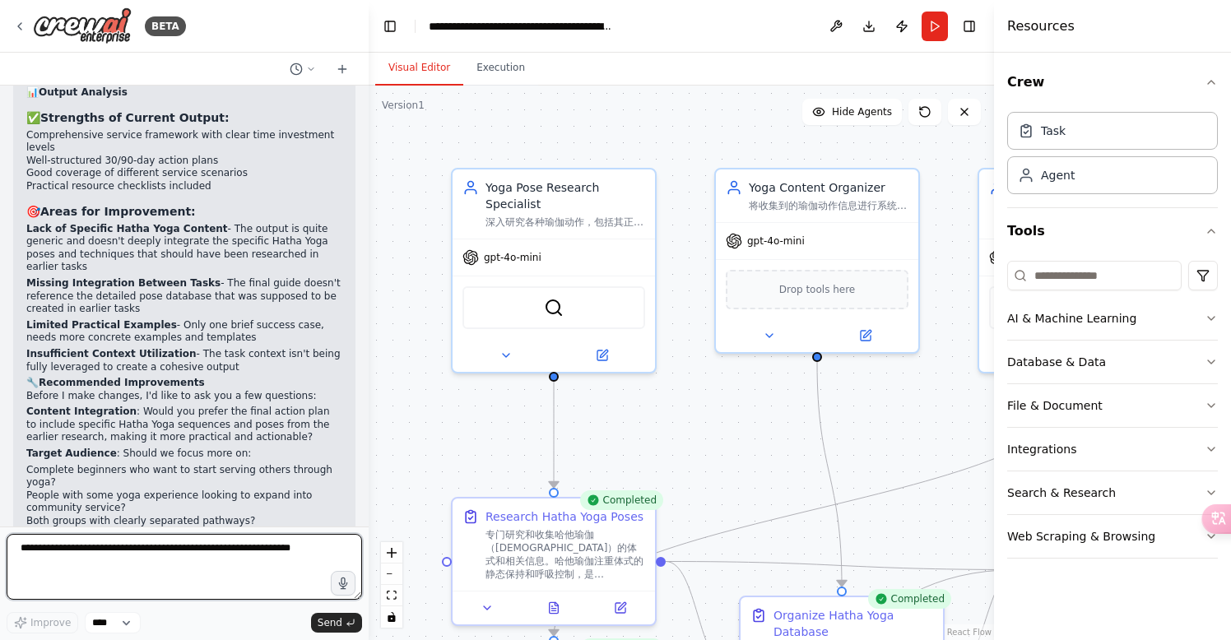
scroll to position [6766, 0]
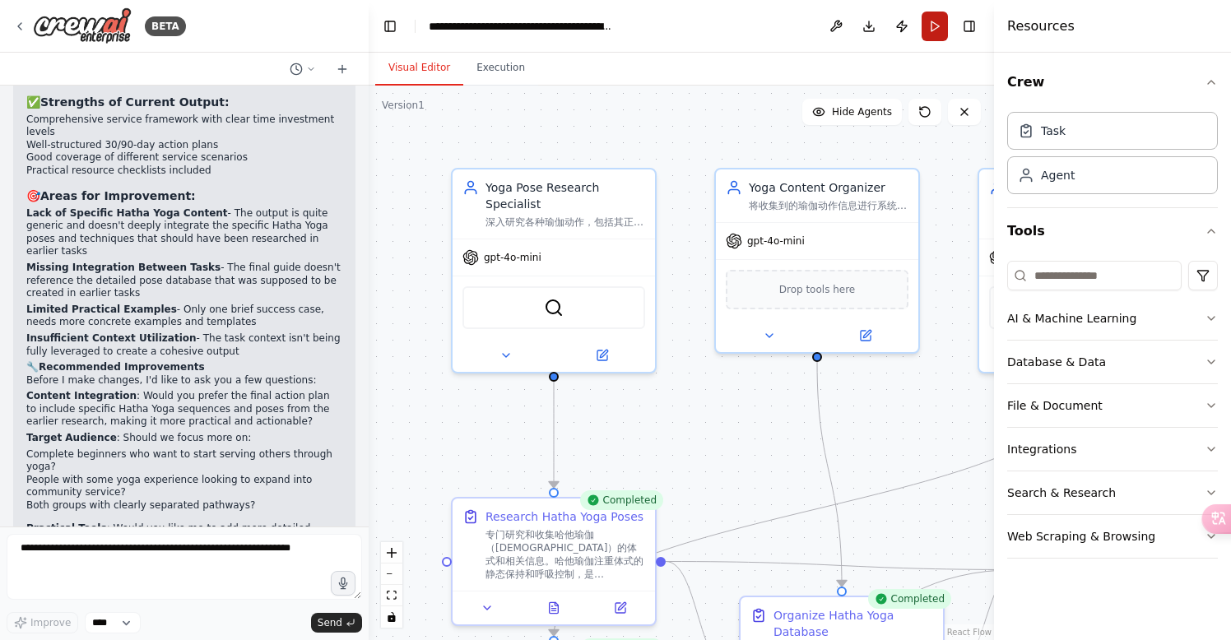
click at [934, 30] on button "Run" at bounding box center [934, 27] width 26 height 30
click at [934, 30] on header "**********" at bounding box center [681, 26] width 625 height 53
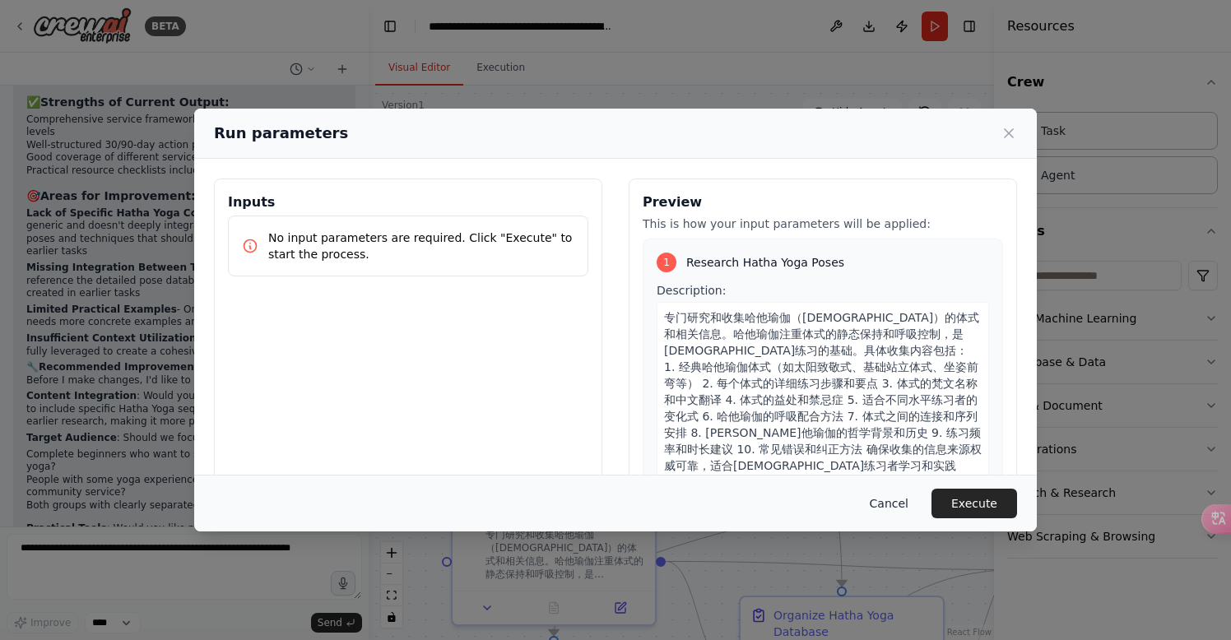
click at [888, 503] on button "Cancel" at bounding box center [888, 504] width 65 height 30
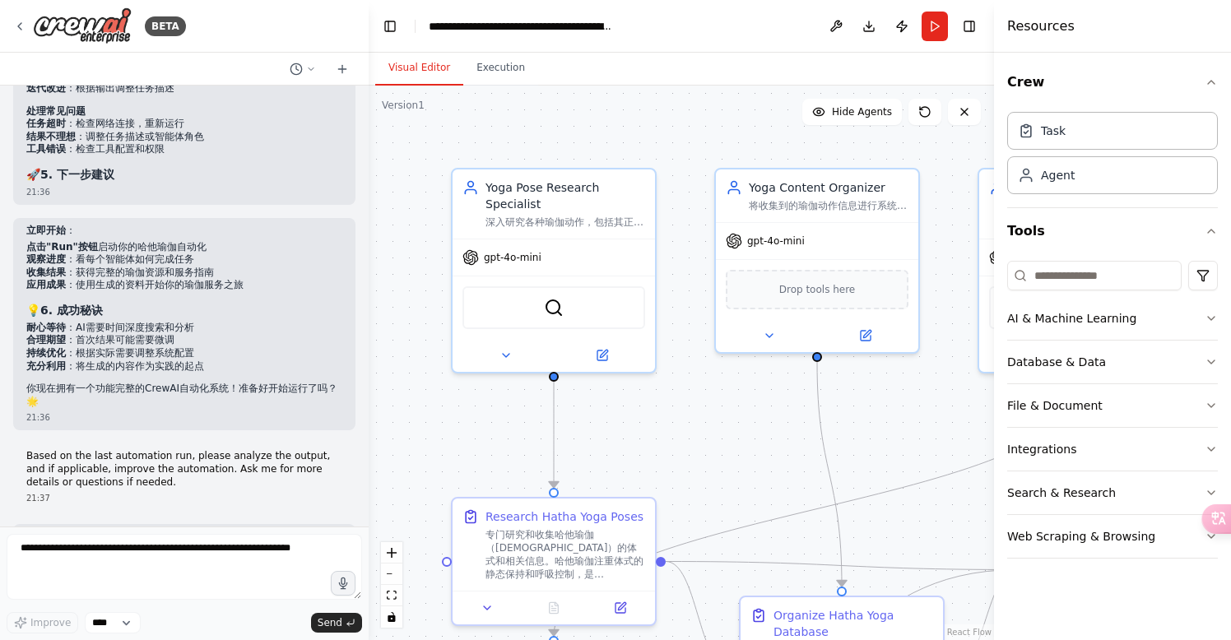
scroll to position [6241, 0]
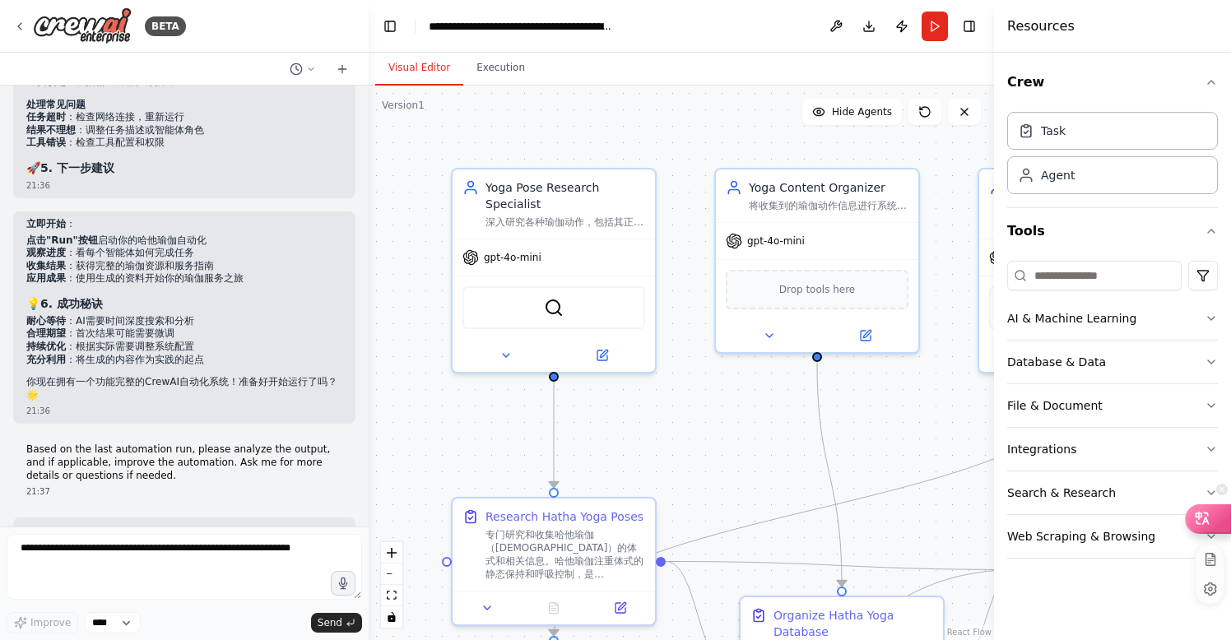
click at [1218, 523] on div at bounding box center [1207, 518] width 44 height 28
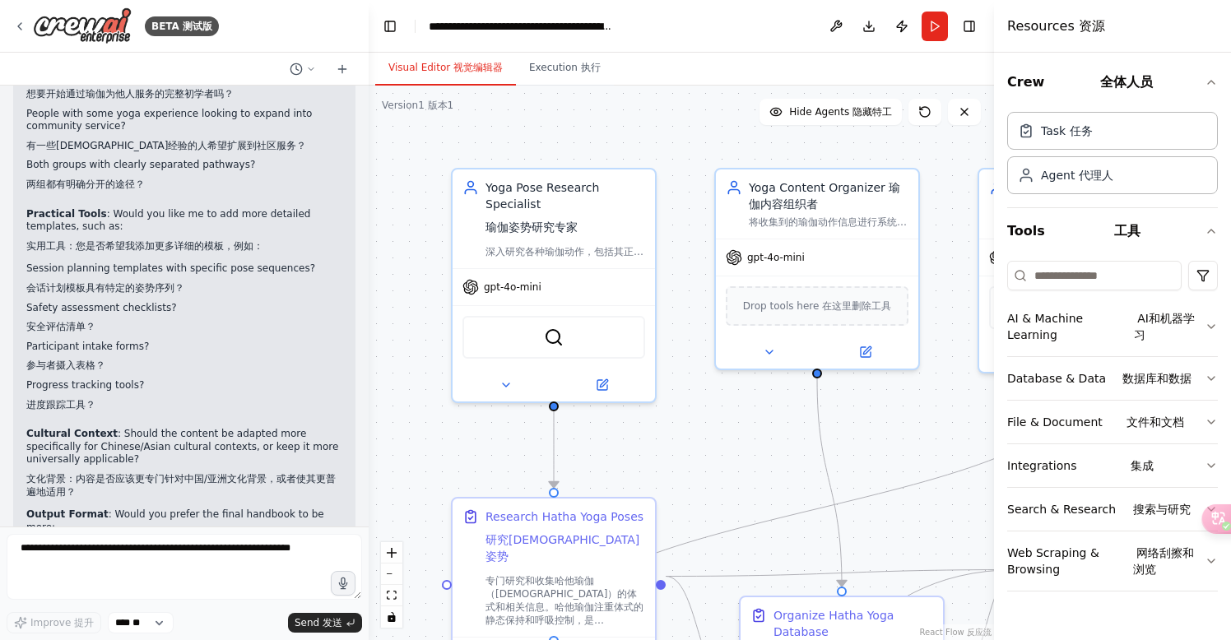
scroll to position [8662, 0]
click at [934, 22] on button "Run" at bounding box center [934, 27] width 26 height 30
click at [934, 22] on header "**********" at bounding box center [681, 26] width 625 height 53
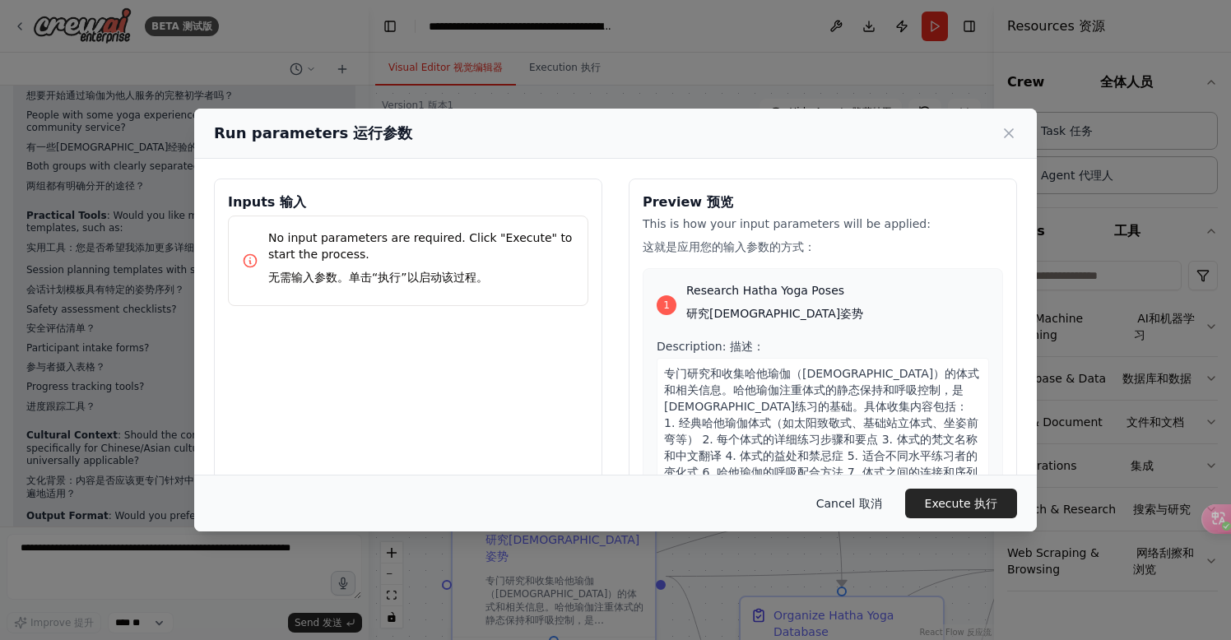
click at [856, 504] on button "Cancel 取消" at bounding box center [849, 504] width 92 height 30
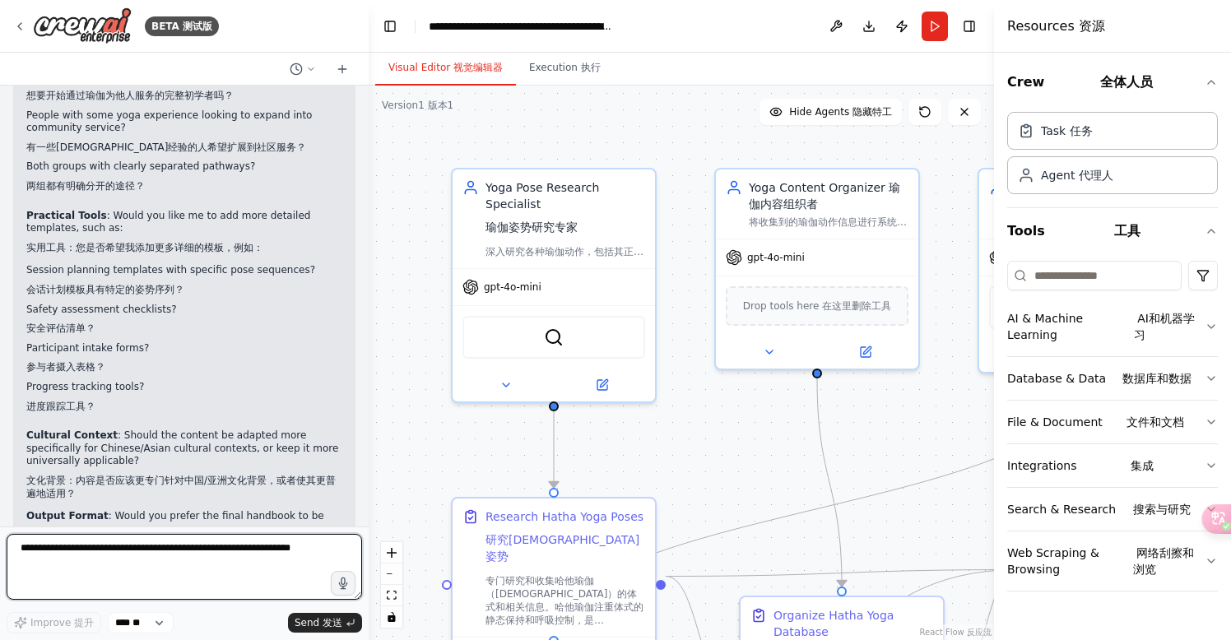
click at [87, 565] on textarea at bounding box center [184, 567] width 355 height 66
type textarea "**********"
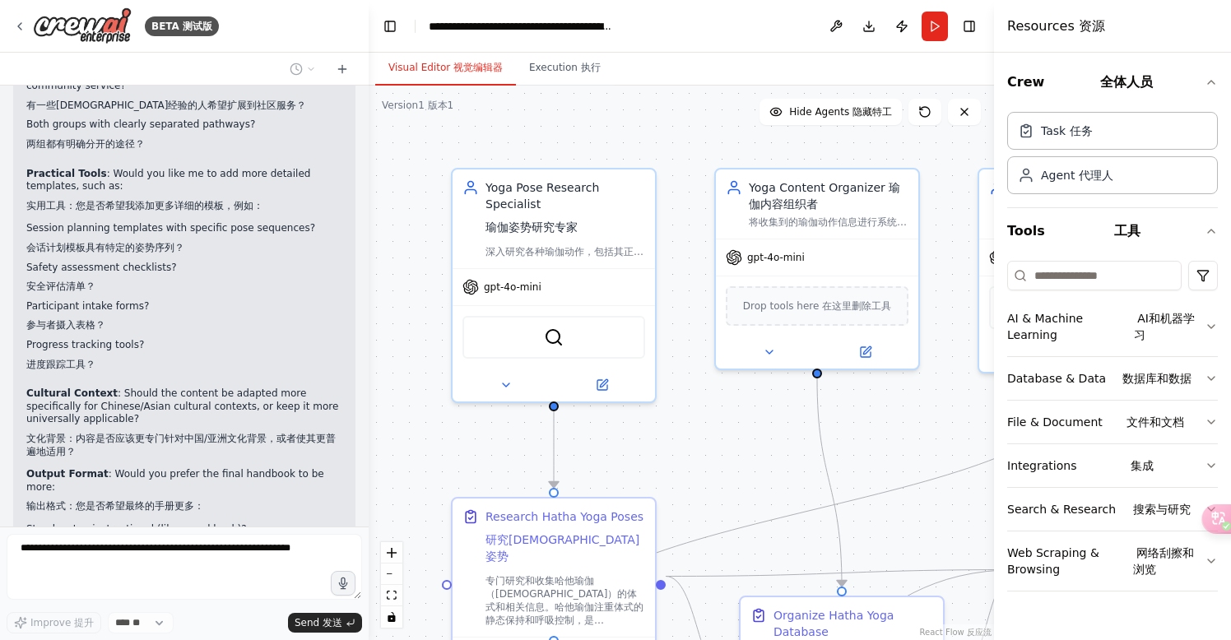
scroll to position [8759, 0]
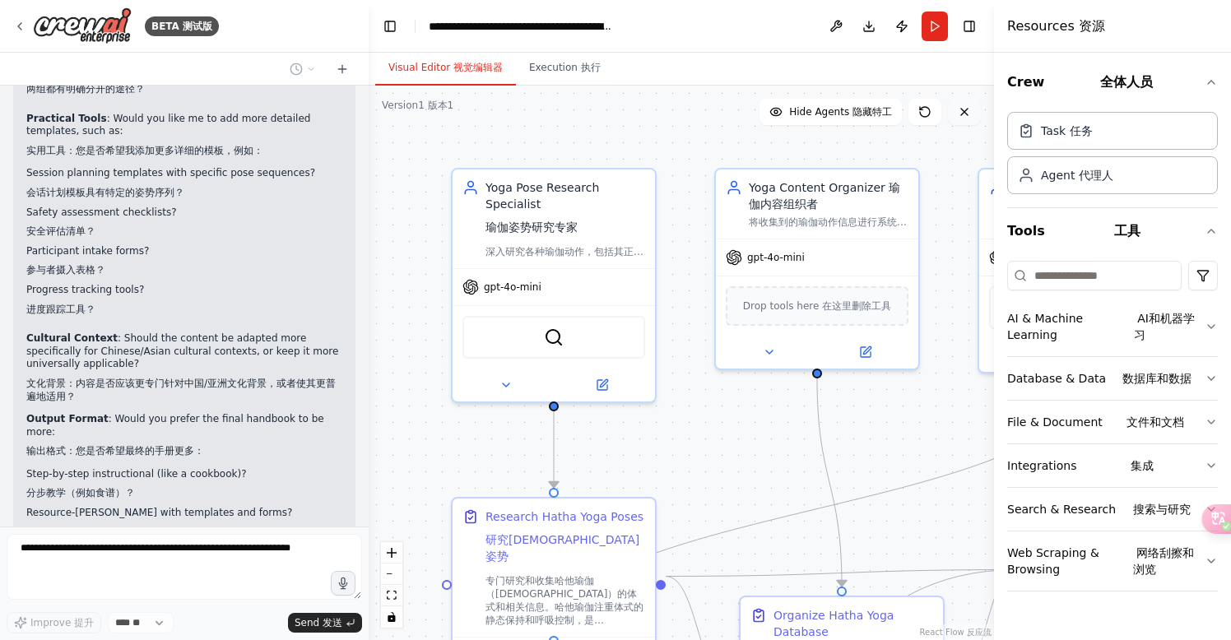
click at [970, 114] on icon at bounding box center [964, 111] width 13 height 13
click at [966, 112] on icon at bounding box center [964, 111] width 13 height 13
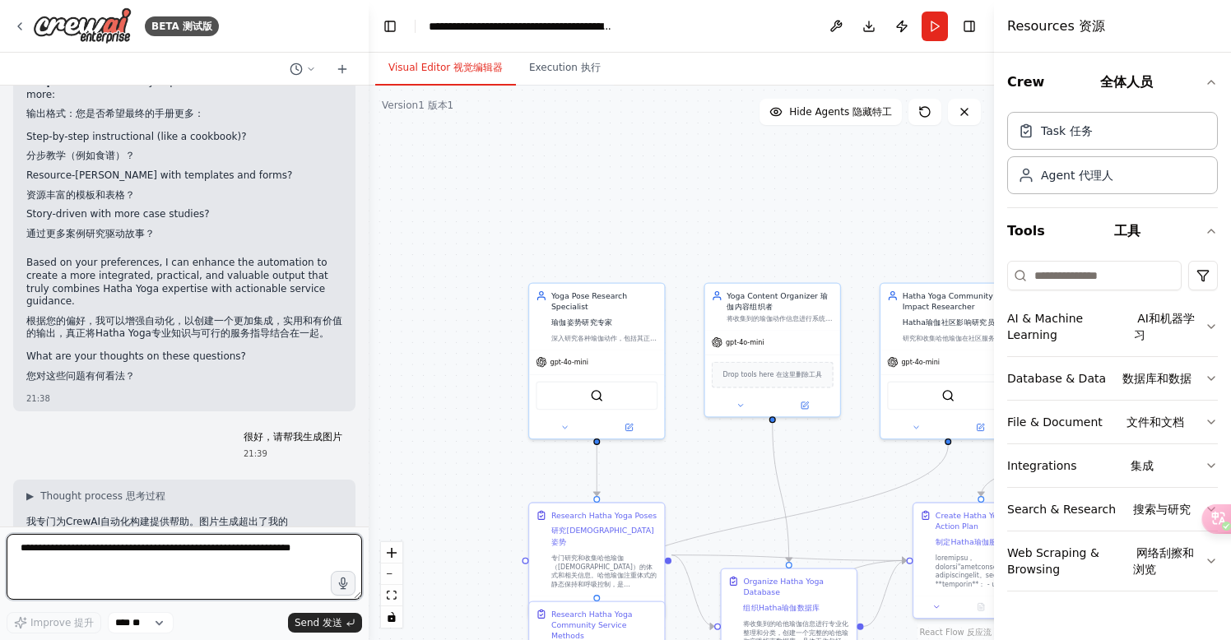
scroll to position [0, 0]
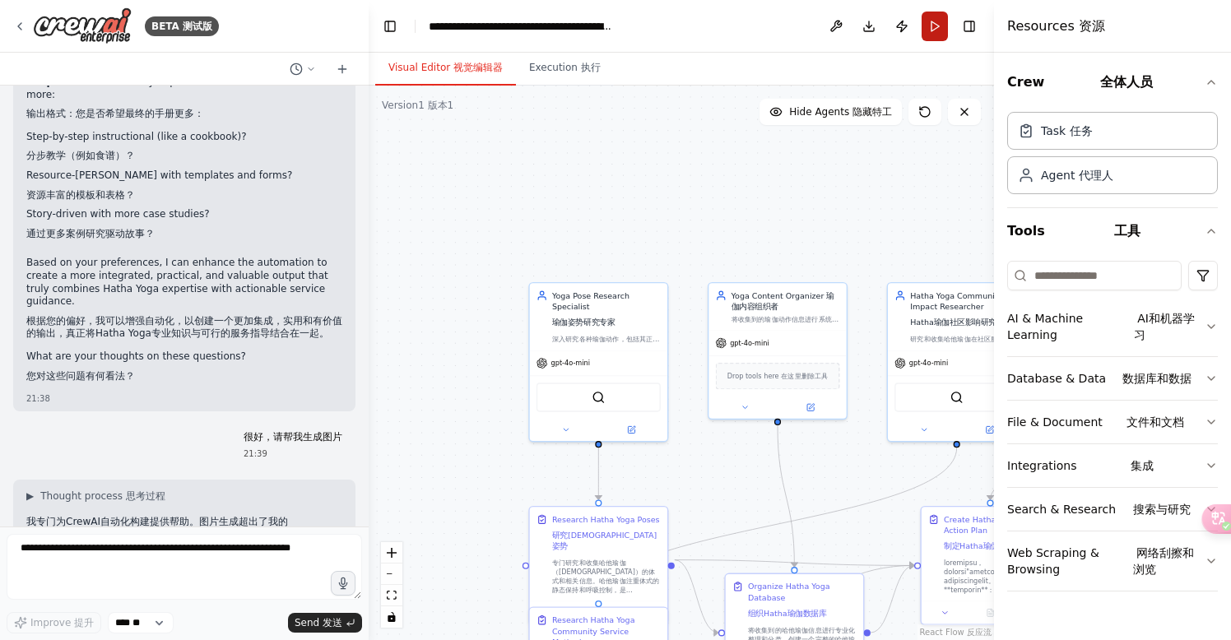
click at [940, 26] on button "Run" at bounding box center [934, 27] width 26 height 30
click at [940, 26] on header "**********" at bounding box center [681, 26] width 625 height 53
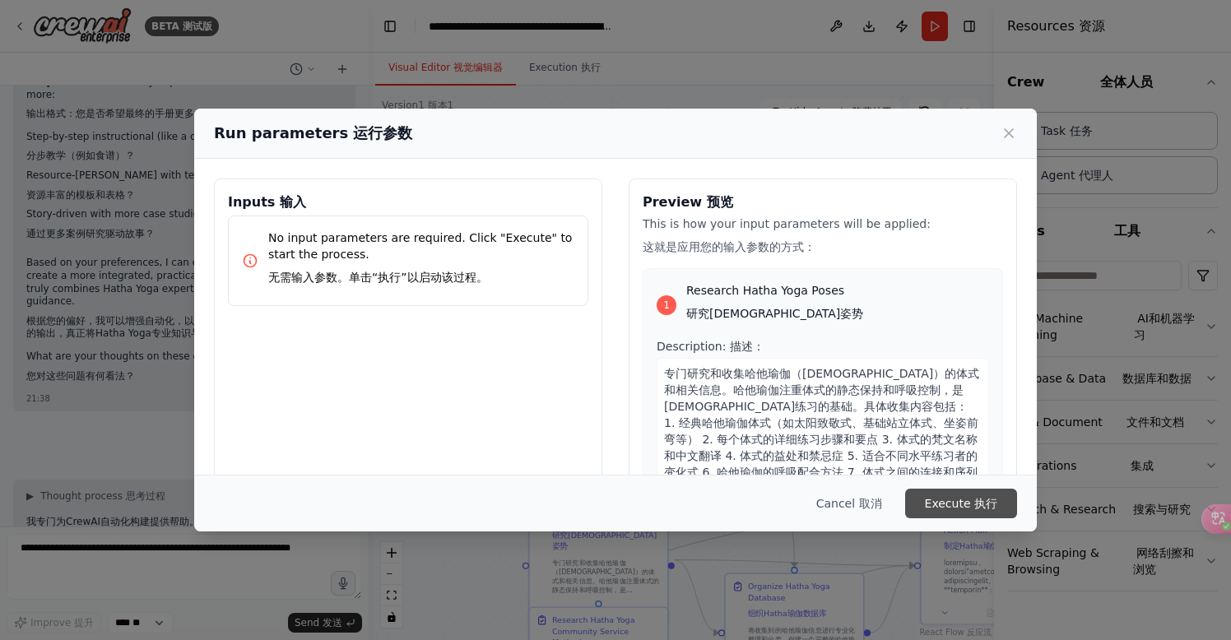
click at [958, 508] on button "Execute 执行" at bounding box center [961, 504] width 112 height 30
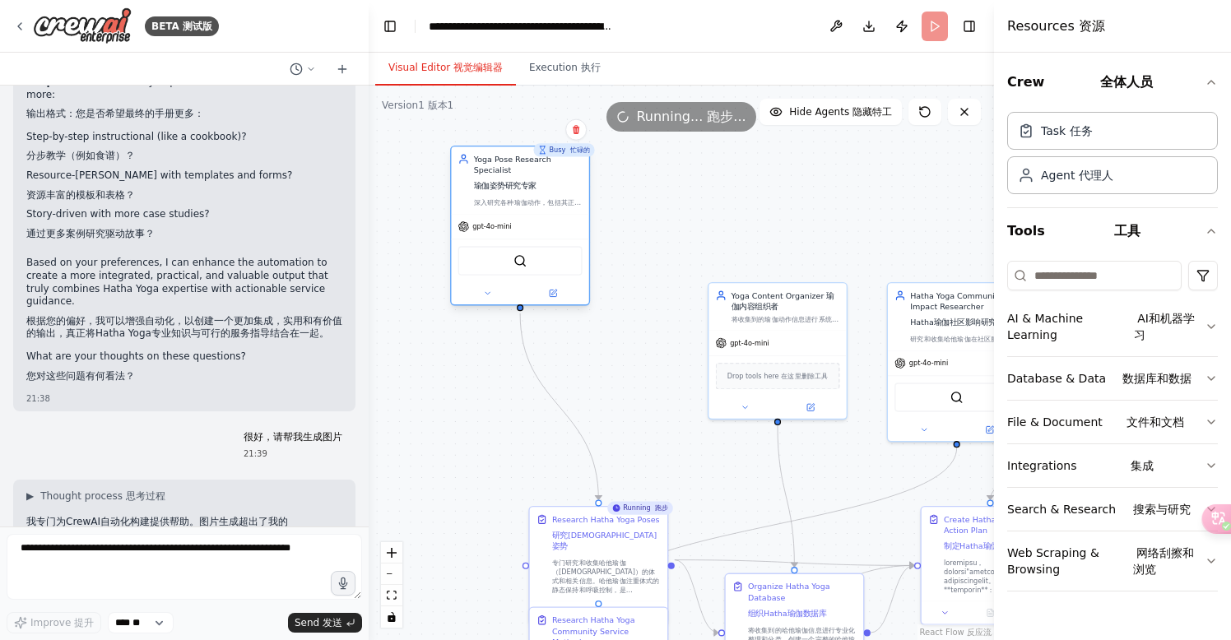
drag, startPoint x: 611, startPoint y: 335, endPoint x: 533, endPoint y: 202, distance: 153.8
click at [533, 202] on div "深入研究各种瑜伽动作，包括其正确姿势、练习要点、益处和注意事项。专注于收集准确、全面的瑜伽体式信息，确保信息来源可靠且适合不同练习水平的人群" at bounding box center [528, 202] width 109 height 9
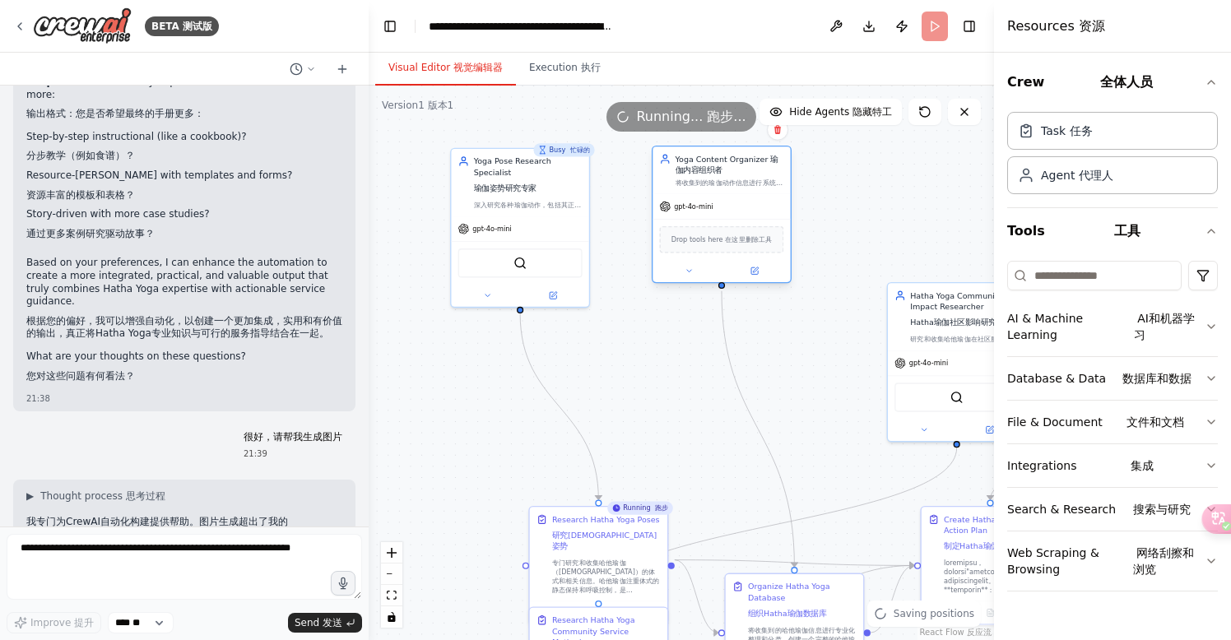
drag, startPoint x: 767, startPoint y: 338, endPoint x: 702, endPoint y: 201, distance: 152.0
click at [702, 201] on div "gpt-4o-mini" at bounding box center [720, 206] width 137 height 25
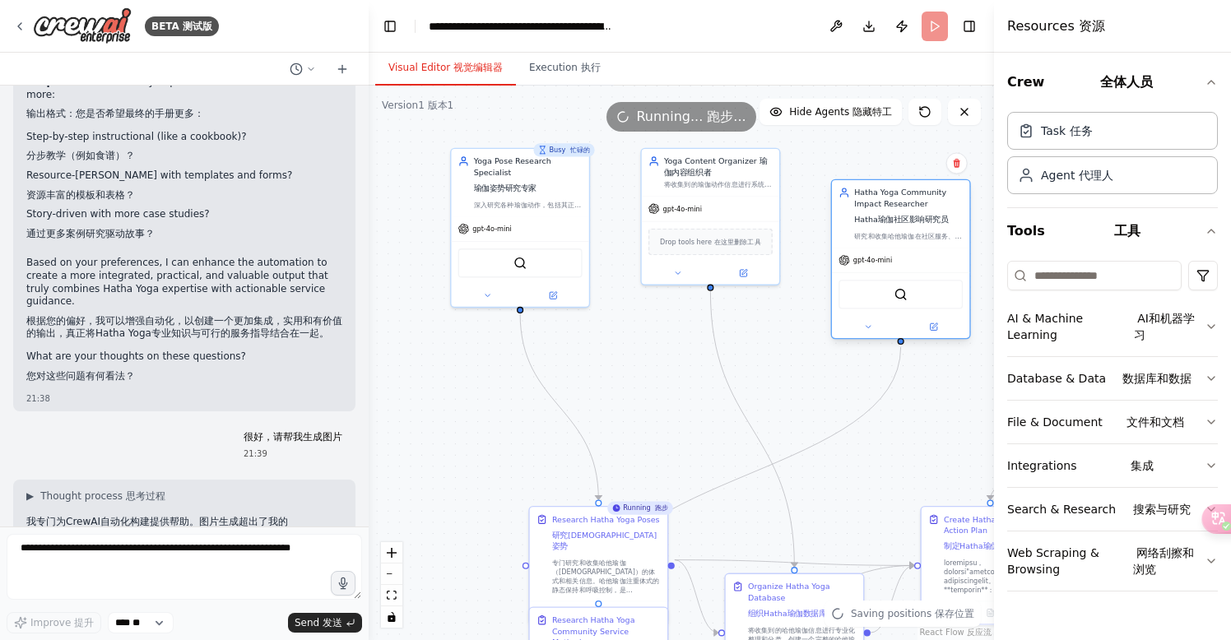
drag, startPoint x: 933, startPoint y: 343, endPoint x: 872, endPoint y: 241, distance: 118.8
click at [871, 242] on div "Hatha Yoga Community Impact Researcher Hatha瑜伽社区影响研究员 研究和收集哈他瑜伽在社区服务、教学分享、心理康复、…" at bounding box center [900, 213] width 137 height 67
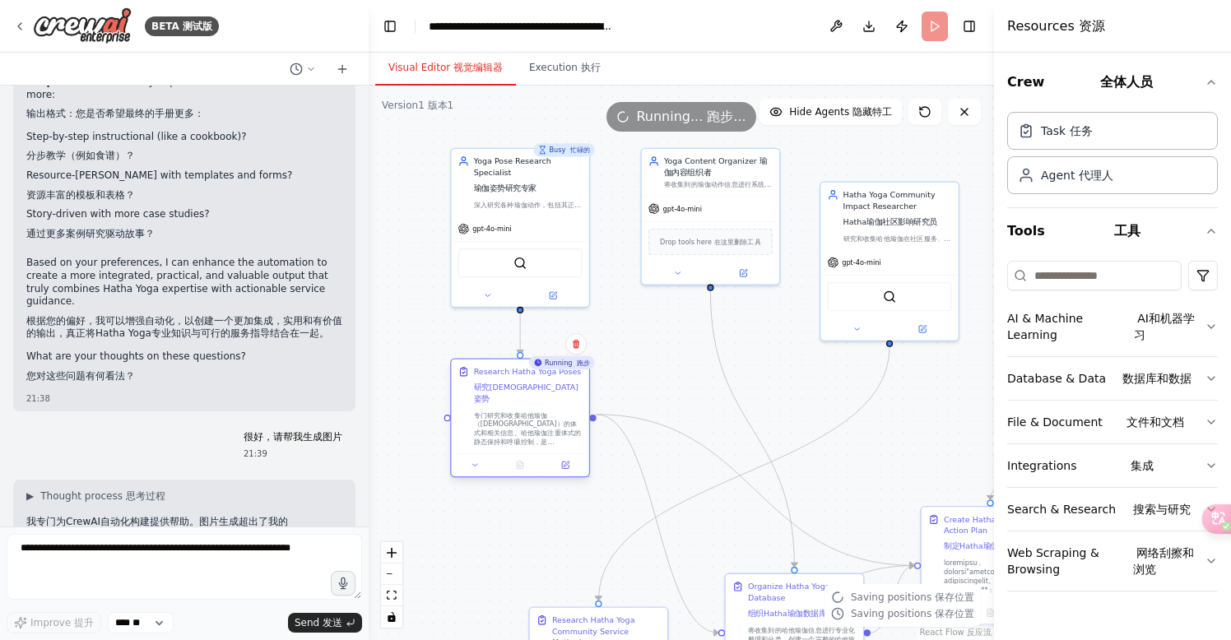
drag, startPoint x: 585, startPoint y: 559, endPoint x: 494, endPoint y: 412, distance: 173.3
click at [494, 412] on div "专门研究和收集哈他瑜伽（[DEMOGRAPHIC_DATA]）的体式和相关信息。哈他瑜伽注重体式的静态保持和呼吸控制，是[DEMOGRAPHIC_DATA]练…" at bounding box center [528, 428] width 109 height 36
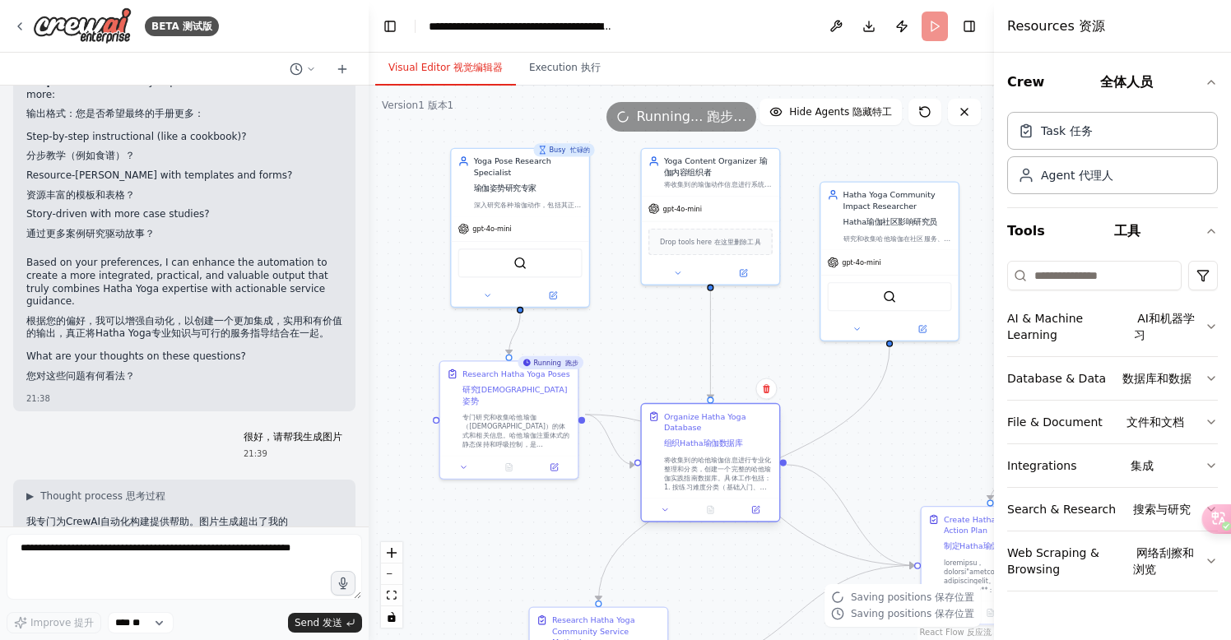
drag, startPoint x: 789, startPoint y: 604, endPoint x: 701, endPoint y: 424, distance: 199.8
click at [701, 424] on div "Organize Hatha Yoga Database 组织Hatha瑜伽数据库" at bounding box center [718, 431] width 109 height 43
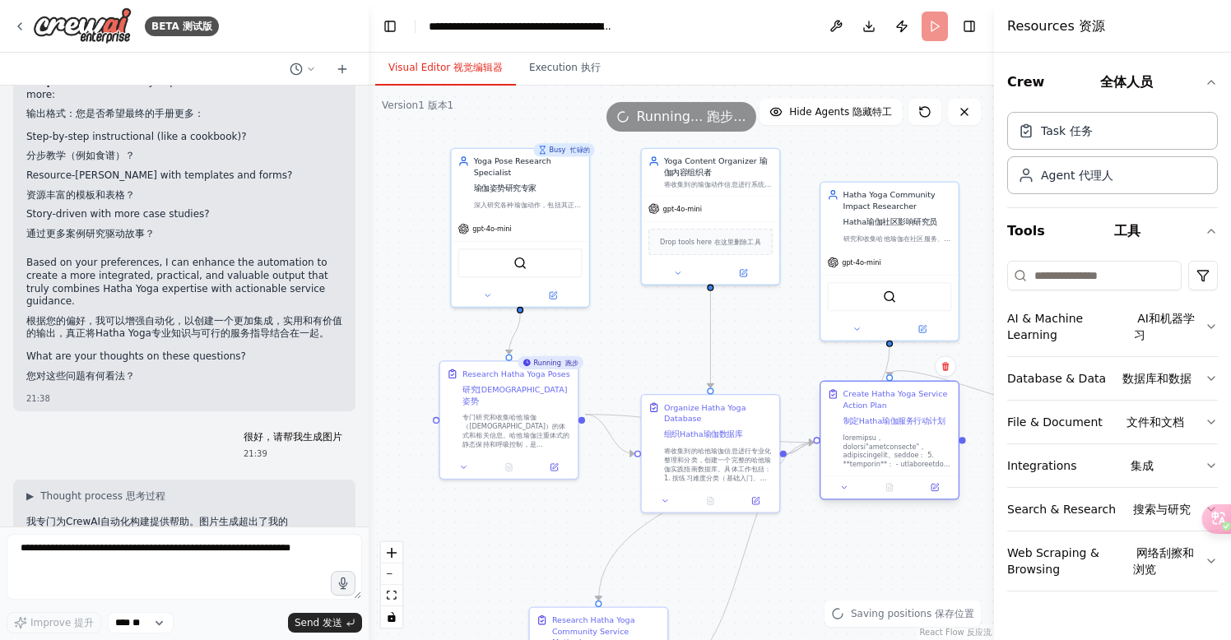
drag, startPoint x: 958, startPoint y: 549, endPoint x: 861, endPoint y: 419, distance: 161.7
click at [861, 419] on div "Create Hatha Yoga Service Action Plan 制定Hatha瑜伽服务行动计划" at bounding box center [897, 409] width 109 height 43
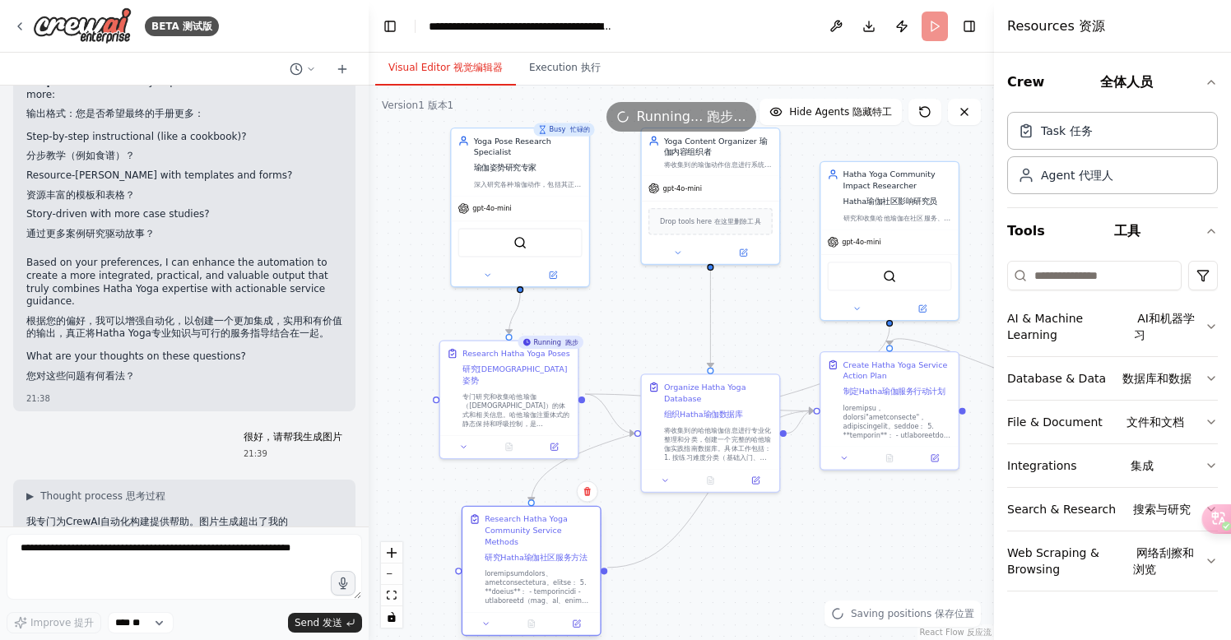
drag, startPoint x: 598, startPoint y: 625, endPoint x: 531, endPoint y: 523, distance: 122.3
click at [530, 523] on div "Research Hatha Yoga Community Service Methods 研究Hatha瑜伽社区服务方法" at bounding box center [539, 539] width 109 height 53
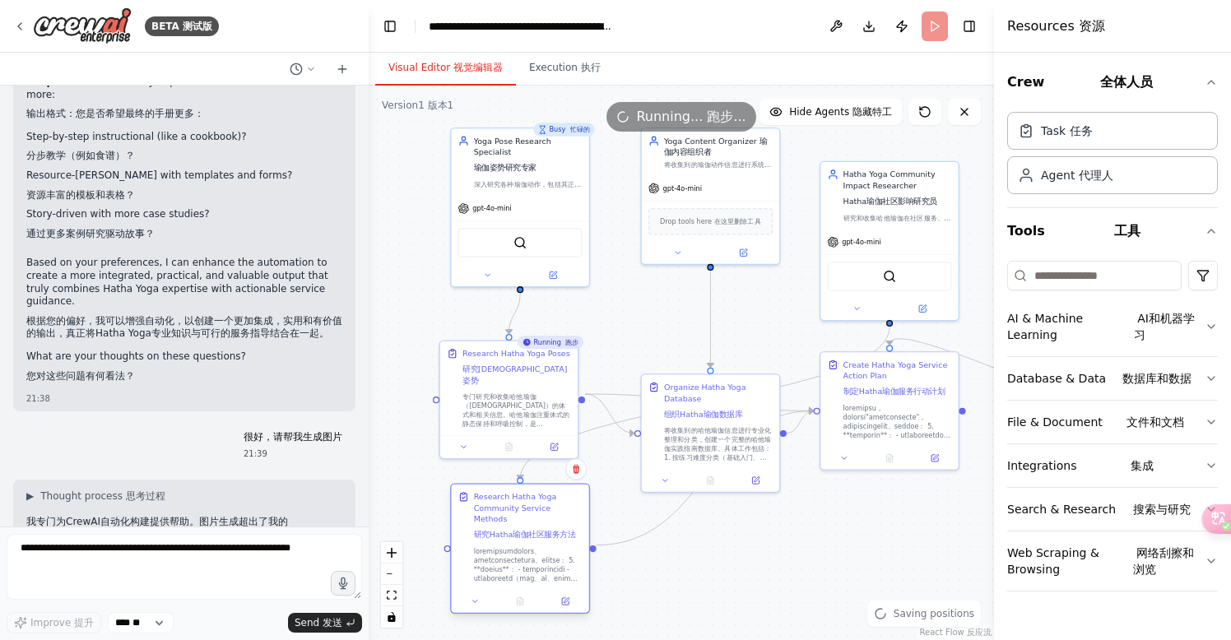
drag, startPoint x: 530, startPoint y: 561, endPoint x: 513, endPoint y: 531, distance: 34.6
click at [513, 547] on div at bounding box center [528, 565] width 109 height 36
